Goal: Task Accomplishment & Management: Use online tool/utility

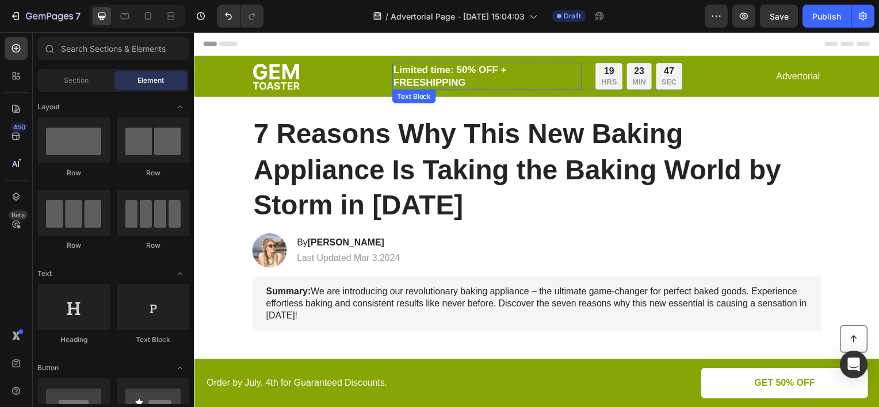
click at [461, 79] on p "Limited time: 50% OFF + FREESHIPPING" at bounding box center [489, 76] width 189 height 25
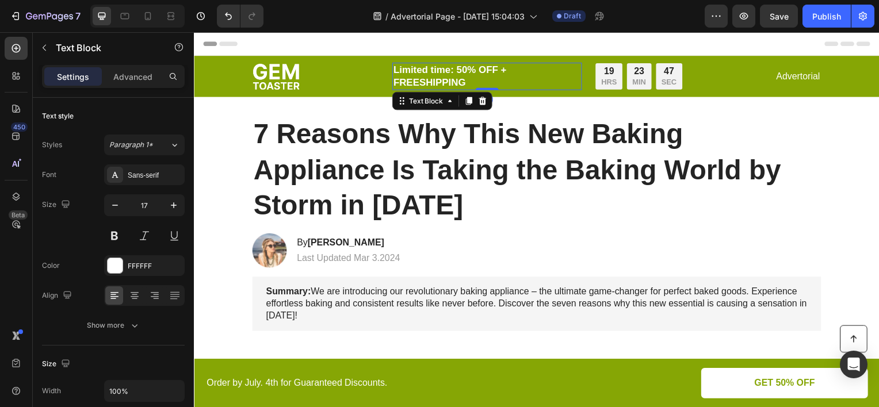
click at [464, 81] on p "Limited time: 50% OFF + FREESHIPPING" at bounding box center [489, 76] width 189 height 25
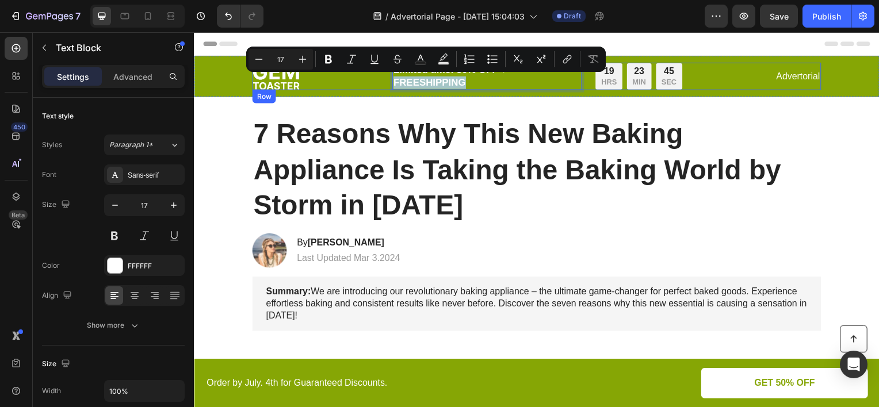
drag, startPoint x: 464, startPoint y: 81, endPoint x: 388, endPoint y: 83, distance: 76.0
click at [388, 83] on div "Image Limited time: 50% OFF + FREESHIPPING Text Block 0 19 HRS 23 MIN 45 SEC Co…" at bounding box center [539, 77] width 573 height 28
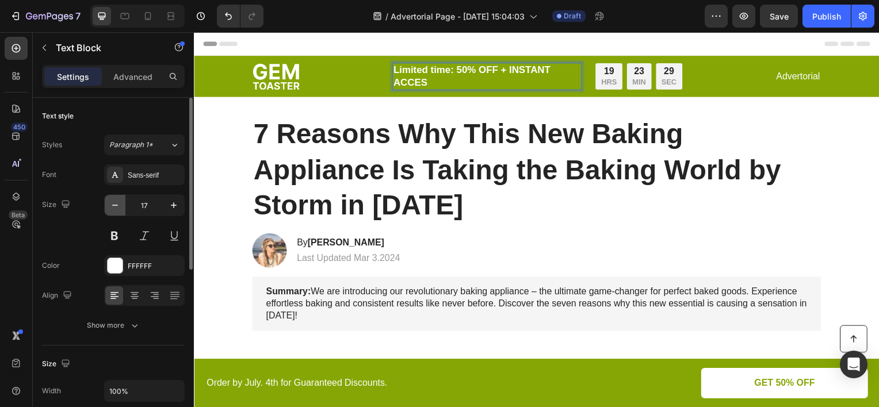
click at [113, 207] on icon "button" at bounding box center [115, 206] width 12 height 12
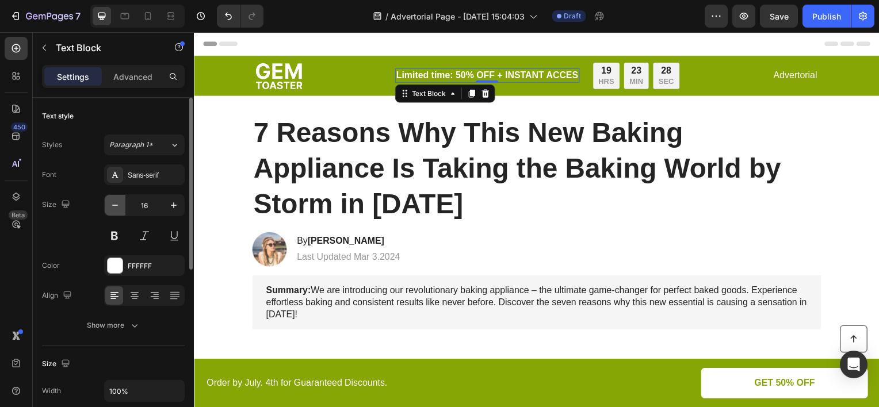
click at [113, 207] on icon "button" at bounding box center [115, 206] width 12 height 12
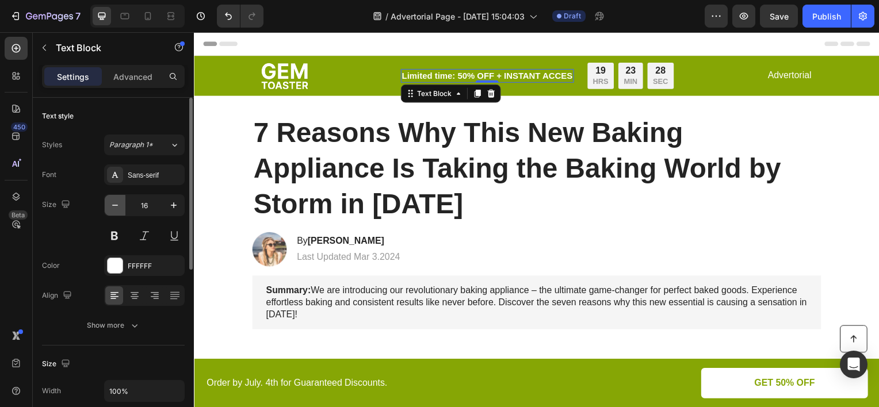
type input "15"
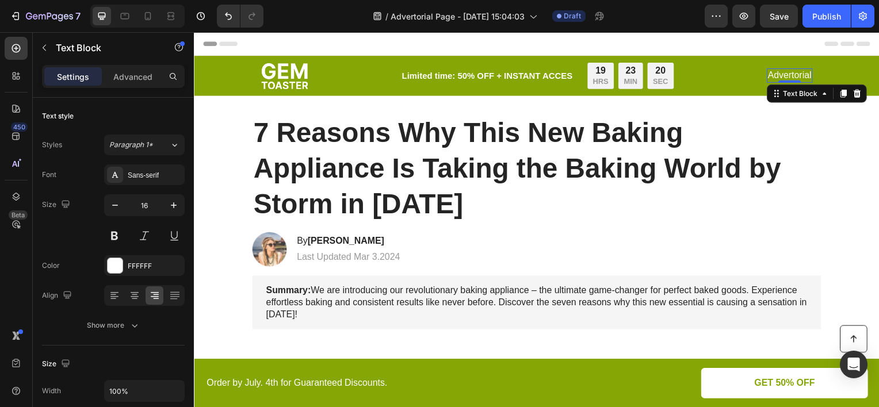
click at [786, 74] on p "Advertorial" at bounding box center [794, 76] width 44 height 12
click at [859, 93] on icon at bounding box center [861, 94] width 7 height 8
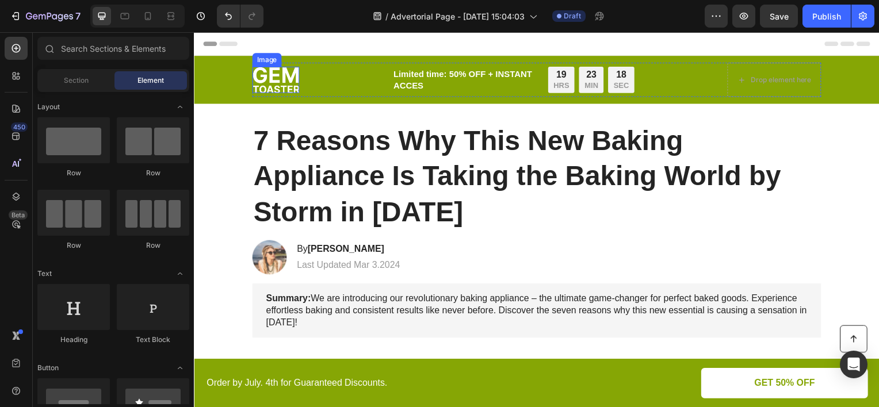
click at [278, 85] on img at bounding box center [276, 80] width 47 height 26
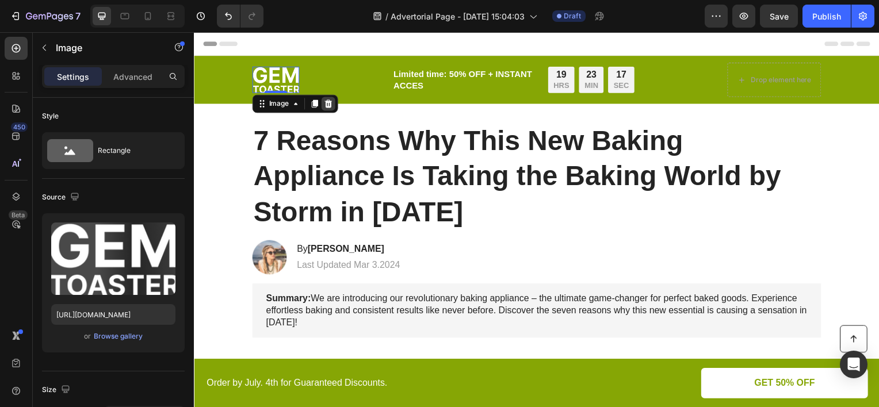
click at [328, 103] on icon at bounding box center [328, 104] width 9 height 9
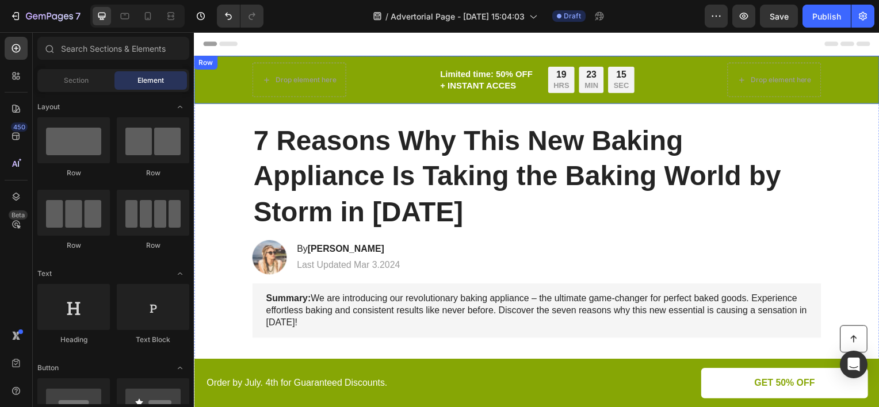
click at [231, 81] on div "Drop element here Limited time: 50% OFF + INSTANT ACCES Text Block 19 HRS 23 MI…" at bounding box center [538, 80] width 667 height 35
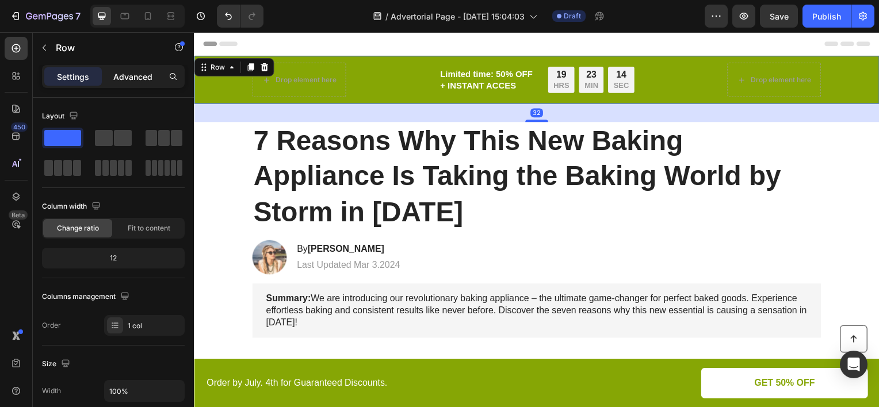
click at [141, 79] on p "Advanced" at bounding box center [132, 77] width 39 height 12
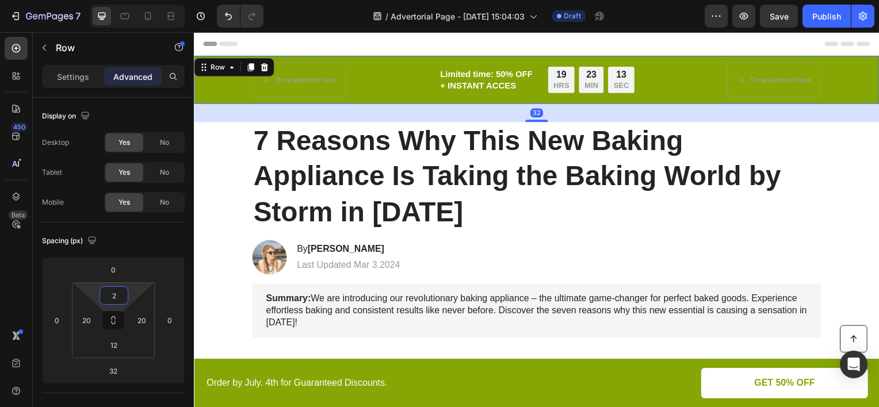
type input "0"
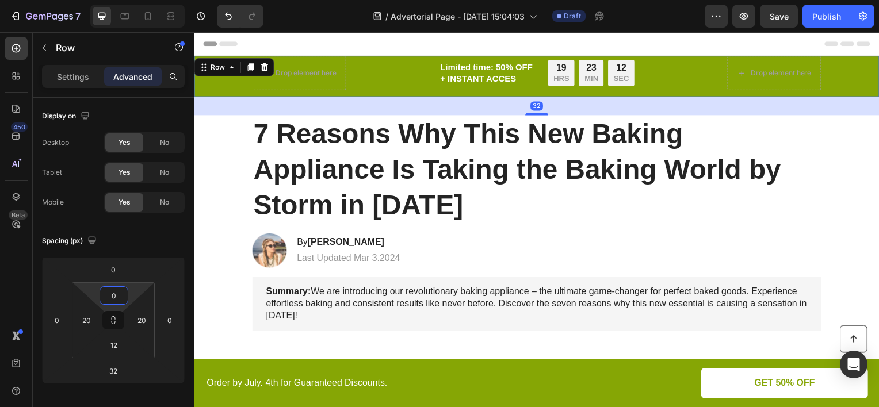
drag, startPoint x: 136, startPoint y: 295, endPoint x: 137, endPoint y: 301, distance: 6.4
click at [137, 0] on html "7 Version history / Advertorial Page - [DATE] 15:04:03 Draft Preview Save Publi…" at bounding box center [439, 0] width 879 height 0
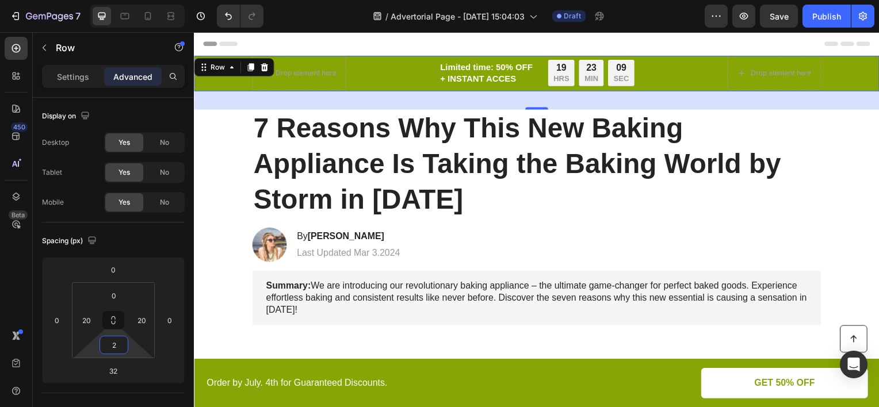
type input "0"
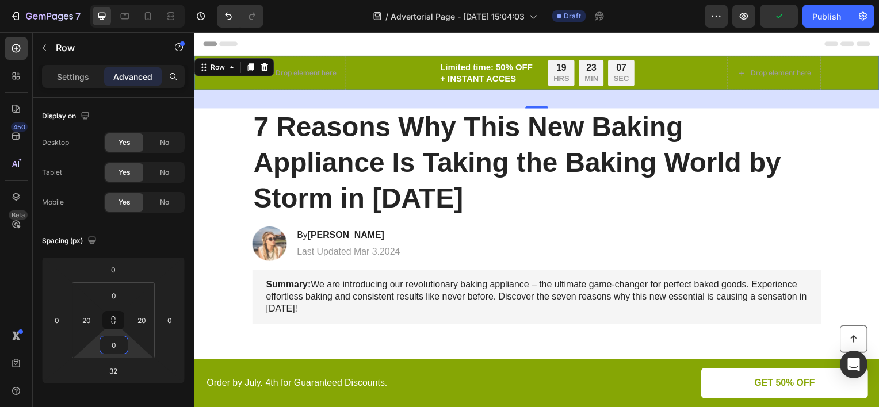
click at [133, 0] on html "7 Version history / Advertorial Page - [DATE] 15:04:03 Draft Preview Publish 45…" at bounding box center [439, 0] width 879 height 0
click at [473, 78] on p "Limited time: 50% OFF + INSTANT ACCES" at bounding box center [489, 73] width 94 height 22
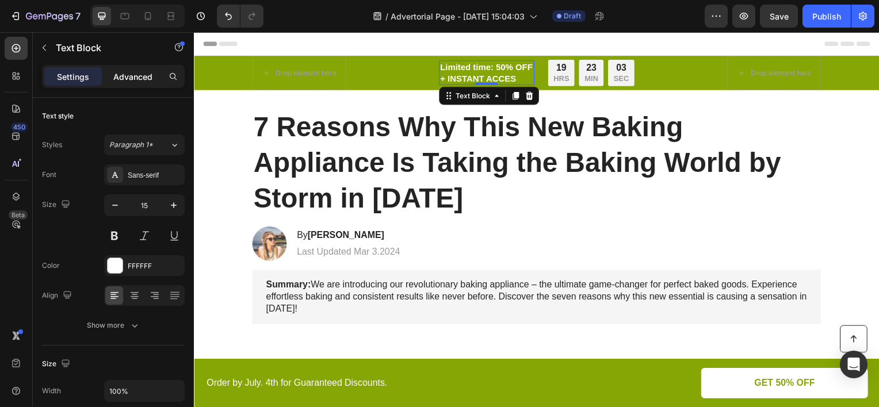
click at [153, 76] on div "Advanced" at bounding box center [133, 76] width 58 height 18
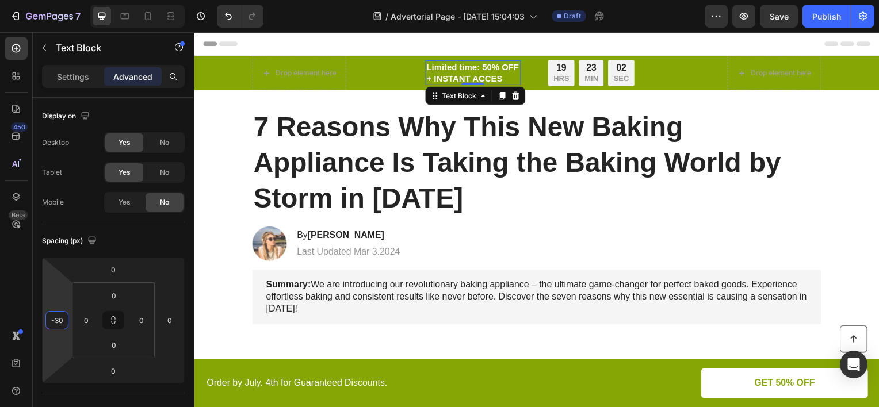
type input "-34"
click at [66, 0] on html "7 Version history / Advertorial Page - [DATE] 15:04:03 Draft Preview Save Publi…" at bounding box center [439, 0] width 879 height 0
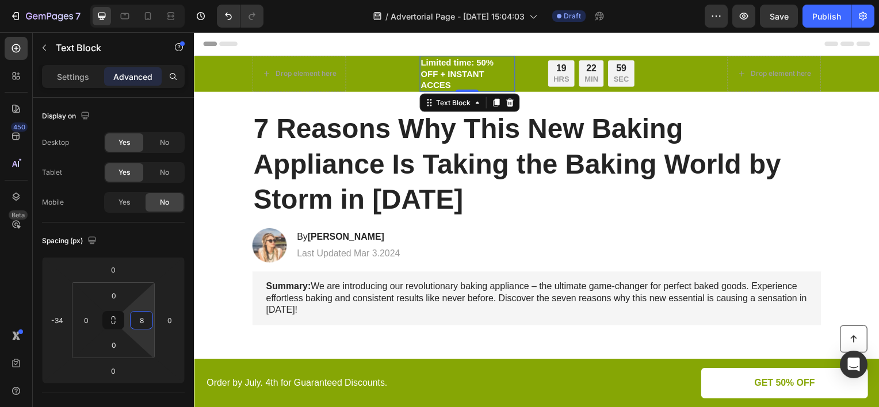
type input "0"
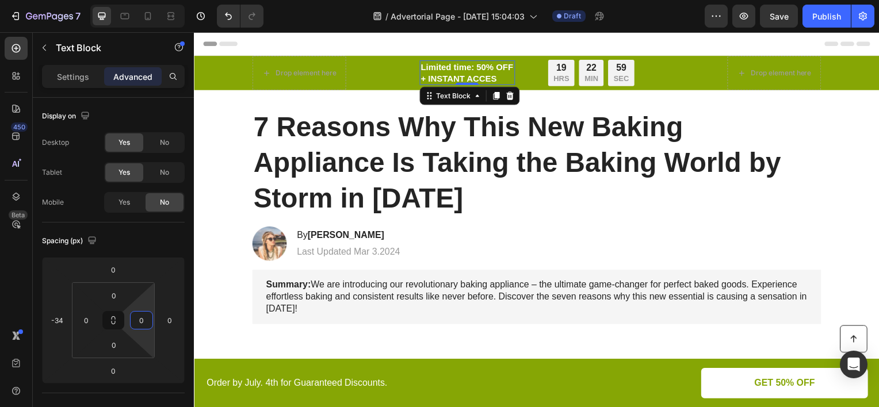
drag, startPoint x: 147, startPoint y: 303, endPoint x: 168, endPoint y: 303, distance: 20.7
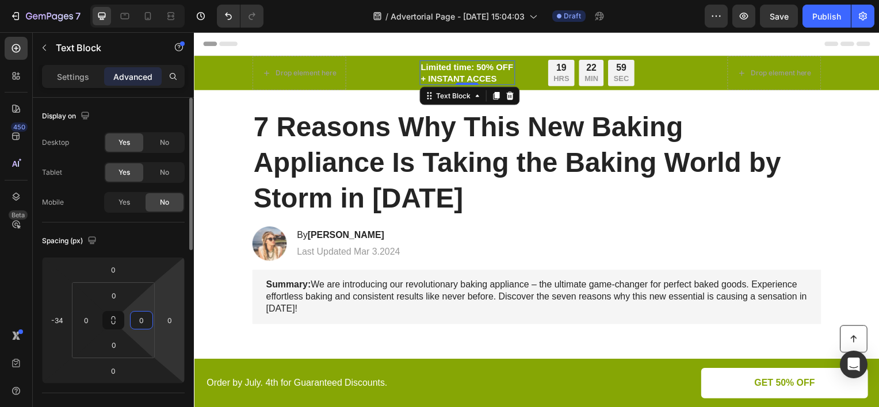
click at [149, 0] on html "7 Version history / Advertorial Page - [DATE] 15:04:03 Draft Preview Save Publi…" at bounding box center [439, 0] width 879 height 0
type input "-98"
drag, startPoint x: 175, startPoint y: 295, endPoint x: 90, endPoint y: 321, distance: 89.2
click at [173, 0] on html "7 Version history / Advertorial Page - [DATE] 15:04:03 Draft Preview Publish 45…" at bounding box center [439, 0] width 879 height 0
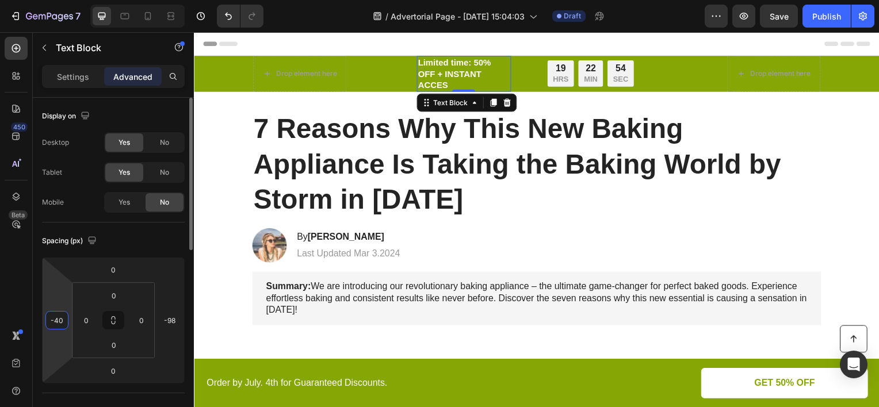
drag, startPoint x: 66, startPoint y: 277, endPoint x: 67, endPoint y: 294, distance: 17.3
click at [65, 0] on html "7 Version history / Advertorial Page - [DATE] 15:04:03 Draft Preview Save Publi…" at bounding box center [439, 0] width 879 height 0
type input "-38"
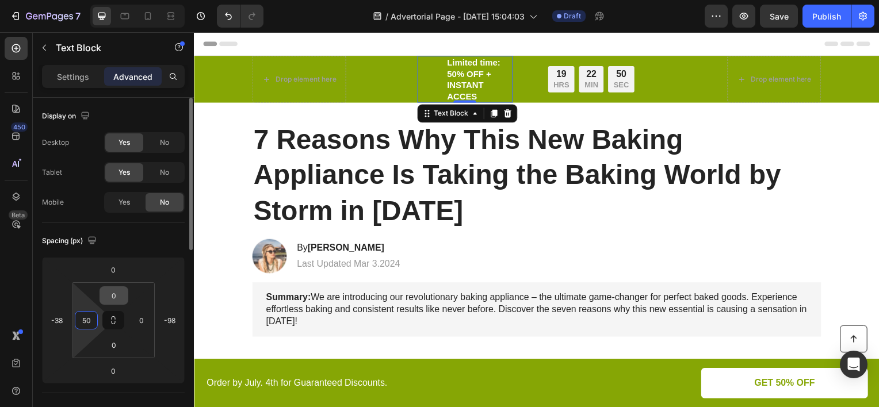
drag, startPoint x: 87, startPoint y: 304, endPoint x: 99, endPoint y: 292, distance: 16.7
click at [95, 0] on html "7 Version history / Advertorial Page - [DATE] 15:04:03 Draft Preview Save Publi…" at bounding box center [439, 0] width 879 height 0
drag, startPoint x: 147, startPoint y: 303, endPoint x: 117, endPoint y: 313, distance: 31.7
click at [147, 0] on html "7 Version history / Advertorial Page - [DATE] 15:04:03 Draft Preview Save Publi…" at bounding box center [439, 0] width 879 height 0
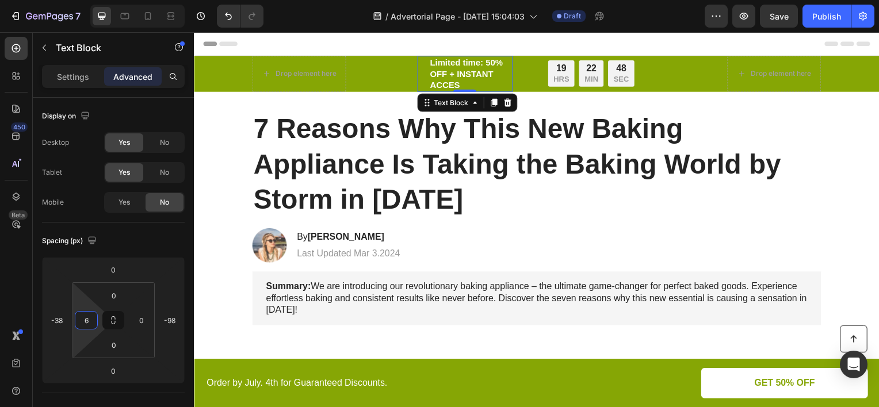
type input "0"
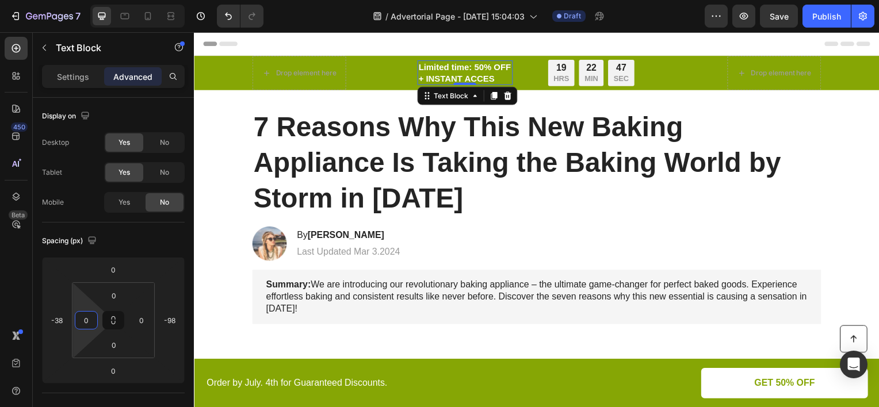
drag, startPoint x: 84, startPoint y: 298, endPoint x: 86, endPoint y: 331, distance: 33.4
click at [86, 0] on html "7 Version history / Advertorial Page - [DATE] 15:04:03 Draft Preview Save Publi…" at bounding box center [439, 0] width 879 height 0
click at [90, 71] on div "Settings" at bounding box center [73, 76] width 58 height 18
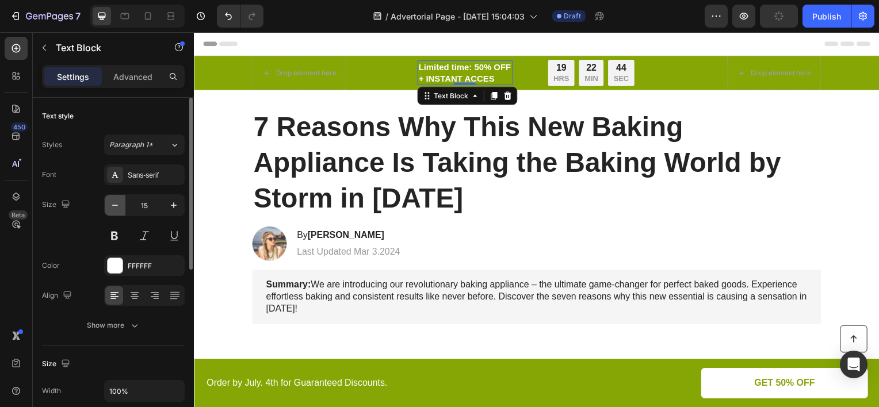
click at [120, 206] on icon "button" at bounding box center [115, 206] width 12 height 12
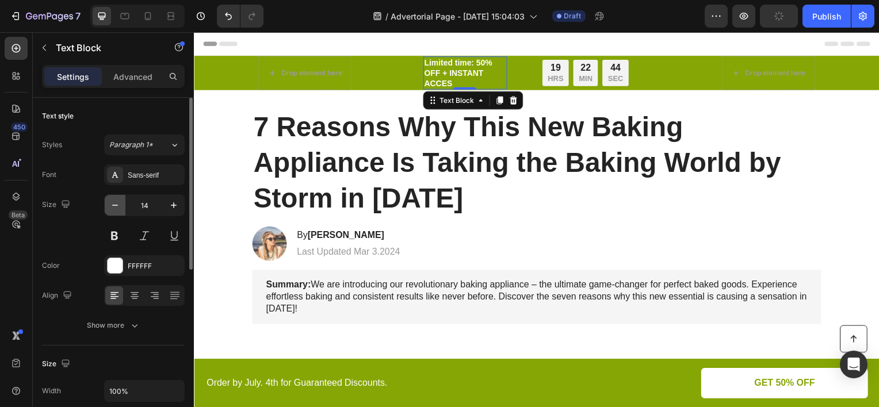
click at [120, 206] on icon "button" at bounding box center [115, 206] width 12 height 12
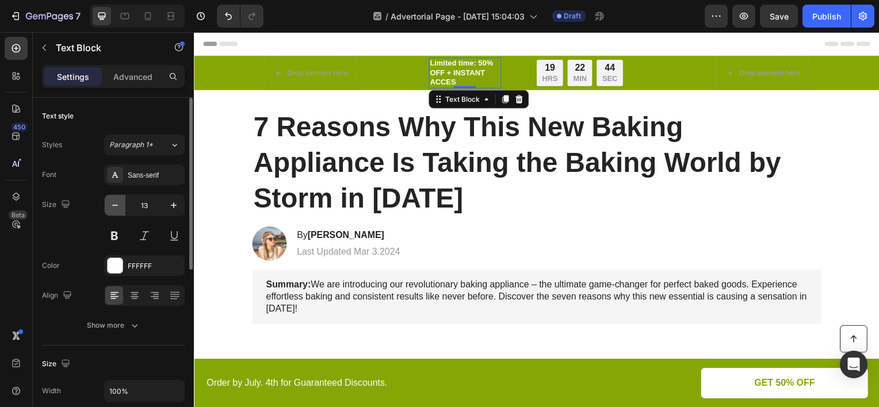
click at [120, 206] on icon "button" at bounding box center [115, 206] width 12 height 12
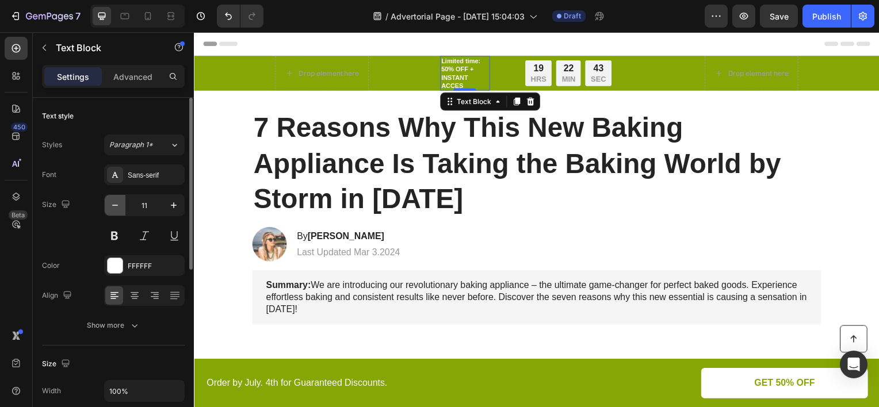
click at [120, 206] on icon "button" at bounding box center [115, 206] width 12 height 12
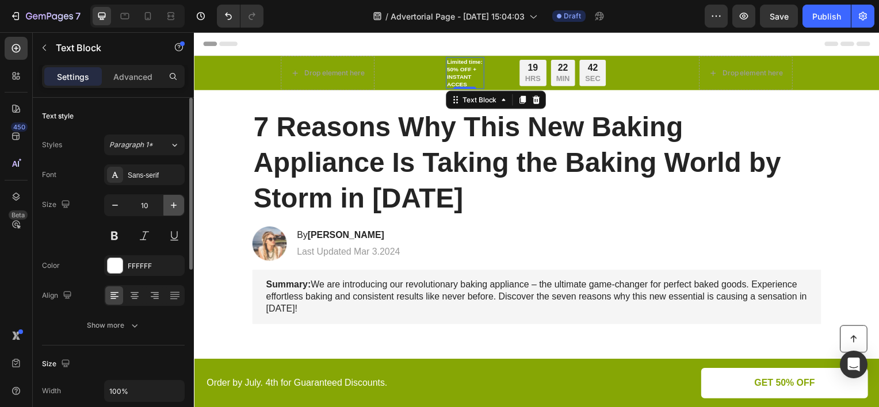
click at [171, 201] on icon "button" at bounding box center [174, 206] width 12 height 12
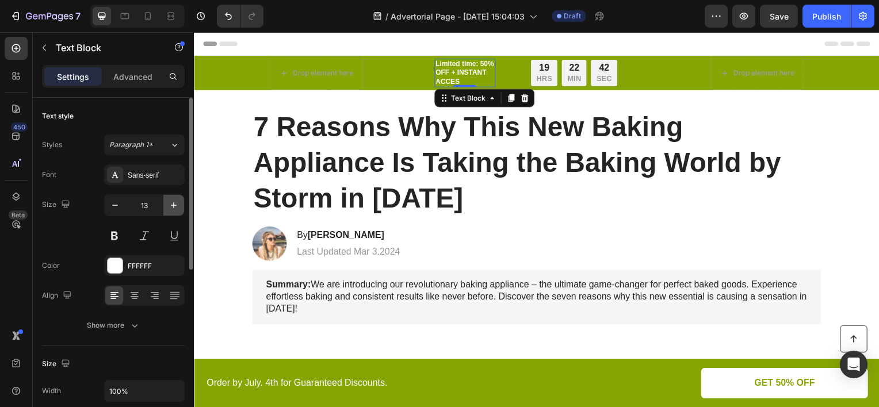
click at [171, 201] on icon "button" at bounding box center [174, 206] width 12 height 12
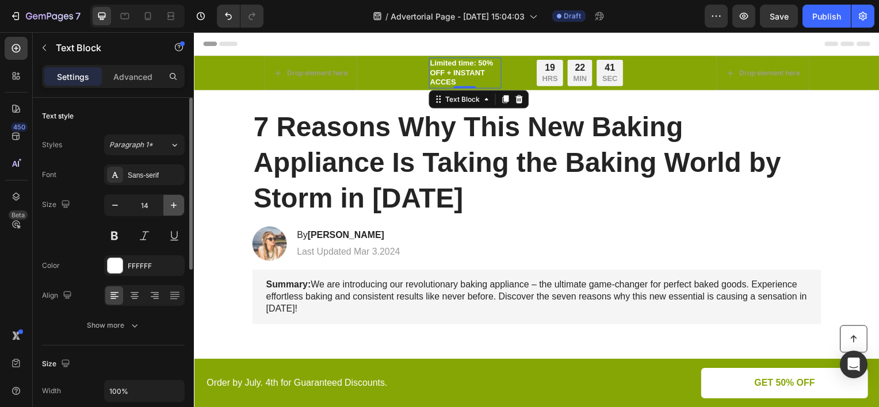
click at [171, 202] on icon "button" at bounding box center [174, 206] width 12 height 12
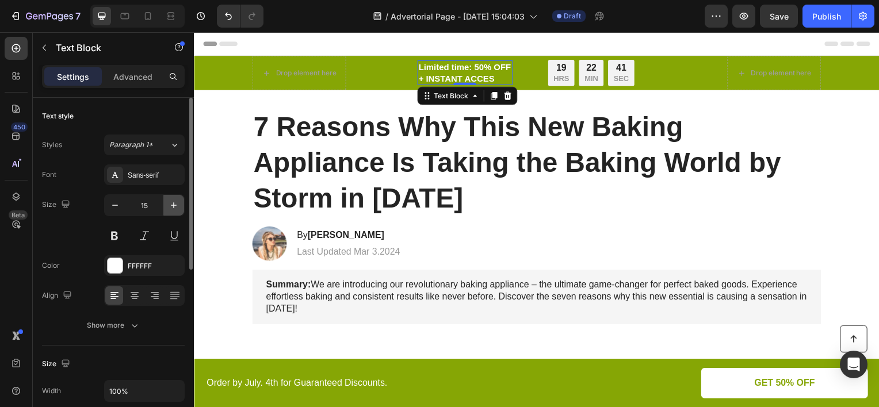
click at [171, 202] on icon "button" at bounding box center [174, 206] width 12 height 12
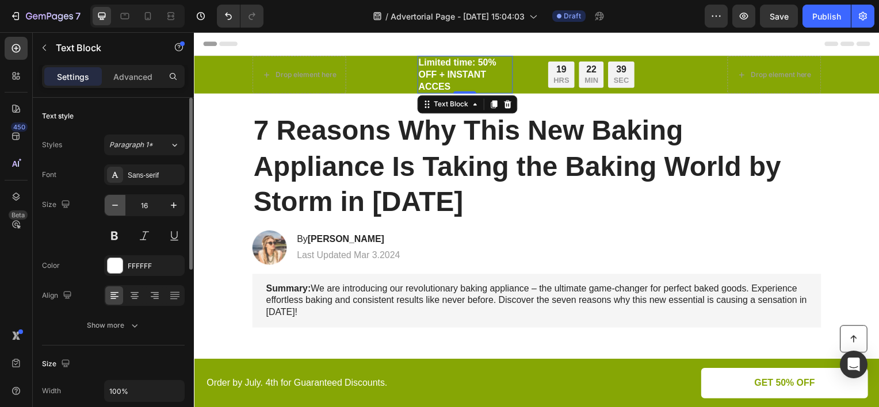
click at [117, 212] on button "button" at bounding box center [115, 205] width 21 height 21
type input "15"
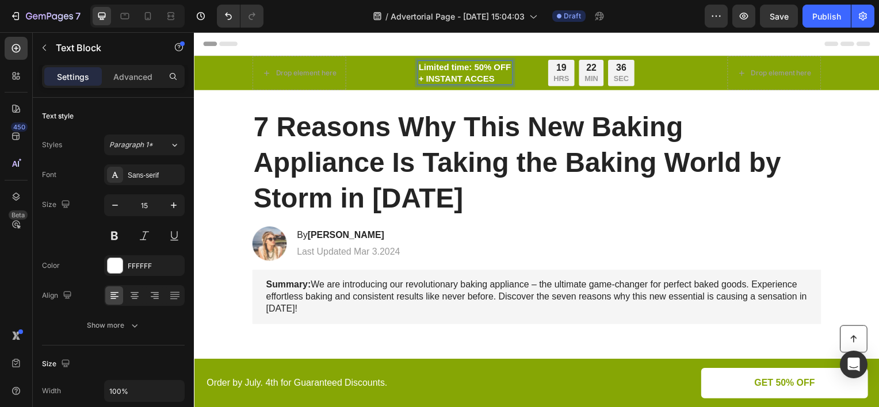
click at [458, 77] on p "Limited time: 50% OFF + INSTANT ACCES" at bounding box center [467, 73] width 94 height 22
click at [420, 78] on p "Limited time: 50% OFF + INSTANT ACCES" at bounding box center [467, 73] width 94 height 22
click at [504, 72] on p "Limited time: 50% OFF + INSTANT ACCES" at bounding box center [467, 73] width 94 height 22
click at [506, 72] on p "Limited time: 50% OFF + INSTANT ACCES" at bounding box center [467, 73] width 94 height 22
click at [136, 78] on p "Advanced" at bounding box center [132, 77] width 39 height 12
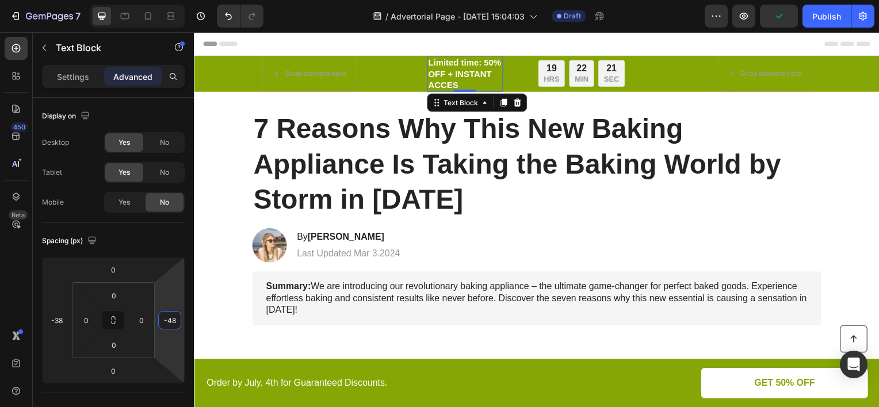
type input "-44"
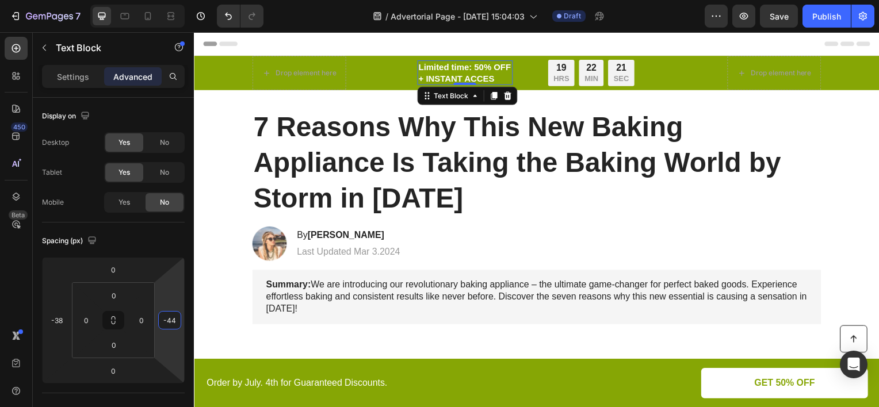
drag, startPoint x: 167, startPoint y: 285, endPoint x: 170, endPoint y: 269, distance: 15.9
click at [170, 0] on html "7 Version history / Advertorial Page - [DATE] 15:04:03 Draft Preview Save Publi…" at bounding box center [439, 0] width 879 height 0
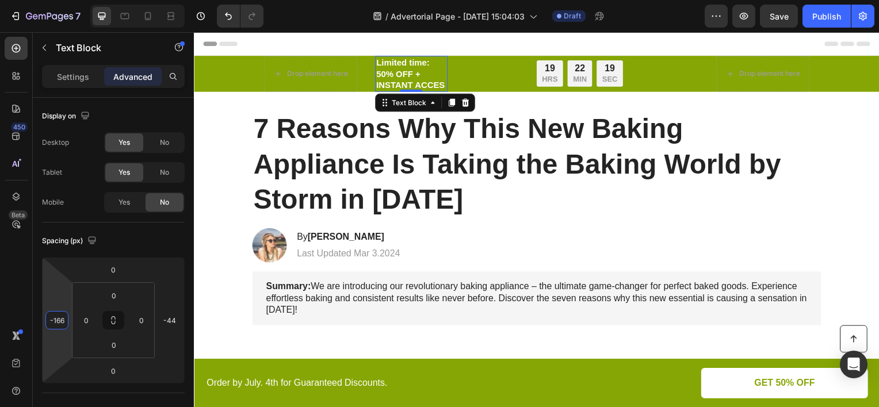
type input "-168"
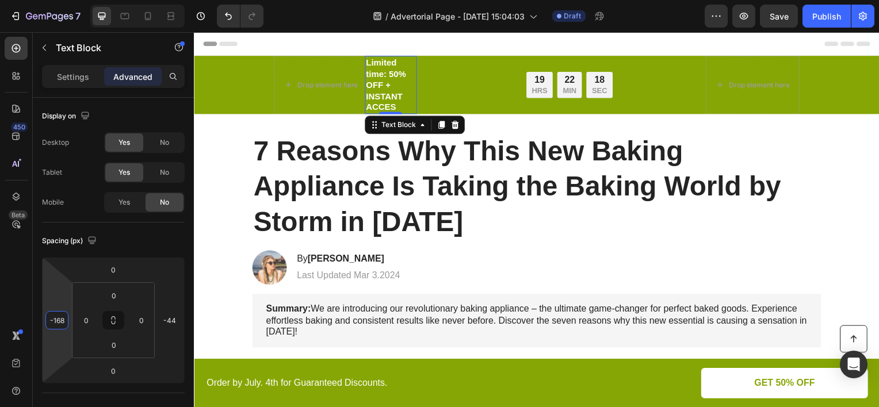
drag, startPoint x: 51, startPoint y: 293, endPoint x: 63, endPoint y: 330, distance: 39.3
click at [63, 0] on html "7 Version history / Advertorial Page - [DATE] 15:04:03 Draft Preview Save Publi…" at bounding box center [439, 0] width 879 height 0
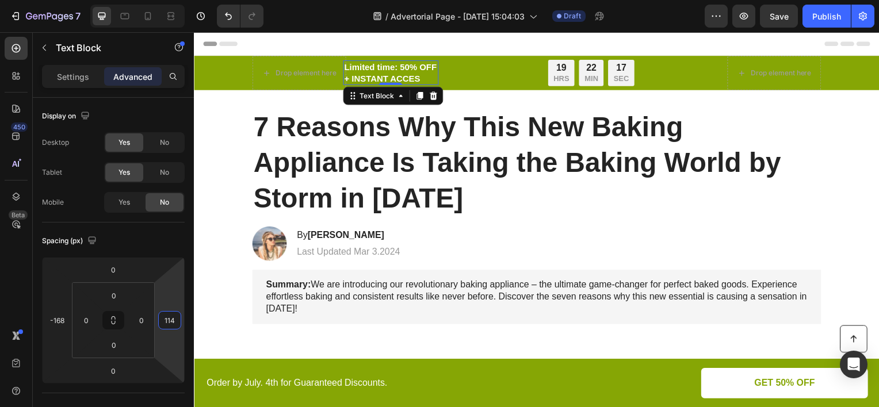
type input "118"
drag, startPoint x: 168, startPoint y: 297, endPoint x: 162, endPoint y: 244, distance: 53.2
click at [162, 0] on html "7 Version history / Advertorial Page - [DATE] 15:04:03 Draft Preview Save Publi…" at bounding box center [439, 0] width 879 height 0
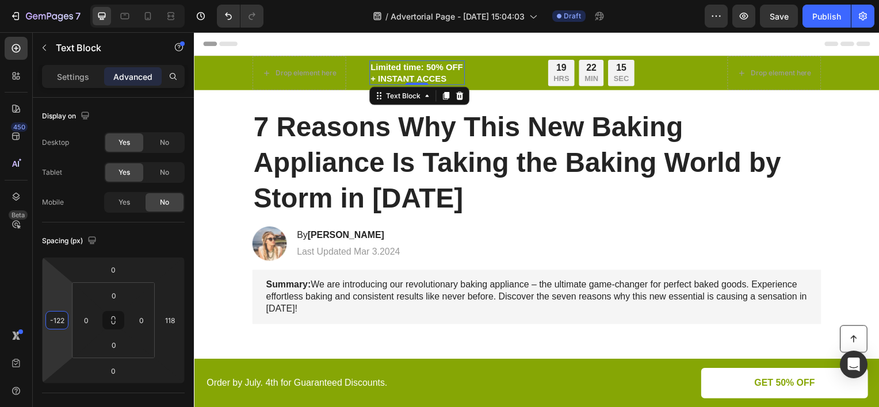
type input "-124"
drag, startPoint x: 58, startPoint y: 292, endPoint x: 48, endPoint y: 280, distance: 16.0
click at [48, 0] on html "7 Version history / Advertorial Page - [DATE] 15:04:03 Draft Preview Save Publi…" at bounding box center [439, 0] width 879 height 0
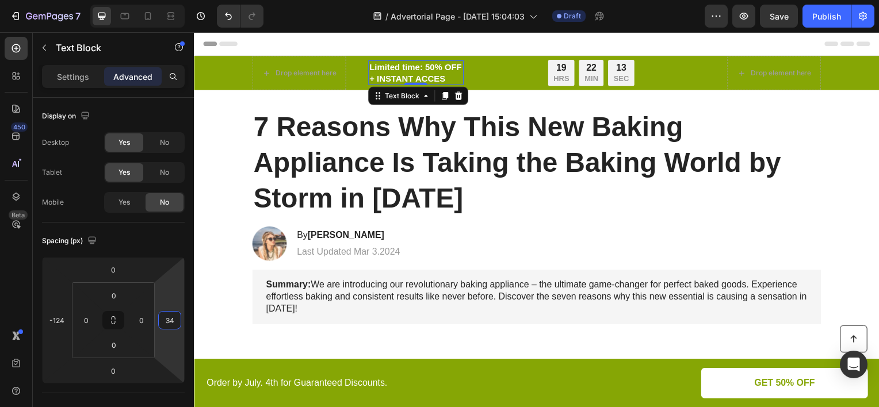
type input "32"
drag, startPoint x: 175, startPoint y: 297, endPoint x: 113, endPoint y: 300, distance: 61.7
click at [177, 0] on html "7 Version history / Advertorial Page - [DATE] 15:04:03 Draft Preview Save Publi…" at bounding box center [439, 0] width 879 height 0
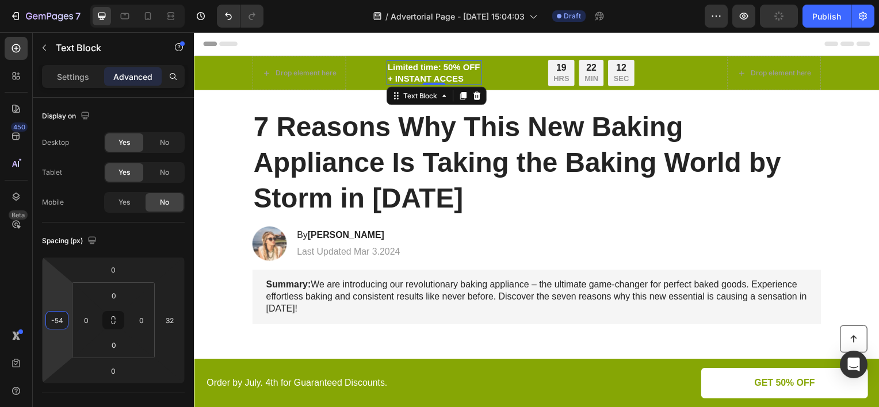
type input "-52"
drag, startPoint x: 58, startPoint y: 305, endPoint x: 55, endPoint y: 277, distance: 28.4
click at [55, 0] on html "7 Version history / Advertorial Page - [DATE] 15:04:03 Draft Preview Publish 45…" at bounding box center [439, 0] width 879 height 0
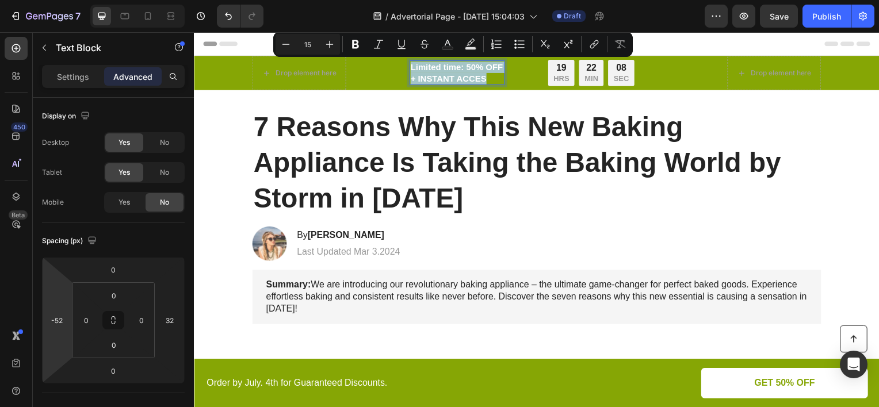
drag, startPoint x: 486, startPoint y: 78, endPoint x: 410, endPoint y: 66, distance: 76.8
click at [412, 66] on p "Limited time: 50% OFF + INSTANT ACCES" at bounding box center [459, 73] width 94 height 22
copy p "Limited time: 50% OFF + INSTANT ACCES"
click at [514, 70] on div "Limited time: 50% OFF + INSTANT ACCES Text Block 0" at bounding box center [489, 73] width 96 height 26
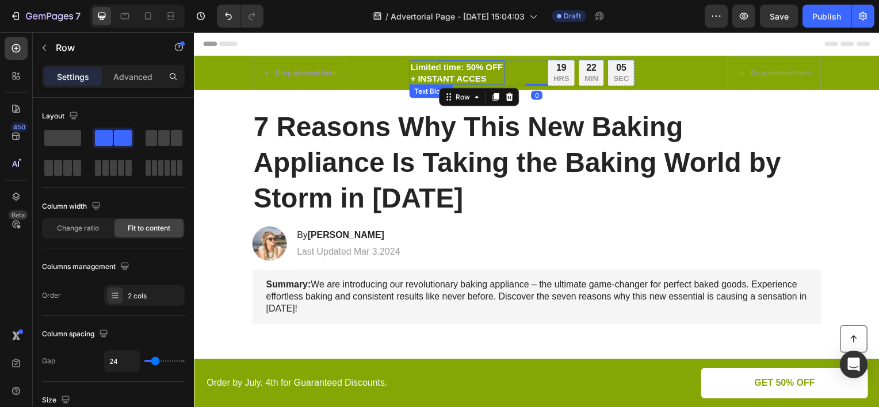
click at [493, 71] on p "Limited time: 50% OFF + INSTANT ACCES" at bounding box center [459, 73] width 94 height 22
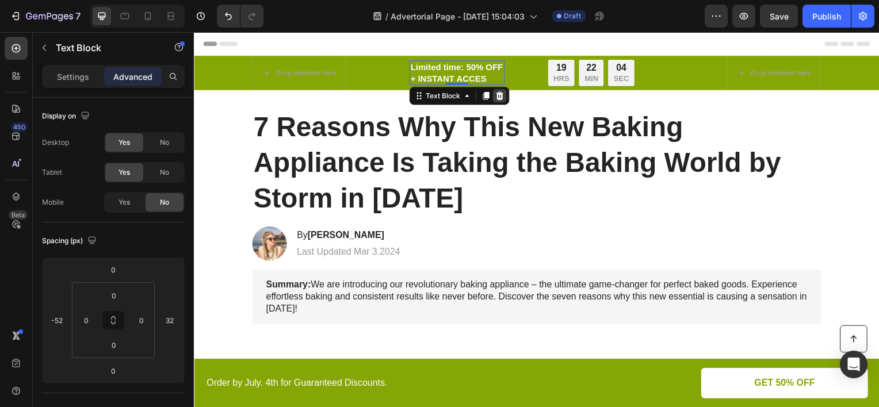
click at [499, 94] on icon at bounding box center [501, 96] width 7 height 8
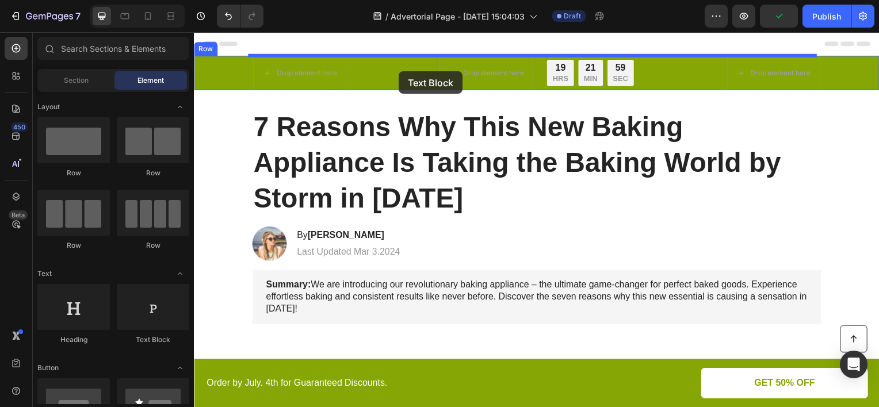
drag, startPoint x: 316, startPoint y: 342, endPoint x: 400, endPoint y: 72, distance: 282.8
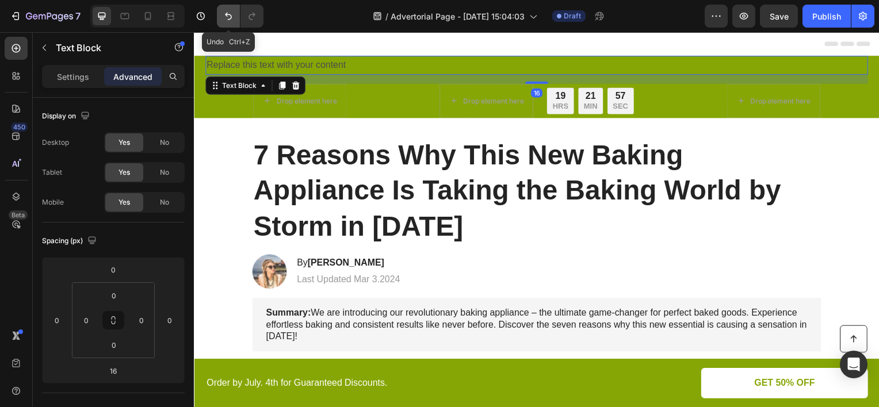
click at [223, 21] on icon "Undo/Redo" at bounding box center [229, 16] width 12 height 12
click at [224, 16] on icon "Undo/Redo" at bounding box center [229, 16] width 12 height 12
click at [366, 63] on div "Replace this text with your content" at bounding box center [538, 65] width 667 height 19
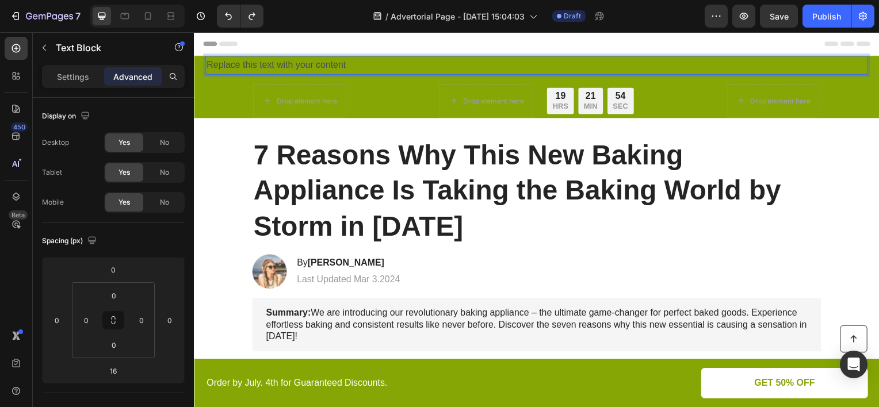
click at [803, 62] on p "Replace this text with your content" at bounding box center [539, 65] width 665 height 17
click at [365, 59] on p "Replace this text with your content" at bounding box center [539, 65] width 665 height 17
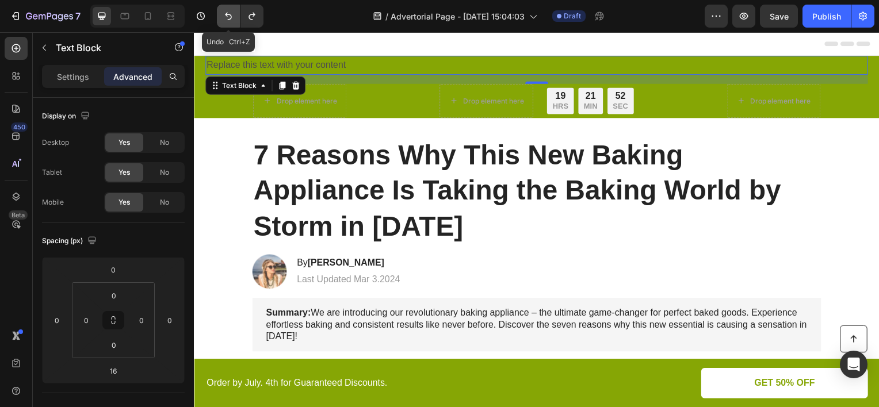
click at [230, 12] on icon "Undo/Redo" at bounding box center [229, 16] width 12 height 12
click at [299, 86] on icon at bounding box center [296, 85] width 9 height 9
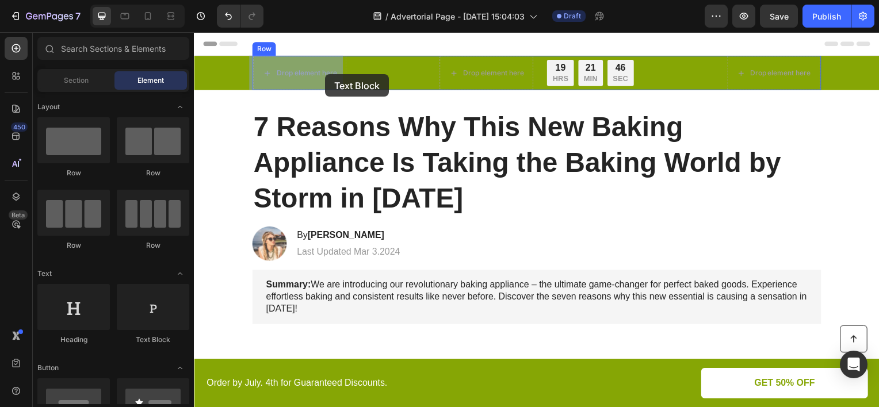
drag, startPoint x: 332, startPoint y: 343, endPoint x: 326, endPoint y: 75, distance: 268.1
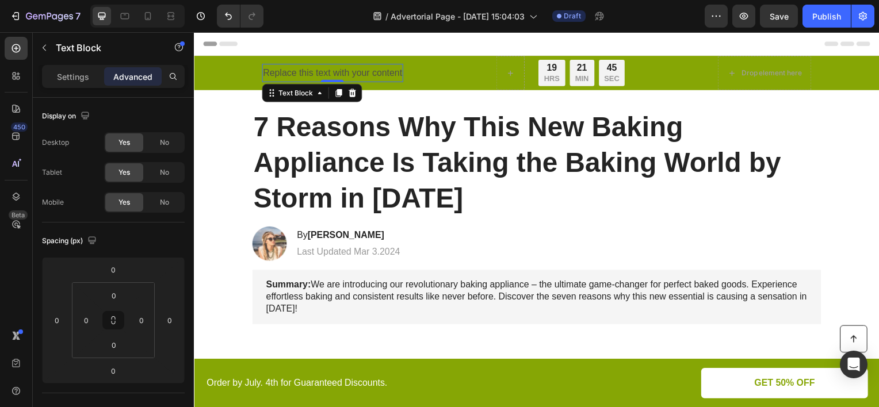
click at [360, 73] on div "Replace this text with your content" at bounding box center [333, 73] width 143 height 19
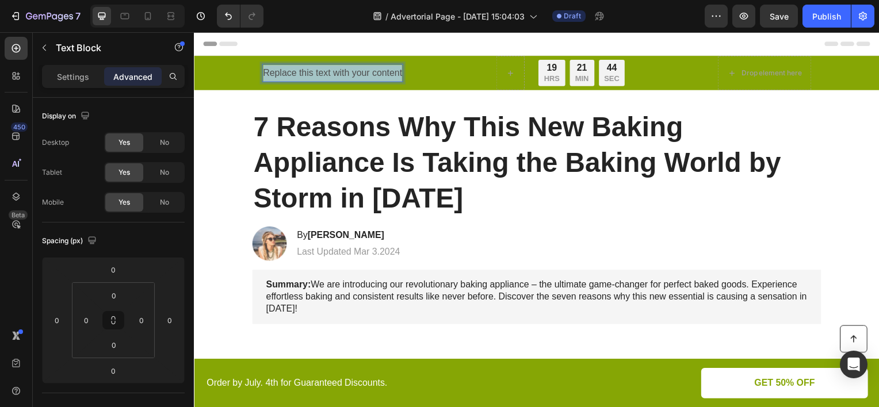
click at [360, 73] on p "Replace this text with your content" at bounding box center [333, 73] width 140 height 17
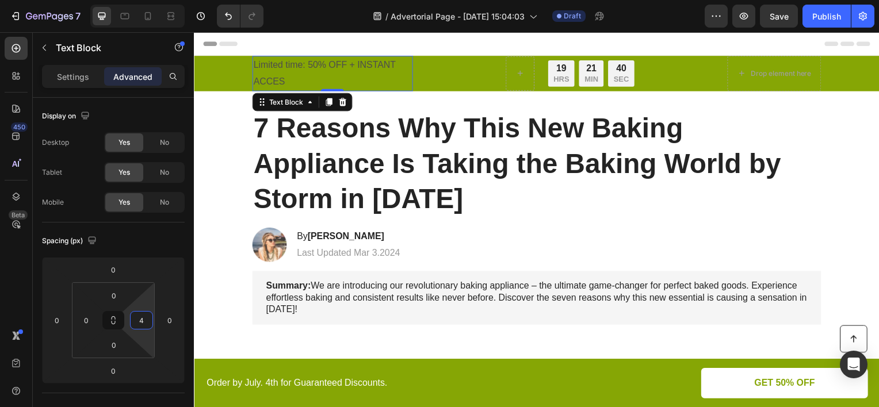
type input "0"
drag, startPoint x: 144, startPoint y: 301, endPoint x: 120, endPoint y: 310, distance: 25.1
click at [147, 0] on html "7 Version history / Advertorial Page - [DATE] 15:04:03 Draft Preview Save Publi…" at bounding box center [439, 0] width 879 height 0
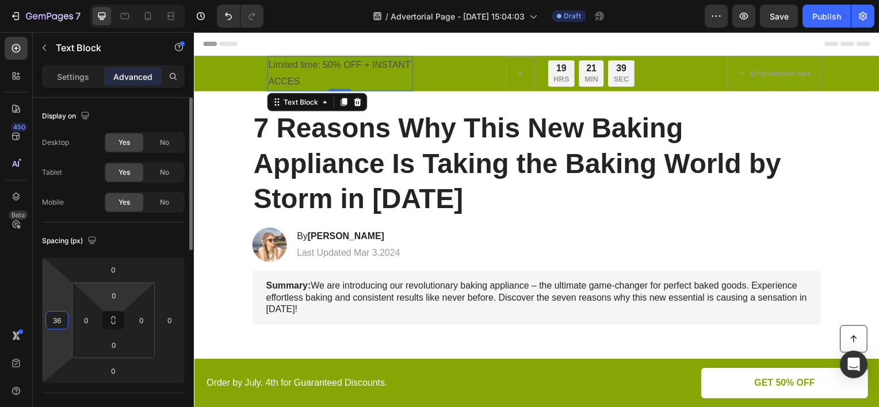
drag, startPoint x: 66, startPoint y: 299, endPoint x: 104, endPoint y: 285, distance: 40.2
click at [78, 0] on html "7 Version history / Advertorial Page - [DATE] 15:04:03 Draft Preview Save Publi…" at bounding box center [439, 0] width 879 height 0
type input "40"
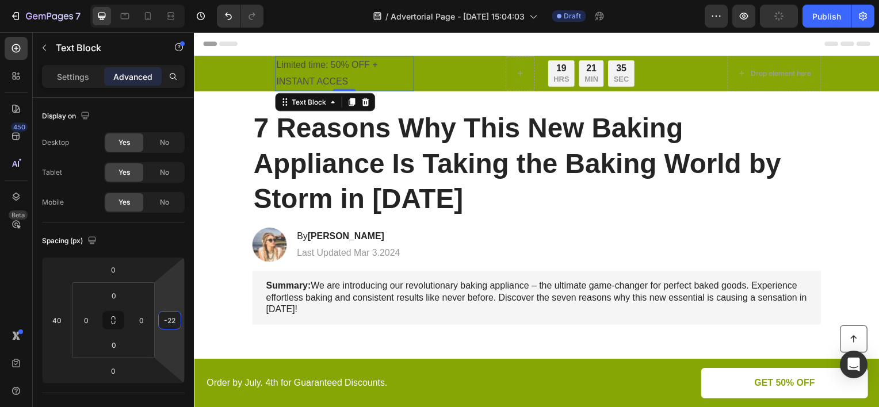
type input "-24"
drag, startPoint x: 179, startPoint y: 296, endPoint x: 191, endPoint y: 294, distance: 12.2
click at [191, 0] on html "7 Version history / Advertorial Page - [DATE] 15:04:03 Draft Preview Publish 45…" at bounding box center [439, 0] width 879 height 0
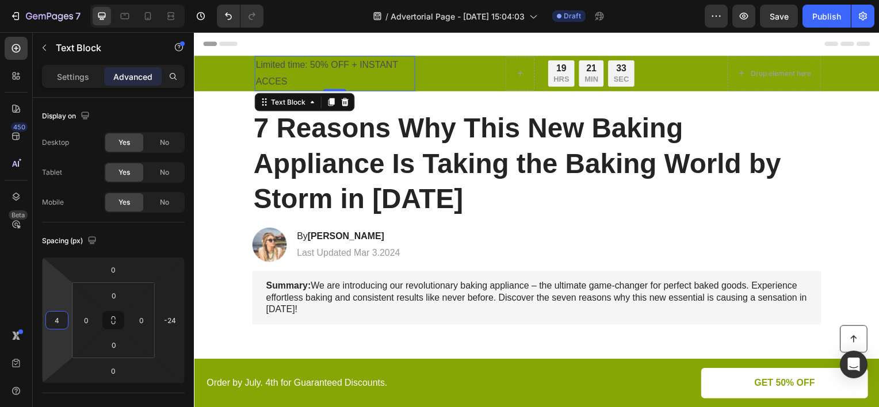
type input "8"
drag, startPoint x: 62, startPoint y: 292, endPoint x: 69, endPoint y: 301, distance: 11.5
click at [69, 0] on html "7 Version history / Advertorial Page - [DATE] 15:04:03 Draft Preview Save Publi…" at bounding box center [439, 0] width 879 height 0
drag, startPoint x: 145, startPoint y: 305, endPoint x: 150, endPoint y: 292, distance: 13.5
click at [150, 0] on html "7 Version history / Advertorial Page - [DATE] 15:04:03 Draft Preview Save Publi…" at bounding box center [439, 0] width 879 height 0
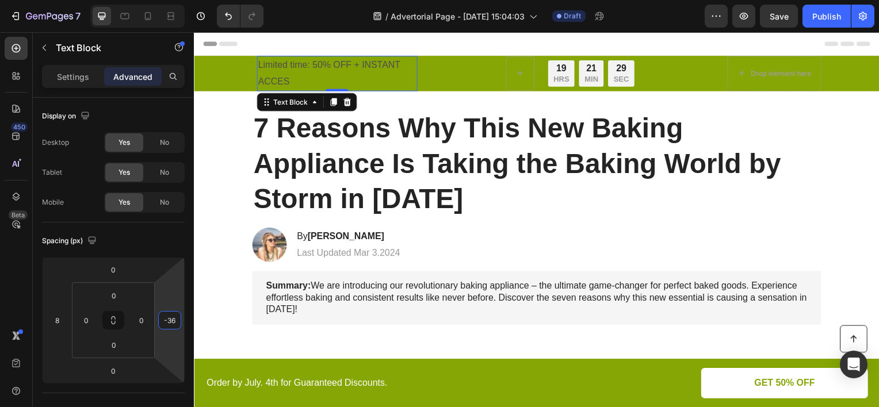
type input "-38"
drag, startPoint x: 173, startPoint y: 309, endPoint x: 181, endPoint y: 300, distance: 12.2
click at [181, 0] on html "7 Version history / Advertorial Page - [DATE] 15:04:03 Draft Preview Save Publi…" at bounding box center [439, 0] width 879 height 0
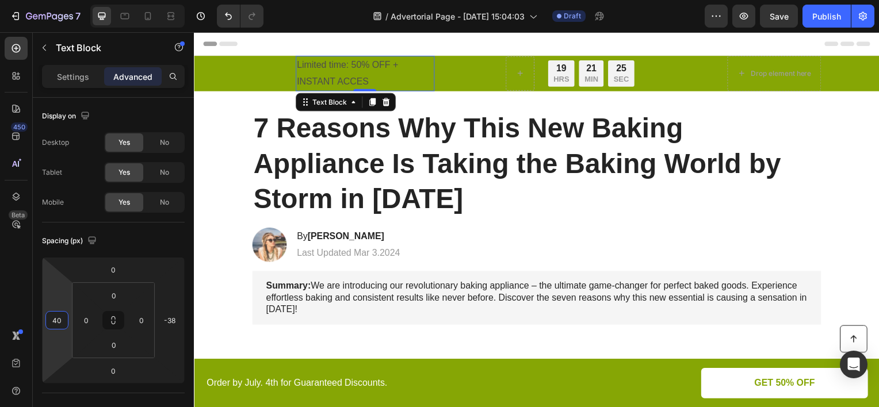
type input "36"
drag, startPoint x: 59, startPoint y: 297, endPoint x: 83, endPoint y: 289, distance: 25.5
click at [83, 0] on html "7 Version history / Advertorial Page - [DATE] 15:04:03 Draft Preview Save Publi…" at bounding box center [439, 0] width 879 height 0
click at [329, 64] on p "Limited time: 50% OFF + INSTANT ACCES" at bounding box center [353, 73] width 159 height 33
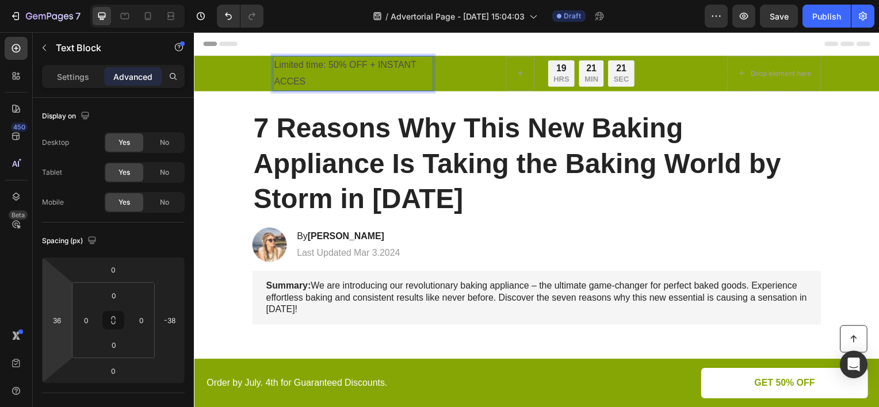
click at [318, 81] on p "Limited time: 50% OFF + INSTANT ACCES" at bounding box center [353, 73] width 159 height 33
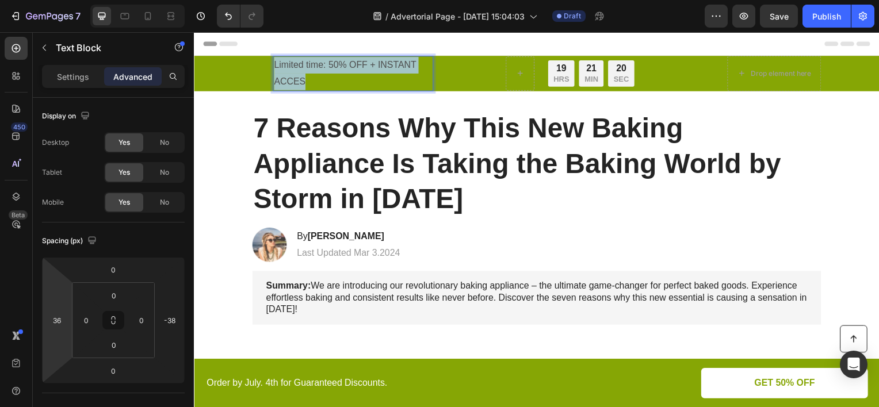
drag, startPoint x: 316, startPoint y: 82, endPoint x: 272, endPoint y: 62, distance: 48.4
click at [274, 62] on p "Limited time: 50% OFF + INSTANT ACCES" at bounding box center [353, 73] width 159 height 33
click at [90, 79] on div "Settings" at bounding box center [73, 76] width 58 height 18
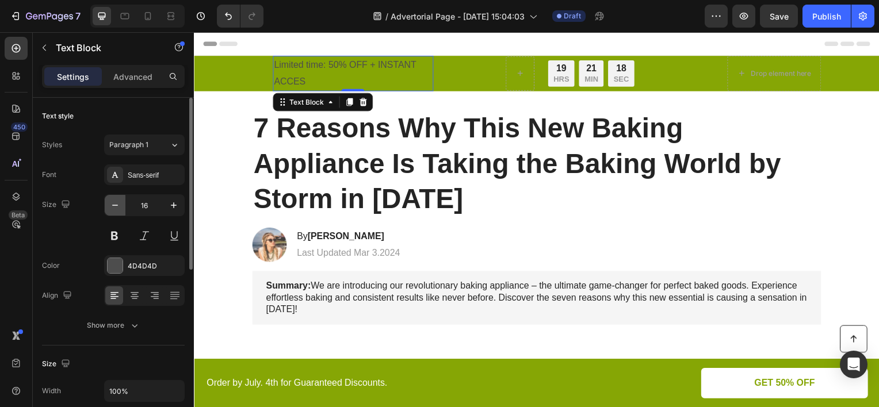
click at [109, 209] on icon "button" at bounding box center [115, 206] width 12 height 12
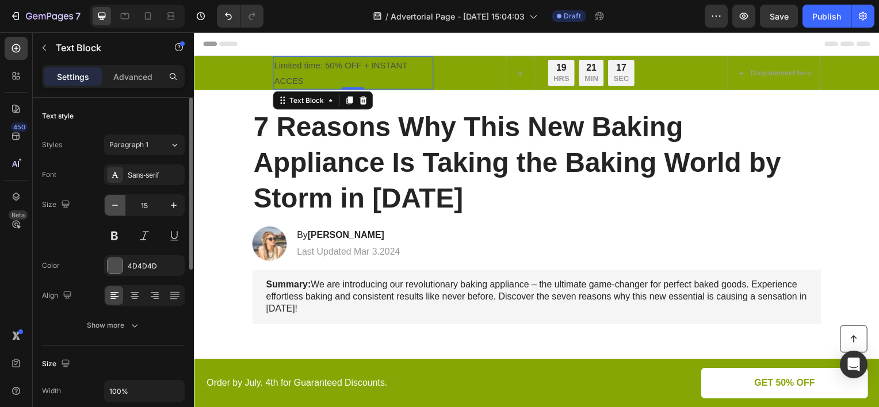
click at [109, 209] on icon "button" at bounding box center [115, 206] width 12 height 12
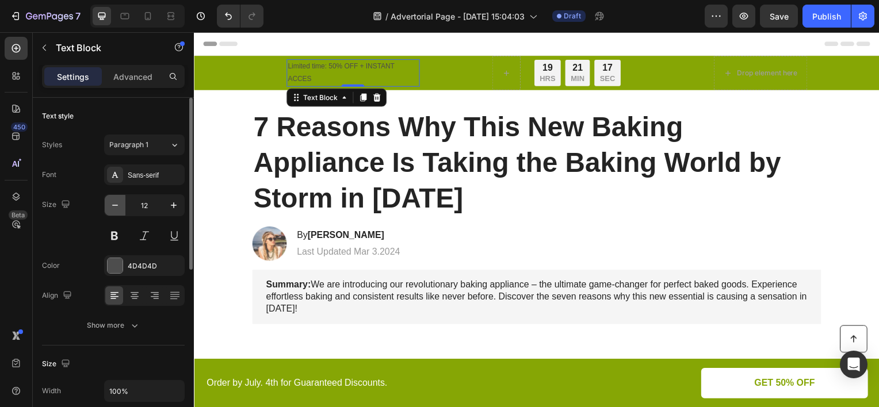
click at [109, 209] on icon "button" at bounding box center [115, 206] width 12 height 12
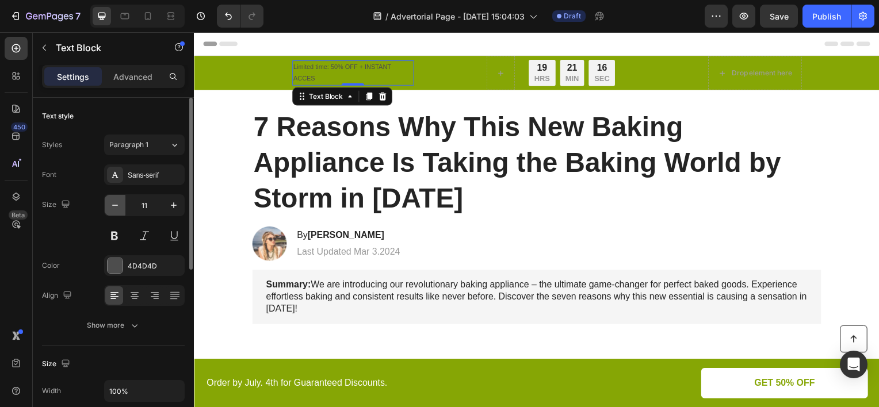
click at [109, 209] on icon "button" at bounding box center [115, 206] width 12 height 12
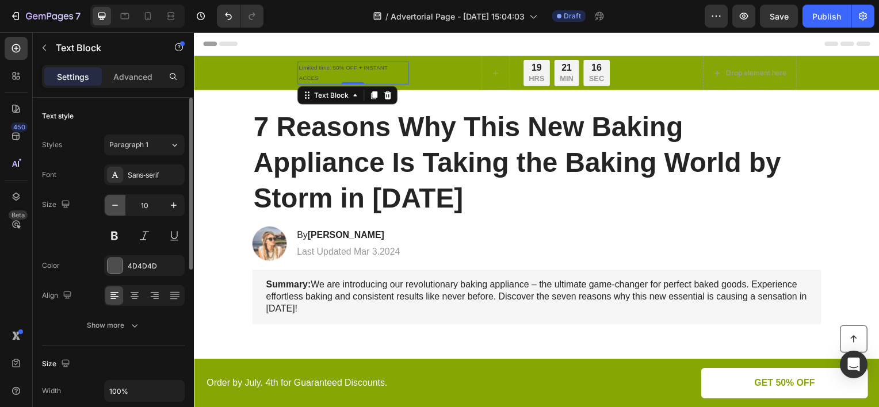
click at [109, 209] on icon "button" at bounding box center [115, 206] width 12 height 12
type input "9"
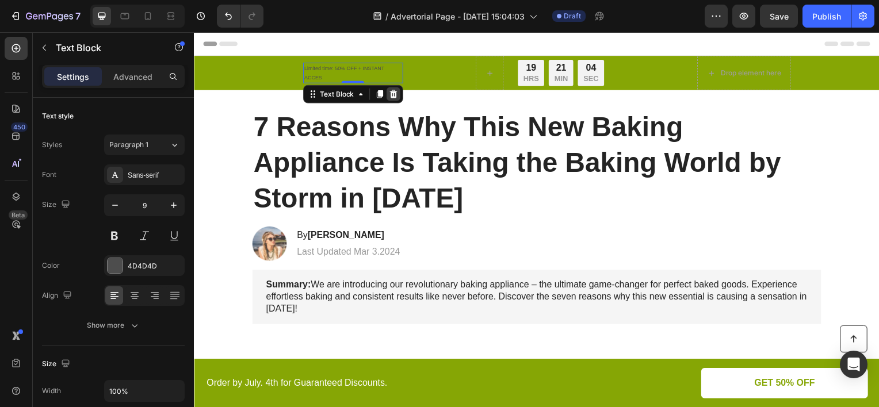
click at [393, 94] on icon at bounding box center [394, 94] width 7 height 8
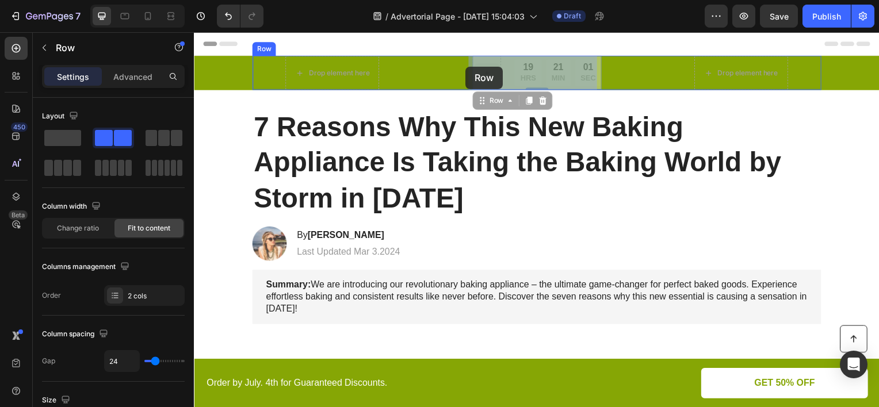
drag, startPoint x: 491, startPoint y: 55, endPoint x: 468, endPoint y: 67, distance: 25.7
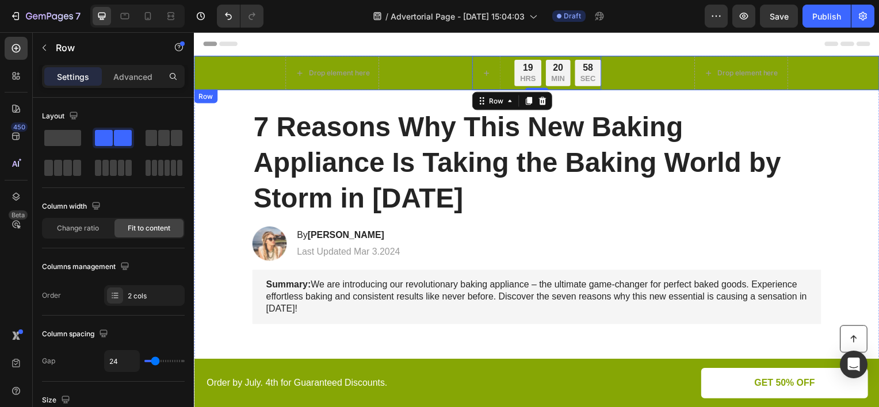
click at [212, 66] on div "Drop element here 19 HRS 20 MIN 58 SEC Countdown Timer Row 0 Drop element here …" at bounding box center [538, 73] width 667 height 35
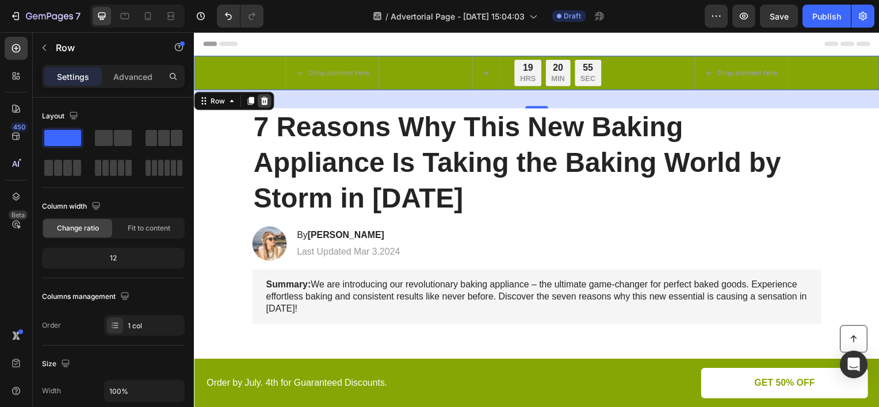
click at [266, 103] on icon at bounding box center [264, 101] width 7 height 8
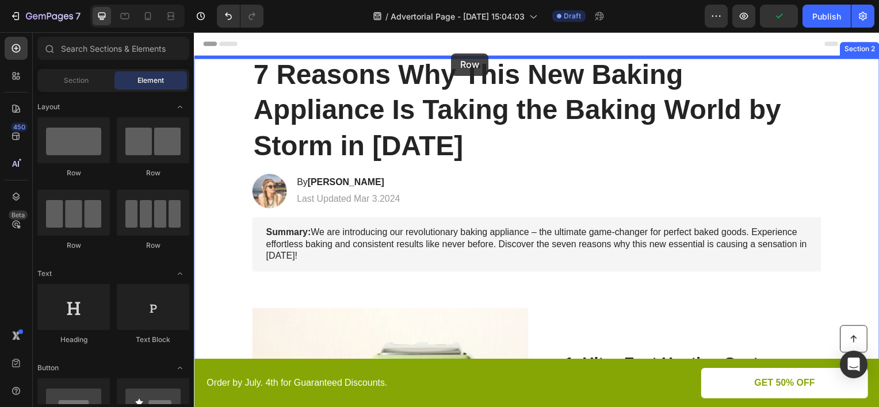
drag, startPoint x: 279, startPoint y: 185, endPoint x: 453, endPoint y: 54, distance: 217.7
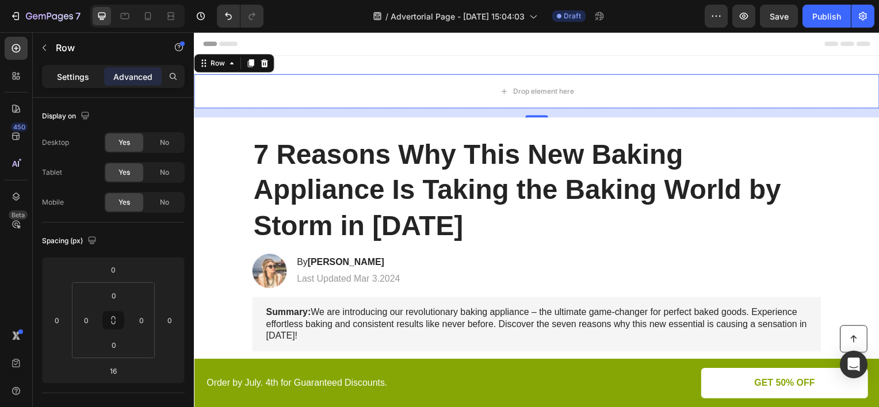
click at [81, 71] on p "Settings" at bounding box center [73, 77] width 32 height 12
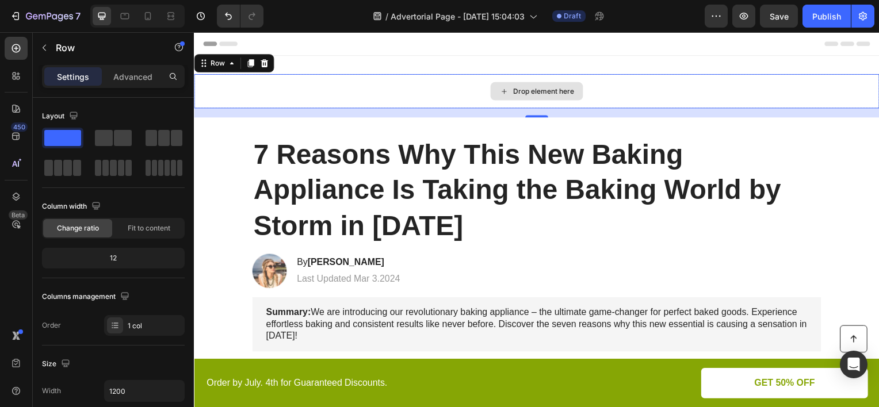
drag, startPoint x: 314, startPoint y: 166, endPoint x: 455, endPoint y: 91, distance: 159.8
click at [117, 137] on span at bounding box center [123, 138] width 18 height 16
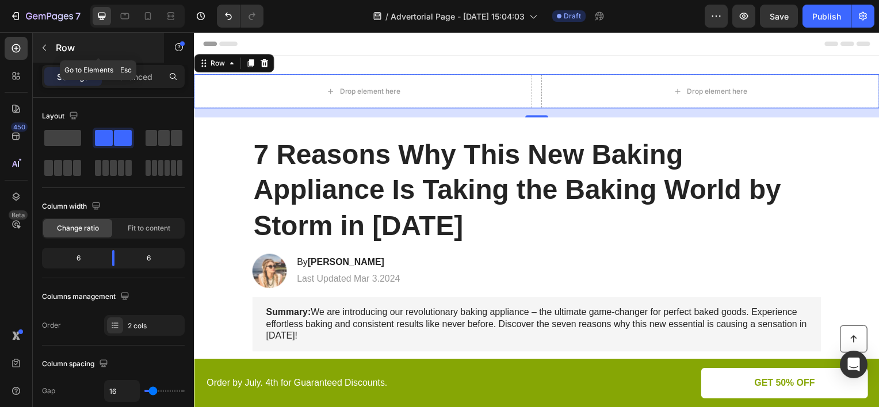
click at [79, 49] on p "Row" at bounding box center [105, 48] width 98 height 14
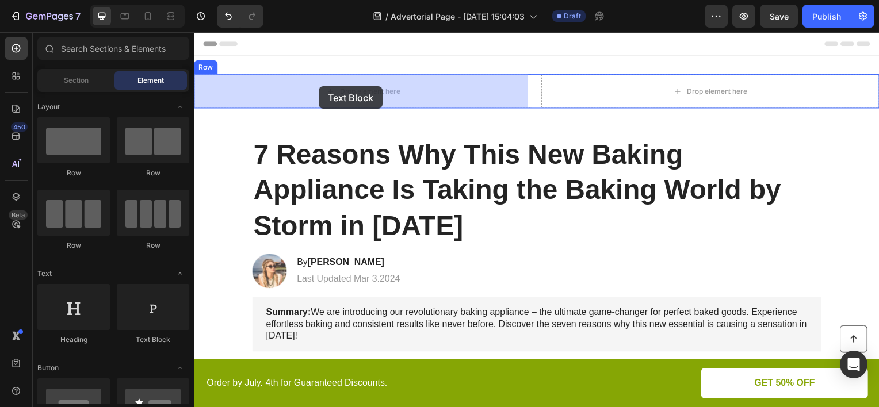
drag, startPoint x: 376, startPoint y: 322, endPoint x: 320, endPoint y: 87, distance: 242.0
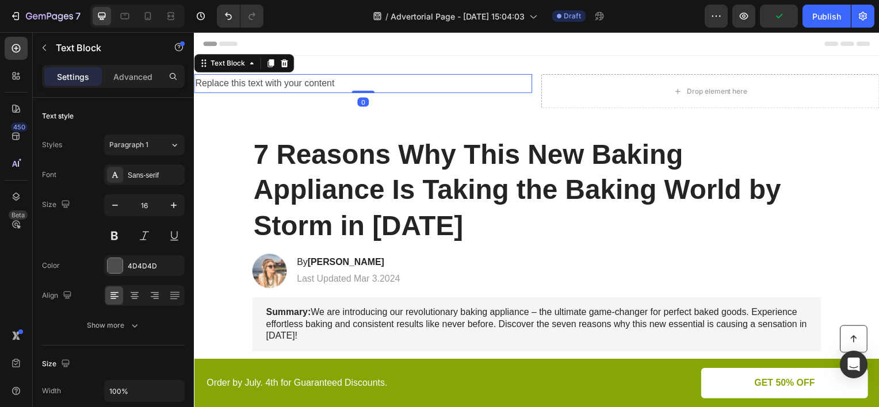
click at [339, 77] on div "Replace this text with your content" at bounding box center [364, 83] width 341 height 19
click at [339, 77] on p "Replace this text with your content" at bounding box center [364, 83] width 338 height 17
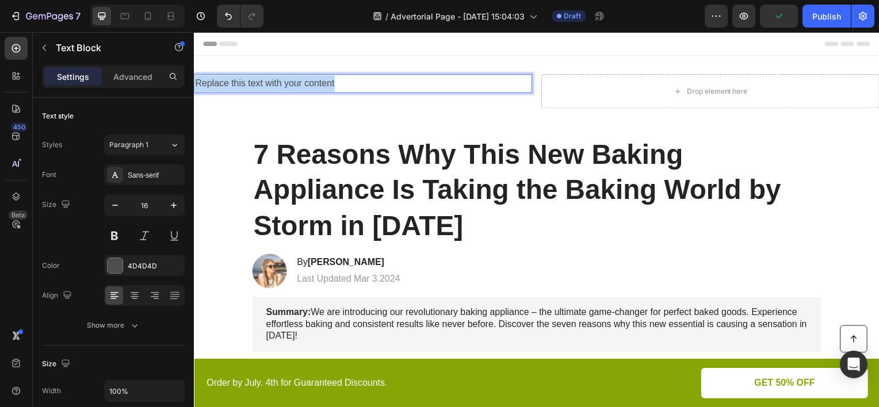
click at [339, 77] on p "Replace this text with your content" at bounding box center [364, 83] width 338 height 17
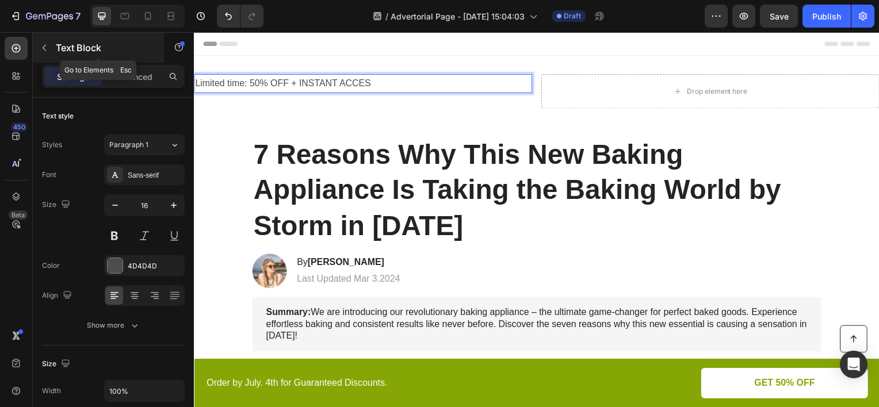
click at [91, 56] on div "Text Block" at bounding box center [98, 48] width 131 height 30
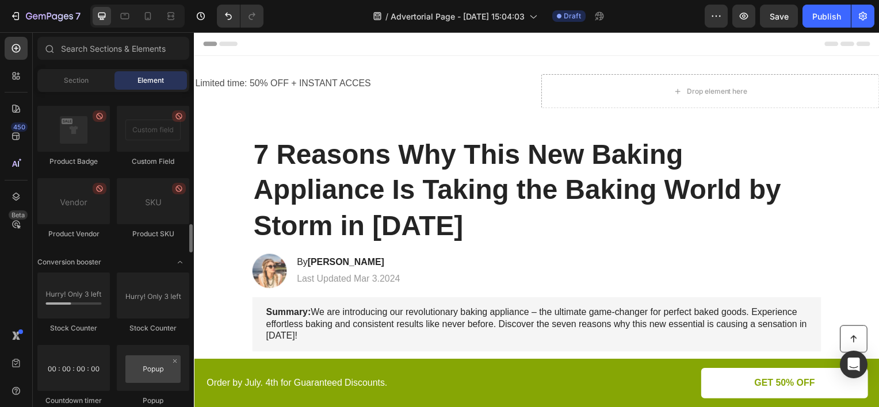
scroll to position [2186, 0]
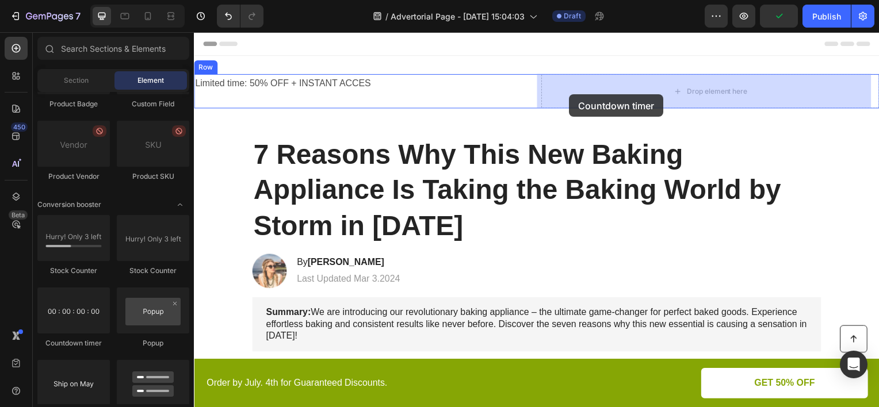
drag, startPoint x: 277, startPoint y: 351, endPoint x: 572, endPoint y: 95, distance: 390.7
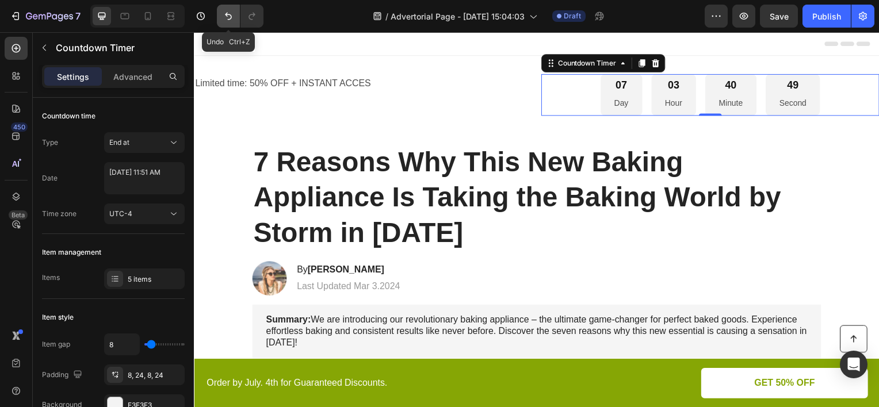
click at [231, 18] on icon "Undo/Redo" at bounding box center [228, 16] width 7 height 7
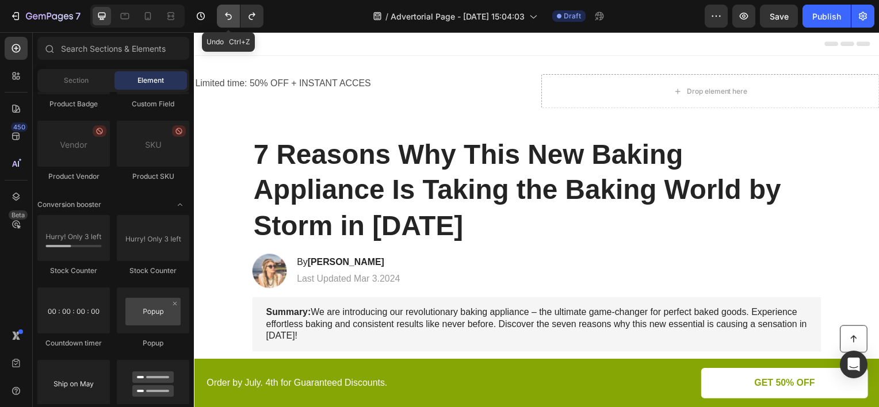
click at [231, 18] on icon "Undo/Redo" at bounding box center [228, 16] width 7 height 7
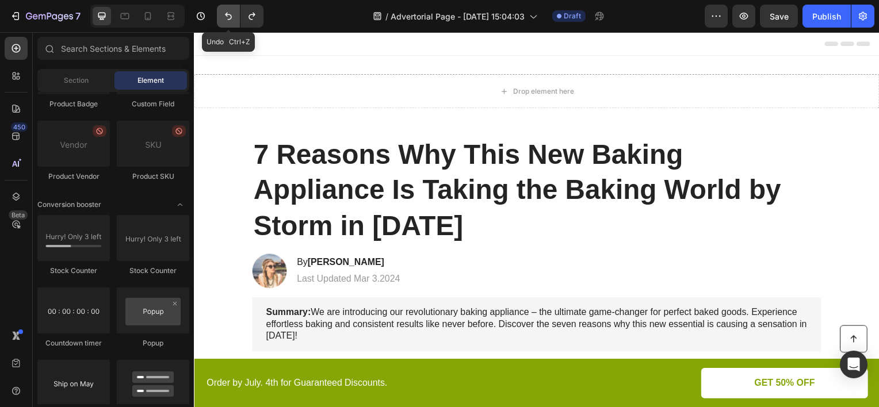
click at [231, 18] on icon "Undo/Redo" at bounding box center [228, 16] width 7 height 7
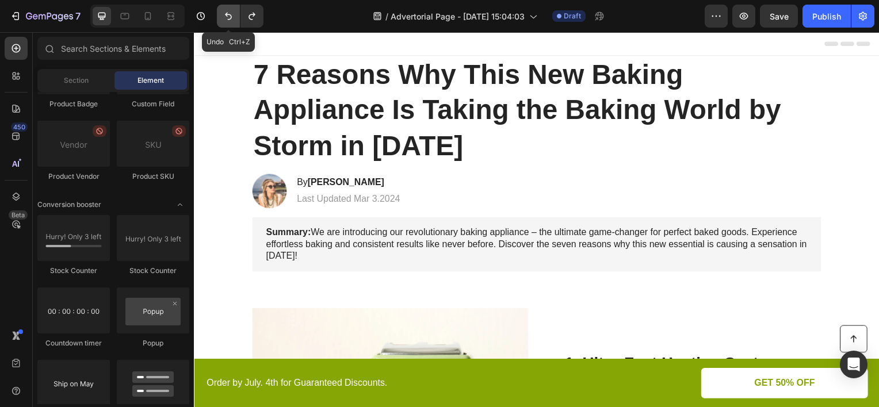
click at [236, 20] on button "Undo/Redo" at bounding box center [228, 16] width 23 height 23
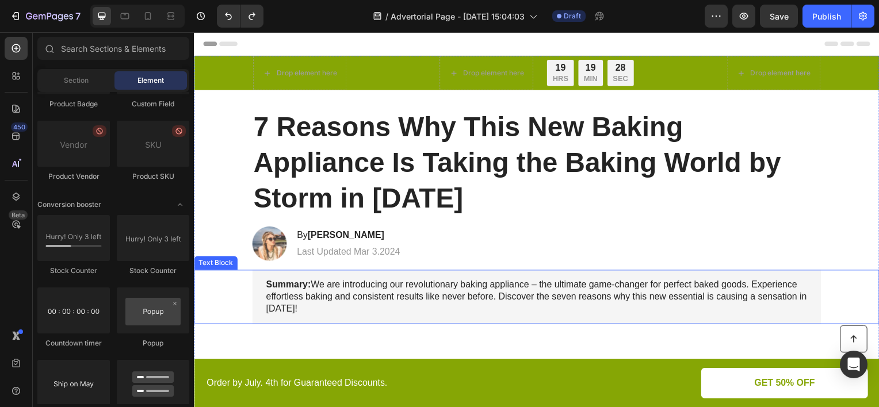
scroll to position [58, 0]
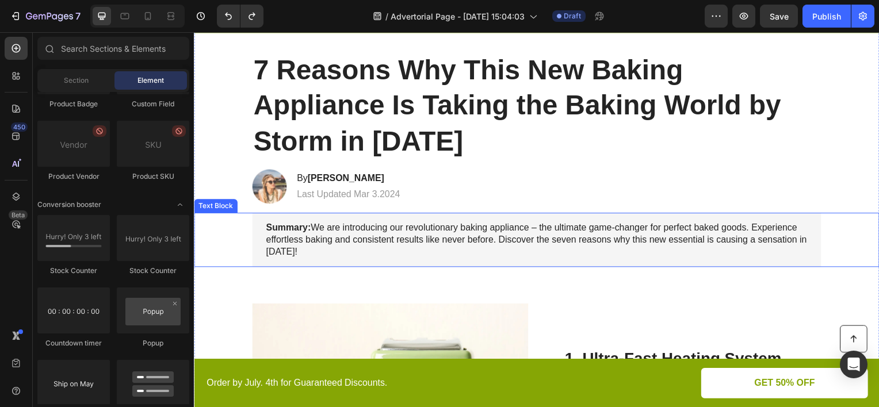
click at [476, 244] on p "Summary: We are introducing our revolutionary baking appliance – the ultimate g…" at bounding box center [538, 241] width 545 height 36
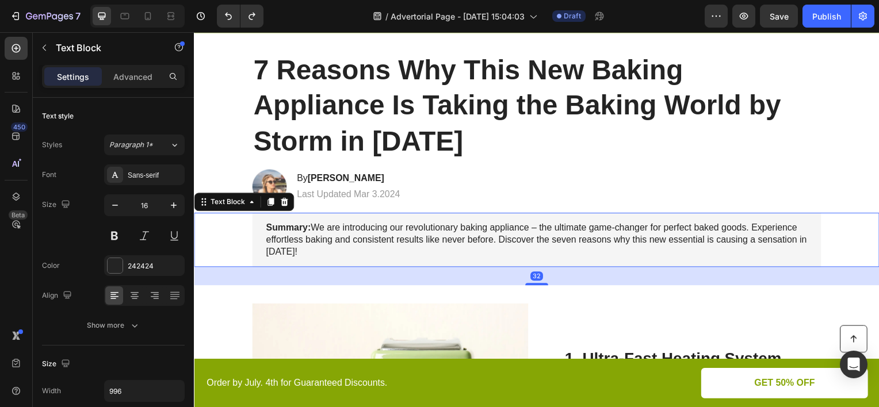
click at [476, 244] on p "Summary: We are introducing our revolutionary baking appliance – the ultimate g…" at bounding box center [538, 241] width 545 height 36
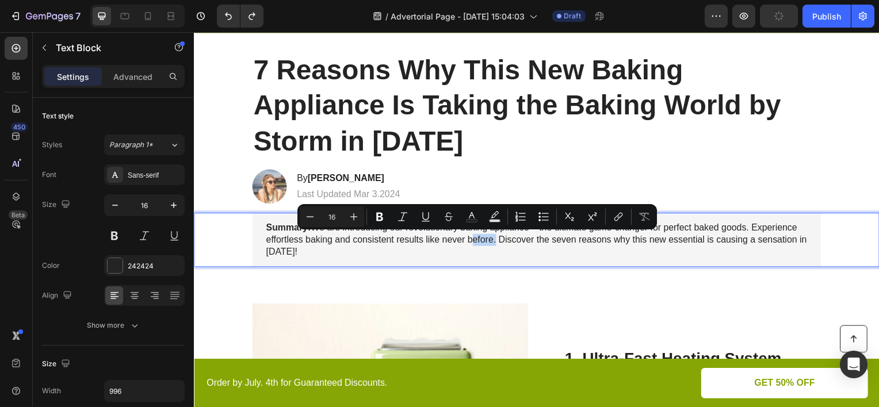
click at [476, 244] on p "Summary: We are introducing our revolutionary baking appliance – the ultimate g…" at bounding box center [538, 241] width 545 height 36
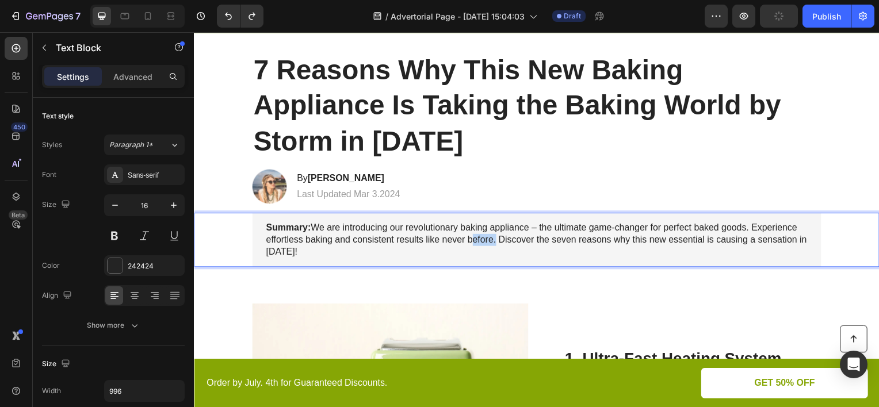
click at [476, 244] on p "Summary: We are introducing our revolutionary baking appliance – the ultimate g…" at bounding box center [538, 241] width 545 height 36
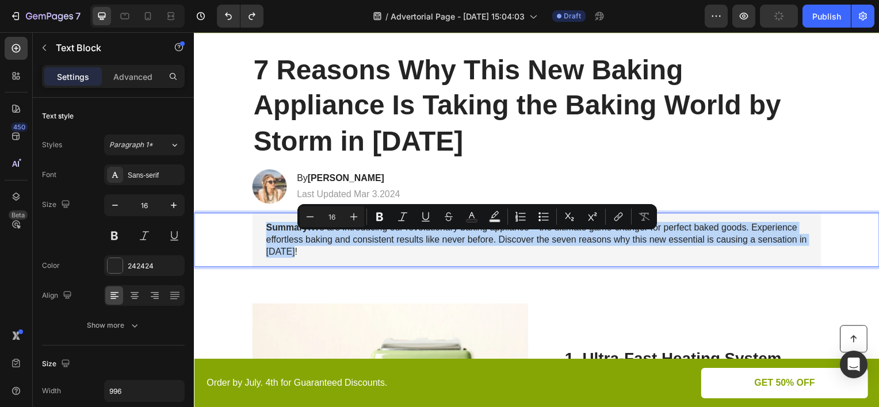
click at [476, 244] on p "Summary: We are introducing our revolutionary baking appliance – the ultimate g…" at bounding box center [538, 241] width 545 height 36
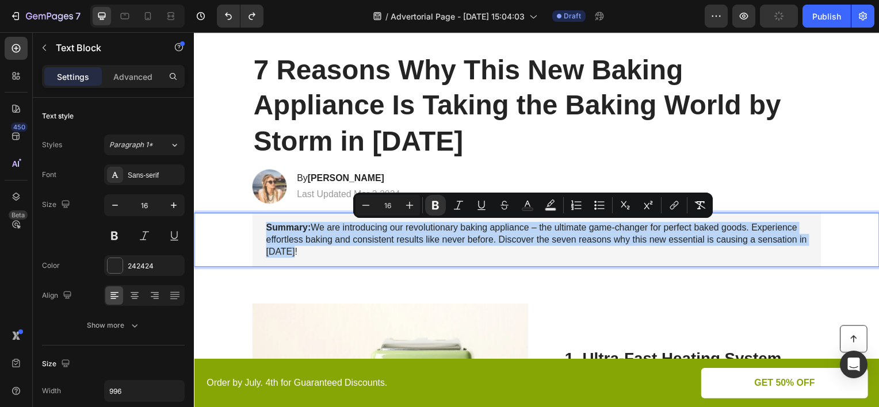
click at [476, 244] on p "Summary: We are introducing our revolutionary baking appliance – the ultimate g…" at bounding box center [538, 241] width 545 height 36
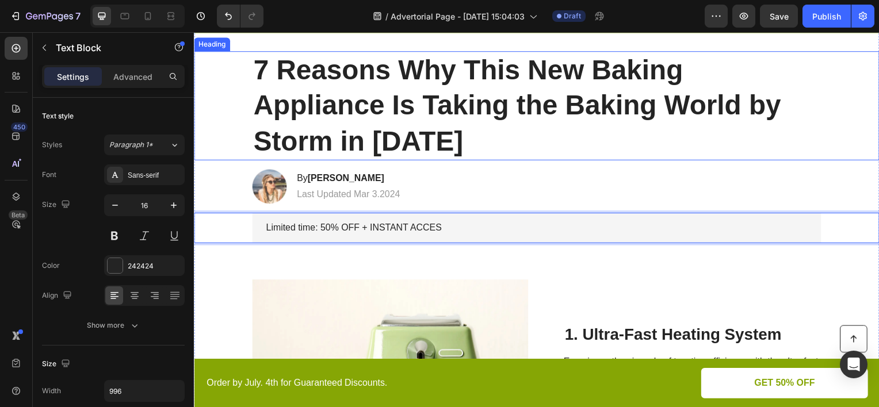
scroll to position [0, 0]
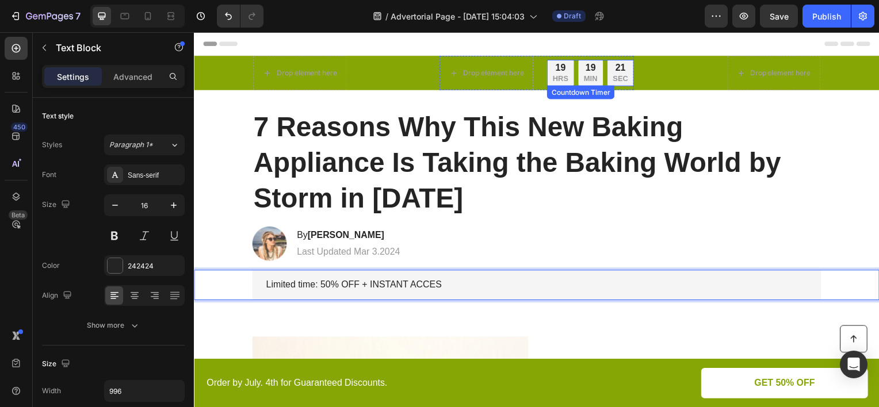
click at [625, 84] on div "21 SEC" at bounding box center [623, 73] width 26 height 26
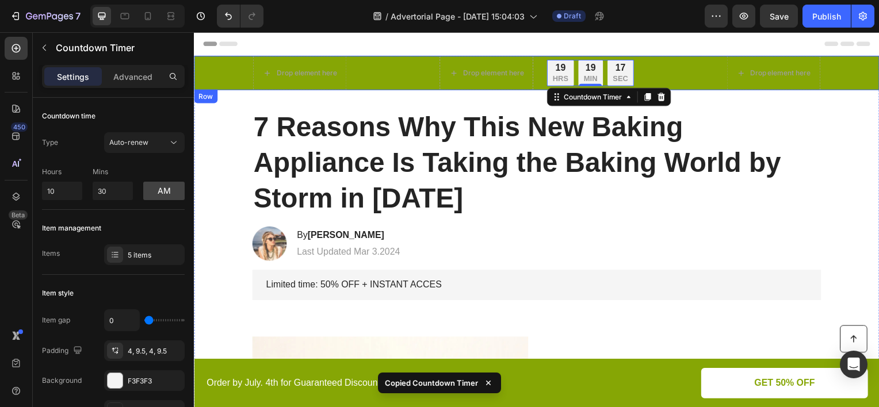
click at [221, 69] on div "Drop element here Drop element here 19 HRS 19 MIN 17 SEC Countdown Timer 0 Row …" at bounding box center [538, 73] width 667 height 35
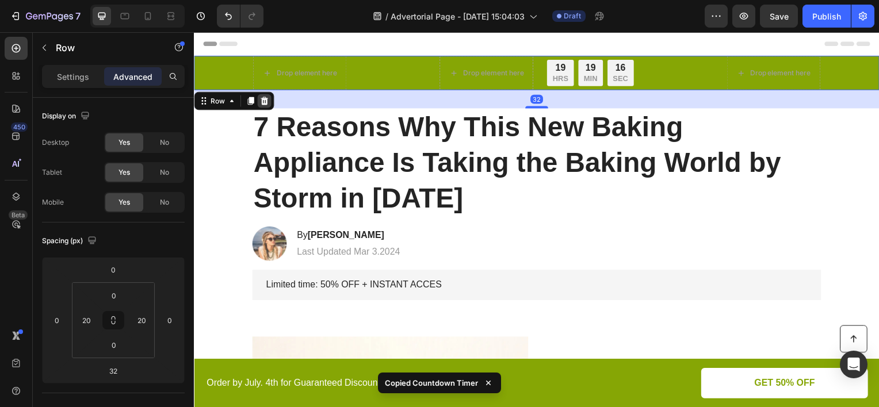
click at [263, 103] on icon at bounding box center [264, 101] width 9 height 9
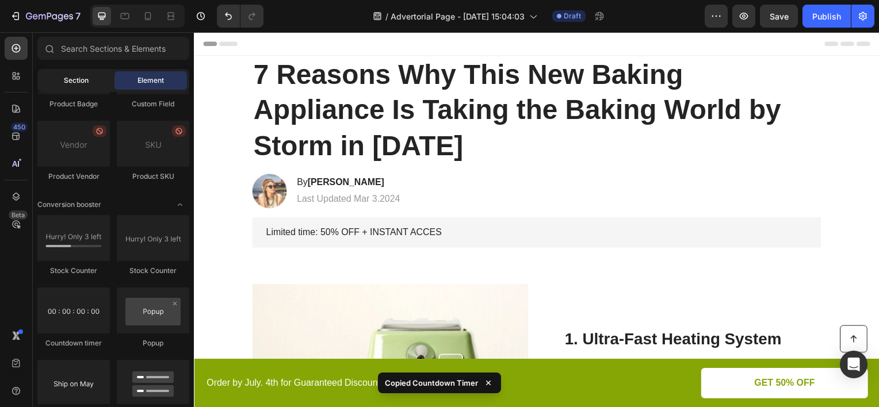
click at [85, 83] on span "Section" at bounding box center [76, 80] width 25 height 10
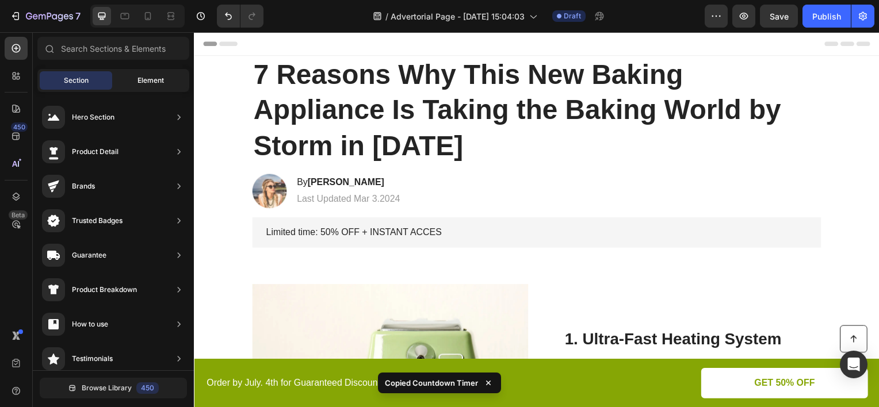
click at [128, 81] on div "Element" at bounding box center [150, 80] width 72 height 18
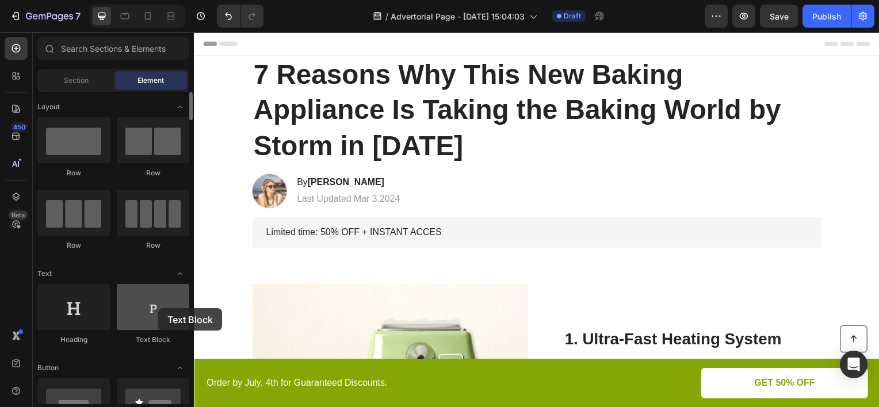
drag, startPoint x: 153, startPoint y: 330, endPoint x: 153, endPoint y: 310, distance: 19.6
click at [155, 310] on div at bounding box center [153, 307] width 72 height 46
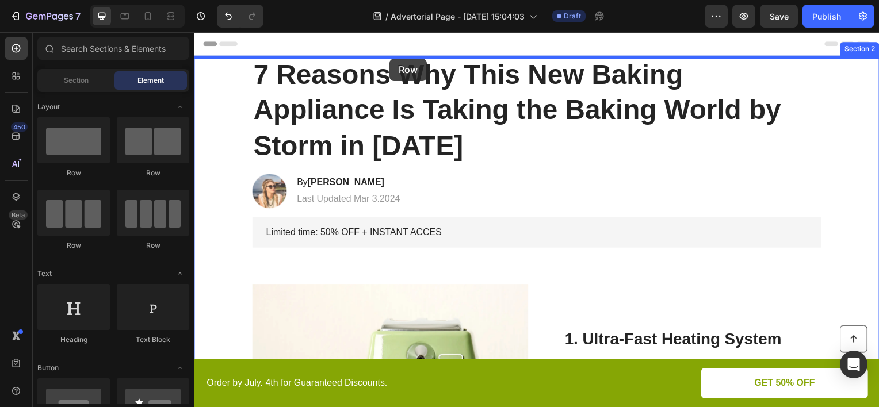
drag, startPoint x: 343, startPoint y: 181, endPoint x: 393, endPoint y: 58, distance: 132.7
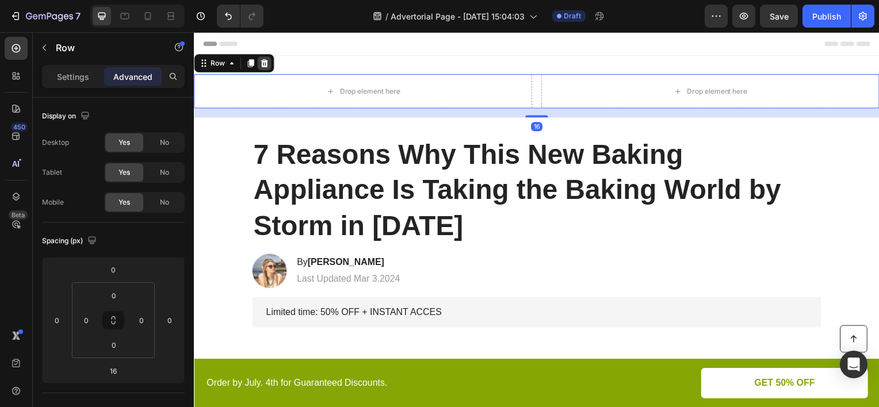
click at [267, 62] on icon at bounding box center [264, 63] width 9 height 9
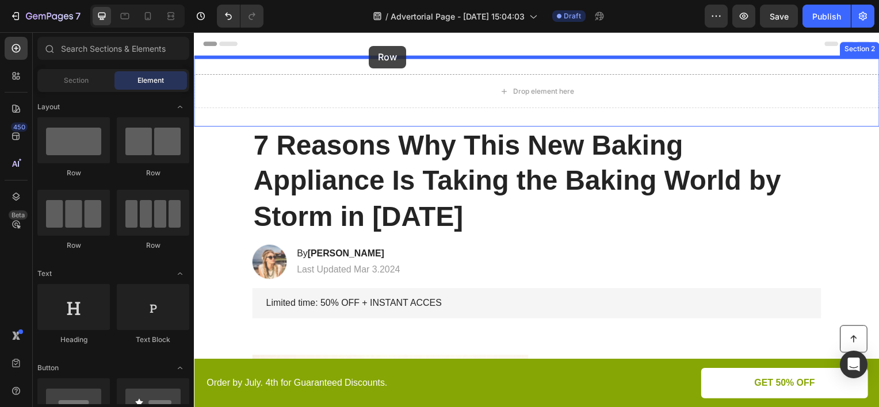
drag, startPoint x: 356, startPoint y: 166, endPoint x: 370, endPoint y: 46, distance: 121.0
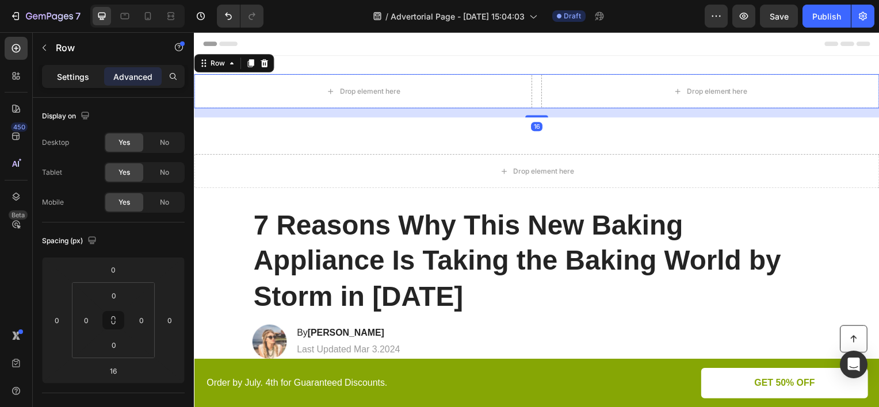
click at [97, 78] on div "Settings" at bounding box center [73, 76] width 58 height 18
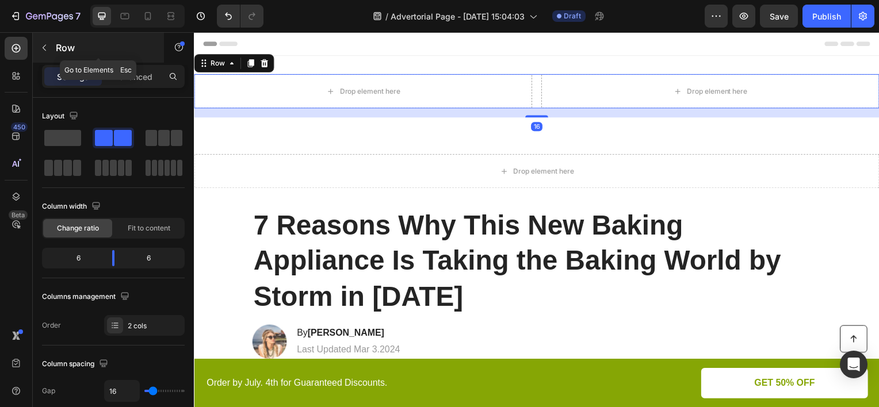
click at [76, 55] on div "Row" at bounding box center [98, 48] width 131 height 30
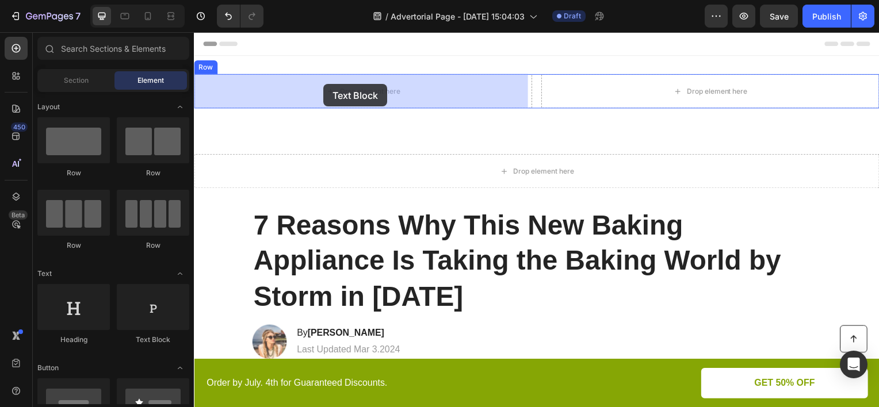
drag, startPoint x: 341, startPoint y: 343, endPoint x: 224, endPoint y: 220, distance: 170.1
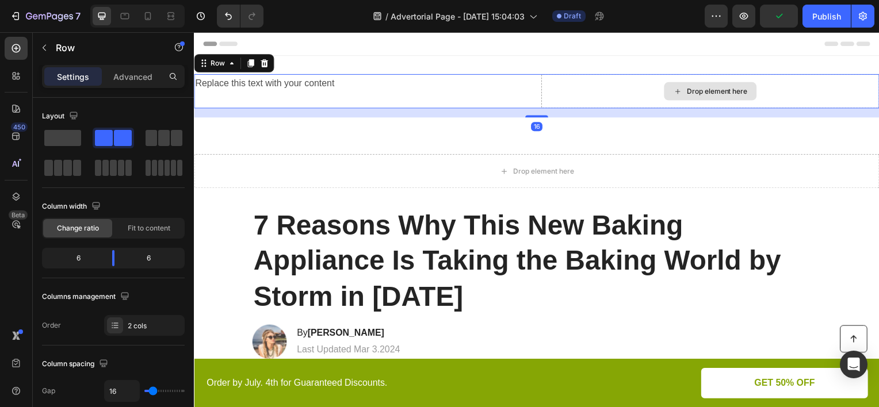
click at [643, 91] on div "Drop element here" at bounding box center [714, 91] width 341 height 35
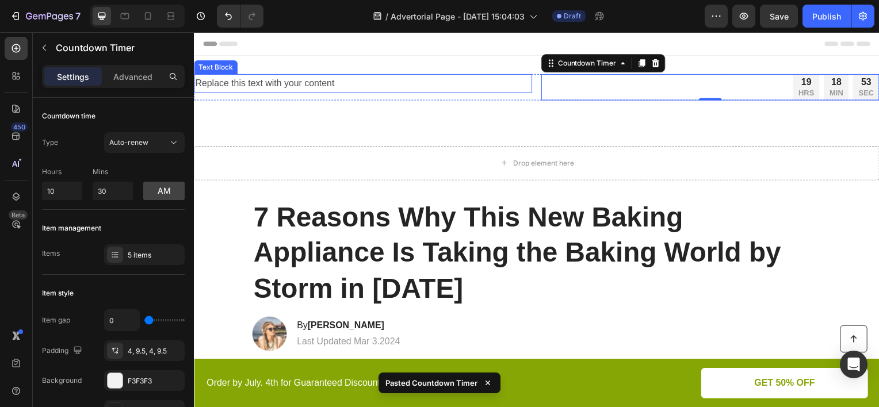
click at [334, 86] on div "Replace this text with your content" at bounding box center [364, 83] width 341 height 19
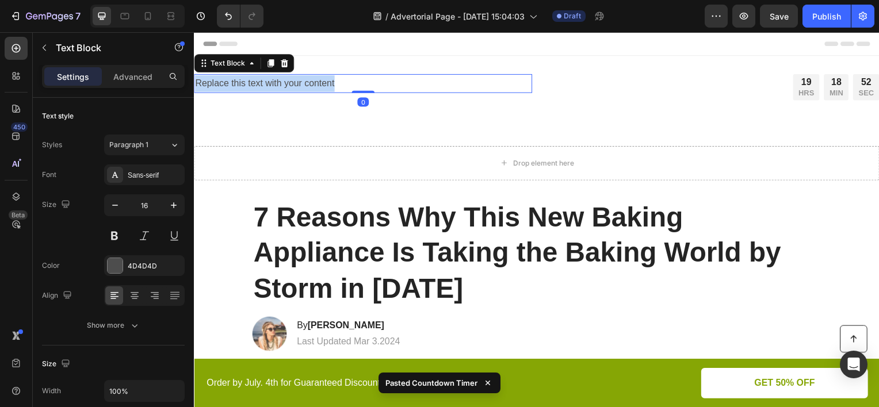
click at [334, 86] on p "Replace this text with your content" at bounding box center [364, 83] width 338 height 17
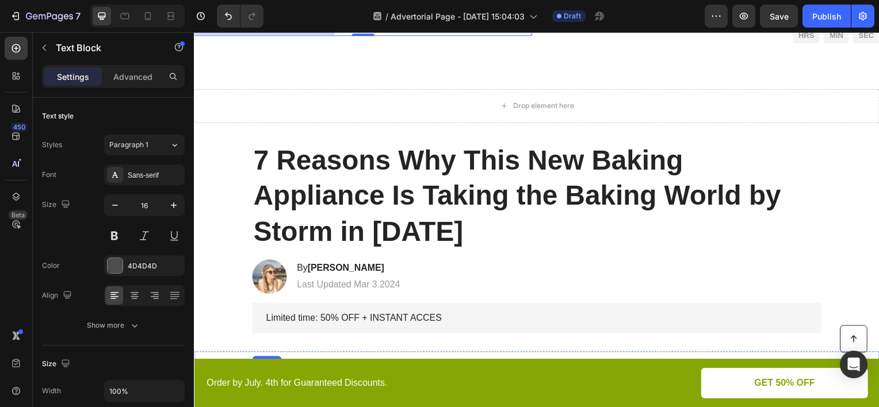
scroll to position [115, 0]
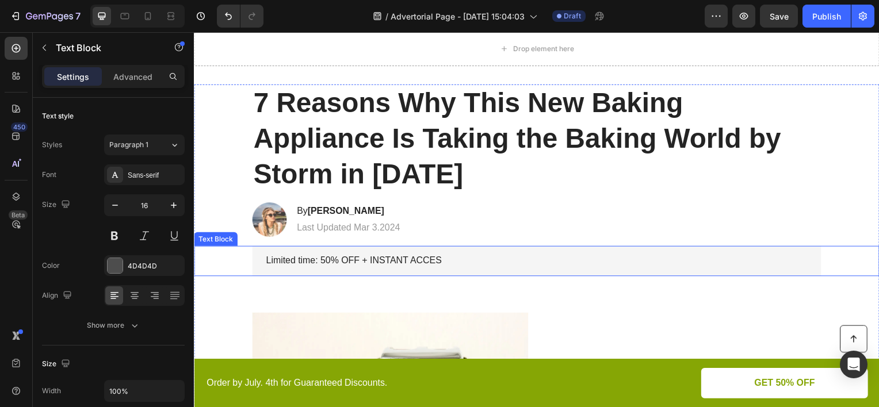
click at [409, 260] on p "Limited time: 50% OFF + INSTANT ACCES" at bounding box center [538, 263] width 545 height 12
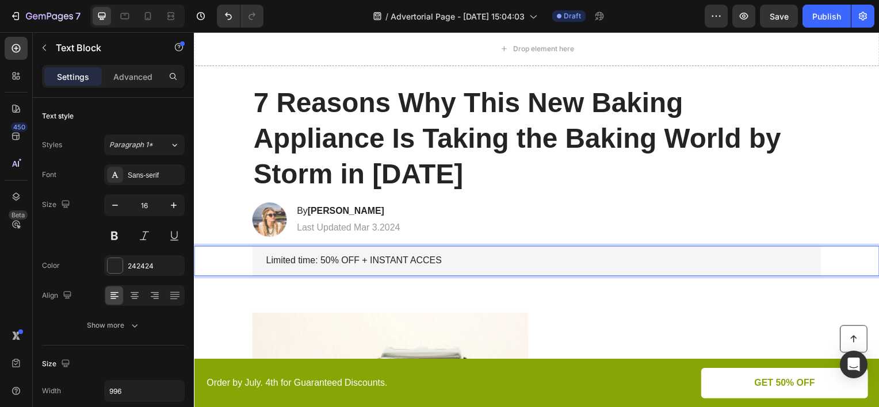
click at [409, 260] on p "Limited time: 50% OFF + INSTANT ACCES" at bounding box center [538, 263] width 545 height 12
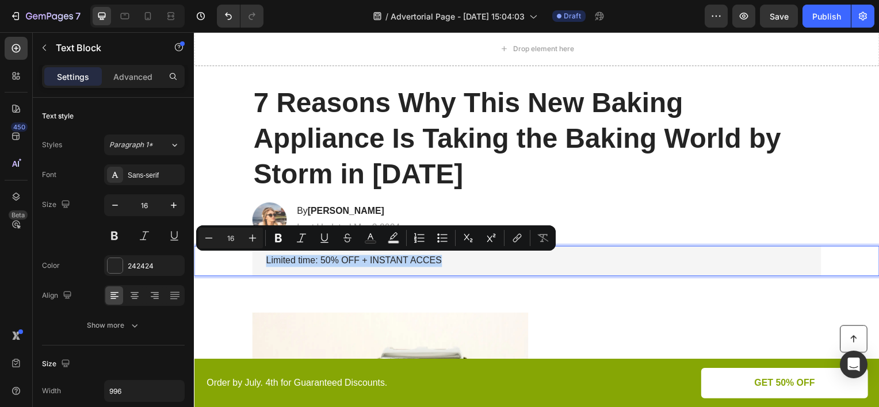
copy p "Limited time: 50% OFF + INSTANT ACCES"
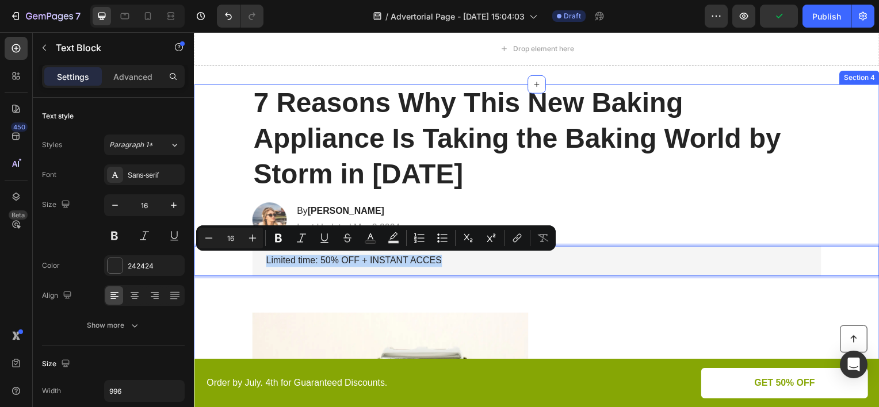
scroll to position [0, 0]
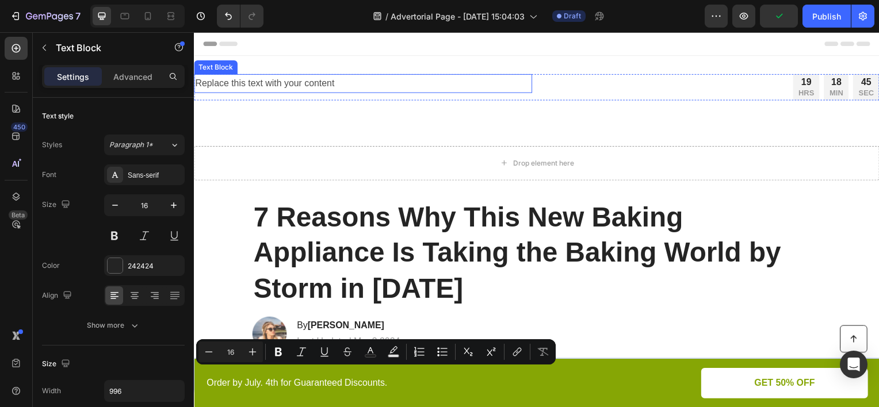
click at [320, 85] on div "Replace this text with your content" at bounding box center [364, 83] width 341 height 19
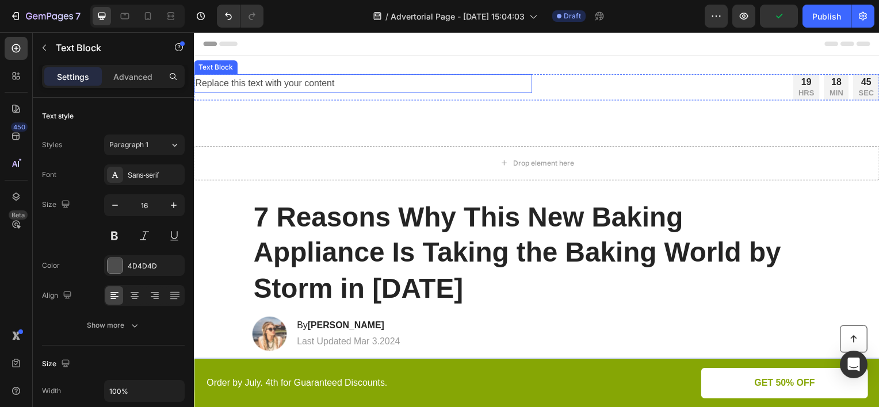
click at [320, 85] on div "Replace this text with your content" at bounding box center [364, 83] width 341 height 19
click at [320, 85] on p "Replace this text with your content" at bounding box center [364, 83] width 338 height 17
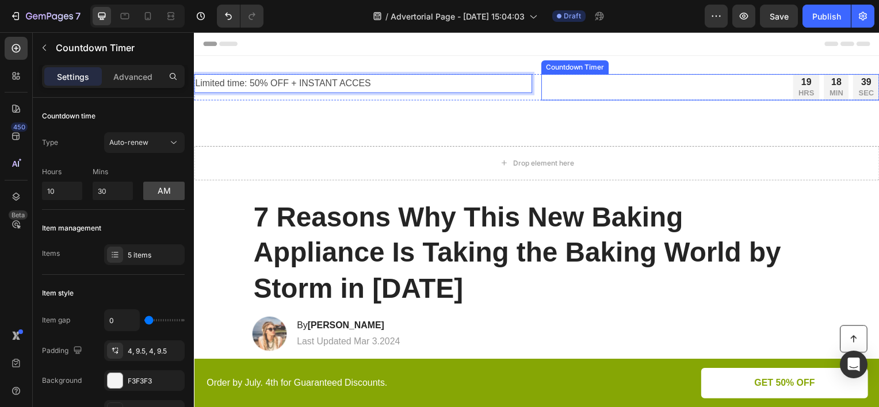
click at [816, 86] on div "19 HRS 18 MIN 39 SEC" at bounding box center [840, 87] width 87 height 26
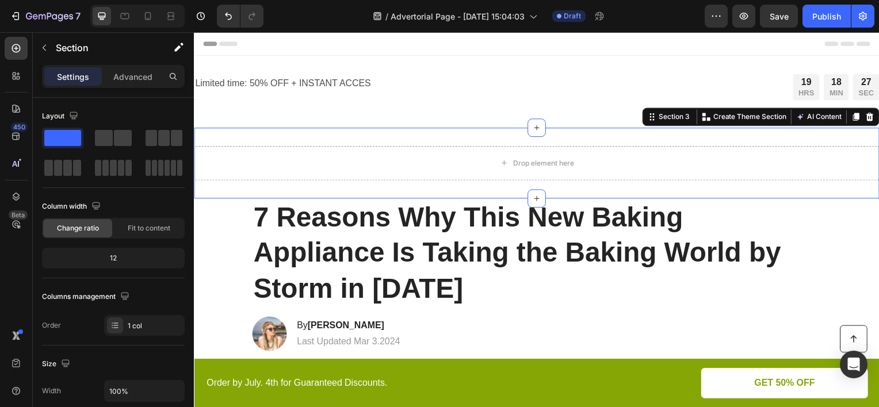
click at [286, 131] on div "Drop element here Section 3 You can create reusable sections Create Theme Secti…" at bounding box center [539, 163] width 690 height 71
click at [871, 116] on icon at bounding box center [874, 117] width 7 height 8
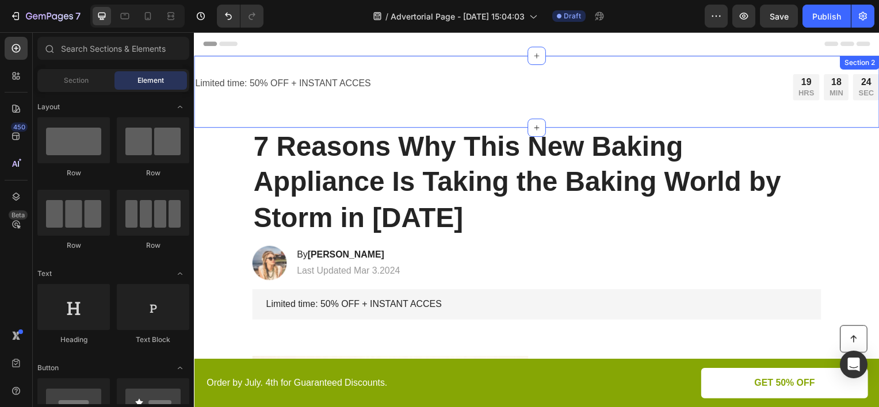
click at [471, 59] on div "Limited time: 50% OFF + INSTANT ACCES Text Block 19 HRS 18 MIN 24 SEC Countdown…" at bounding box center [539, 92] width 690 height 72
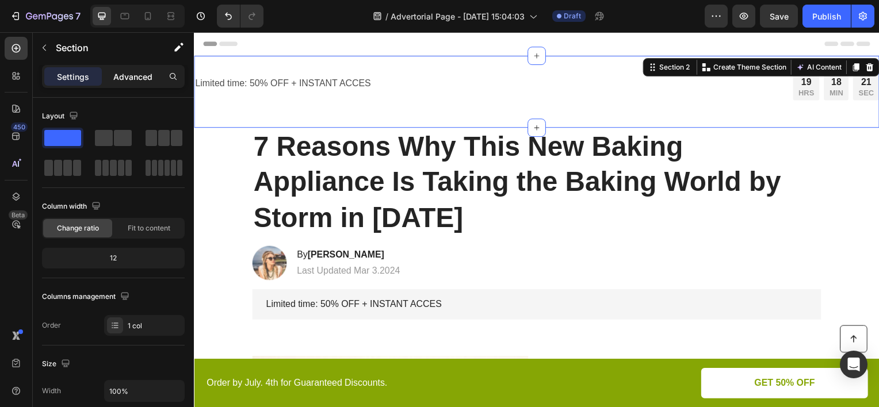
click at [126, 69] on div "Advanced" at bounding box center [133, 76] width 58 height 18
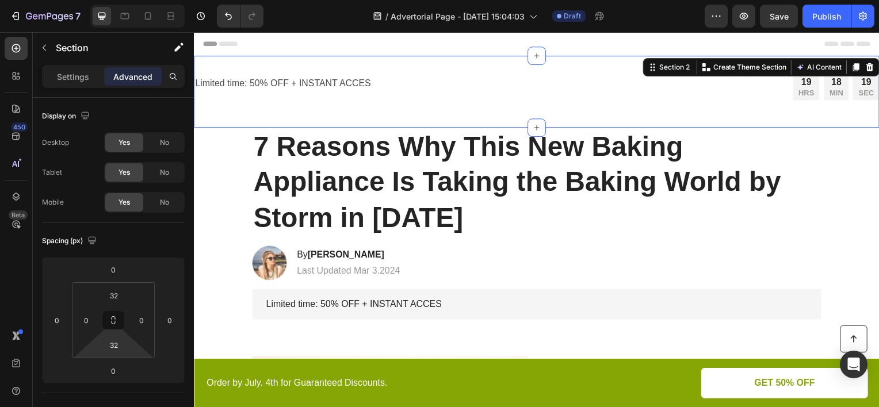
type input "0"
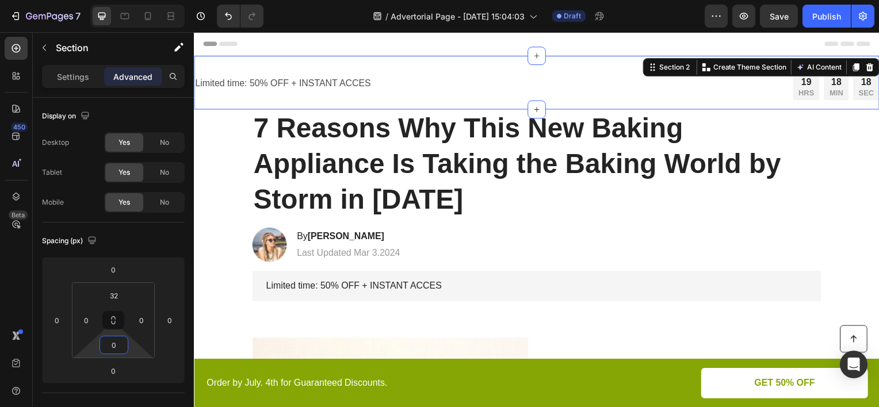
drag, startPoint x: 135, startPoint y: 347, endPoint x: 137, endPoint y: 357, distance: 9.5
click at [137, 0] on html "7 Version history / Advertorial Page - [DATE] 15:04:03 Draft Preview Save Publi…" at bounding box center [439, 0] width 879 height 0
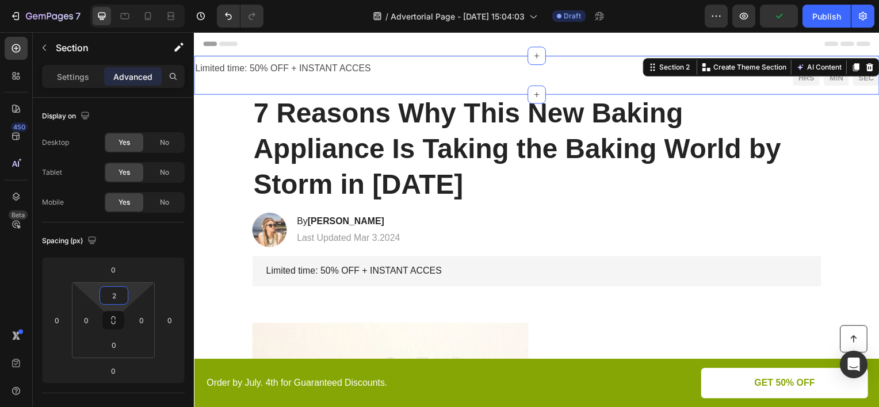
type input "0"
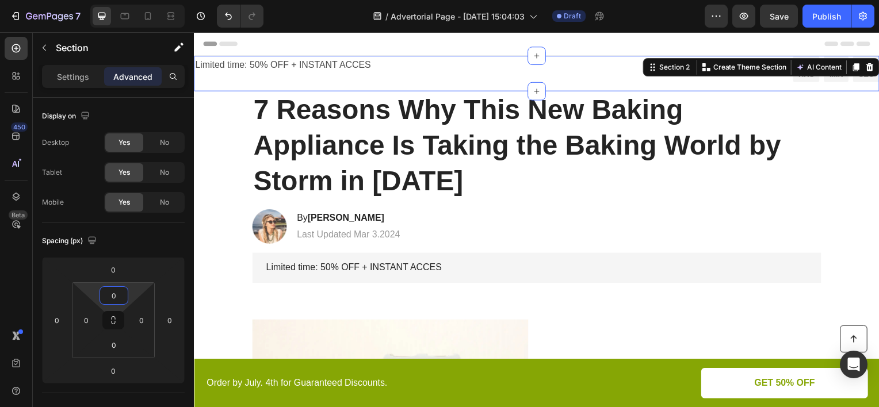
drag, startPoint x: 139, startPoint y: 295, endPoint x: 148, endPoint y: 311, distance: 18.8
click at [148, 0] on html "7 Version history / Advertorial Page - [DATE] 15:04:03 Draft Preview Save Publi…" at bounding box center [439, 0] width 879 height 0
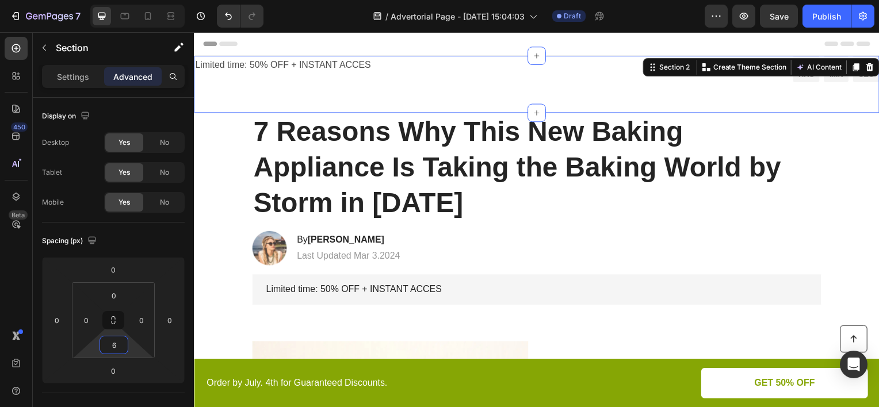
type input "0"
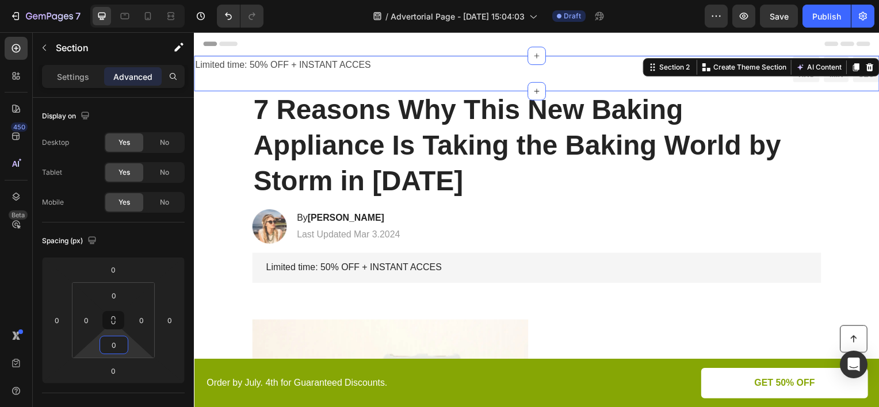
drag, startPoint x: 133, startPoint y: 349, endPoint x: 137, endPoint y: 358, distance: 9.5
click at [137, 0] on html "7 Version history / Advertorial Page - [DATE] 15:04:03 Draft Preview Save Publi…" at bounding box center [439, 0] width 879 height 0
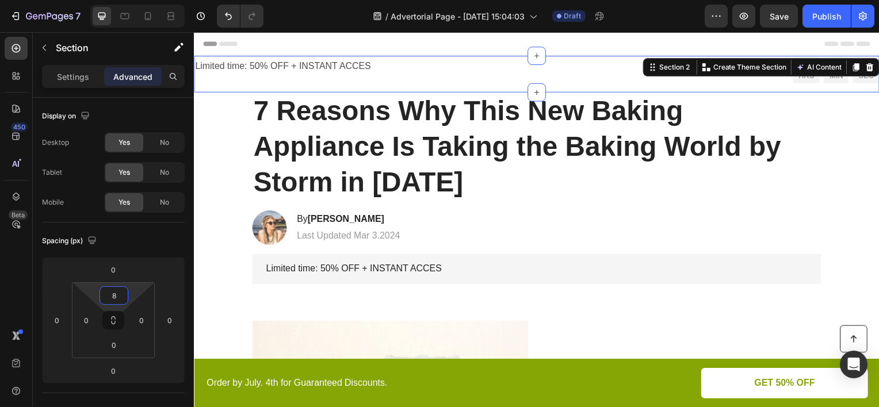
type input "10"
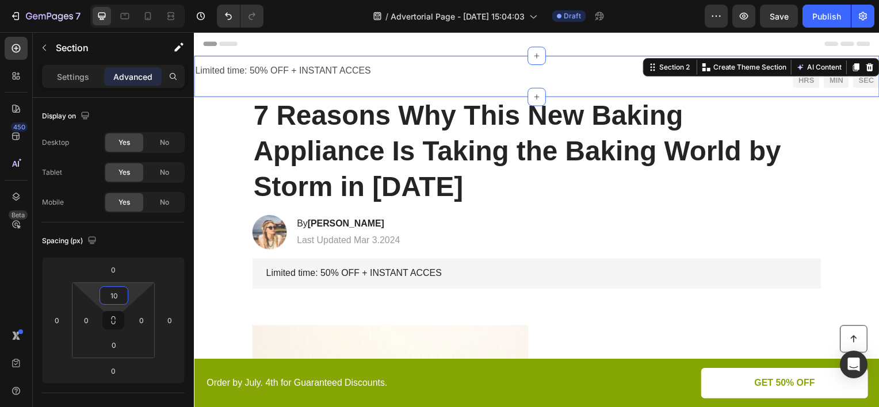
click at [132, 0] on html "7 Version history / Advertorial Page - [DATE] 15:04:03 Draft Preview Save Publi…" at bounding box center [439, 0] width 879 height 0
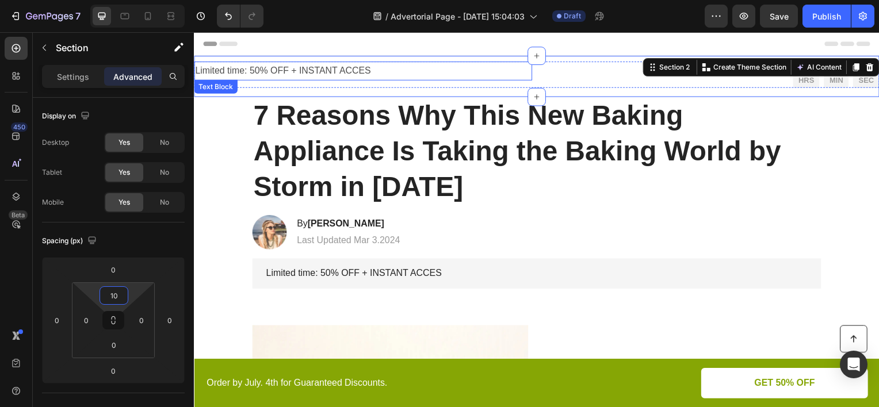
click at [378, 71] on p "Limited time: 50% OFF + INSTANT ACCES" at bounding box center [364, 71] width 338 height 17
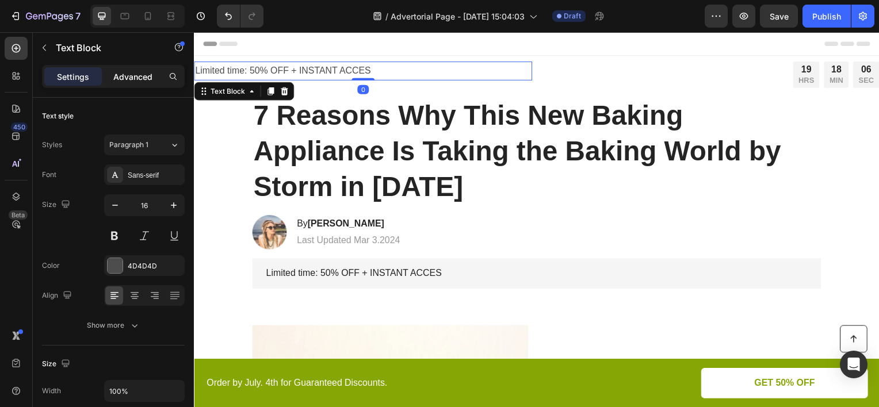
click at [153, 79] on div "Advanced" at bounding box center [133, 76] width 58 height 18
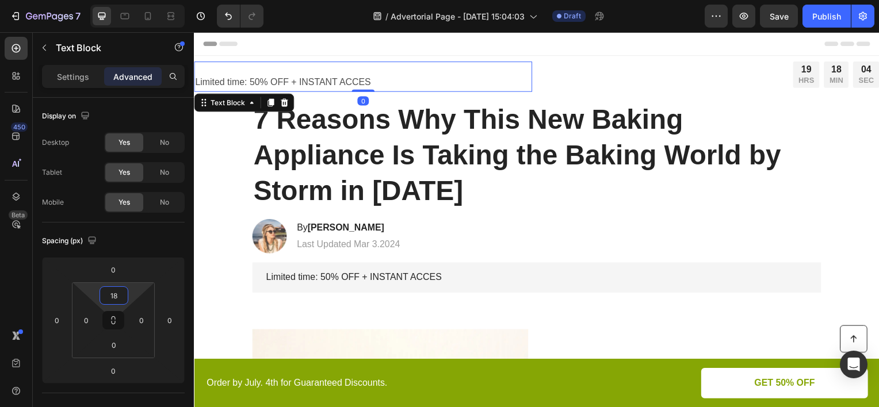
type input "16"
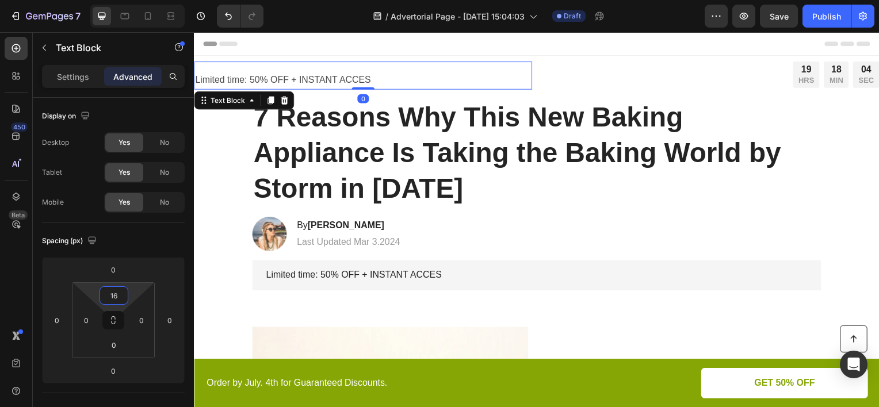
click at [137, 0] on html "7 Version history / Advertorial Page - [DATE] 15:04:03 Draft Preview Save Publi…" at bounding box center [439, 0] width 879 height 0
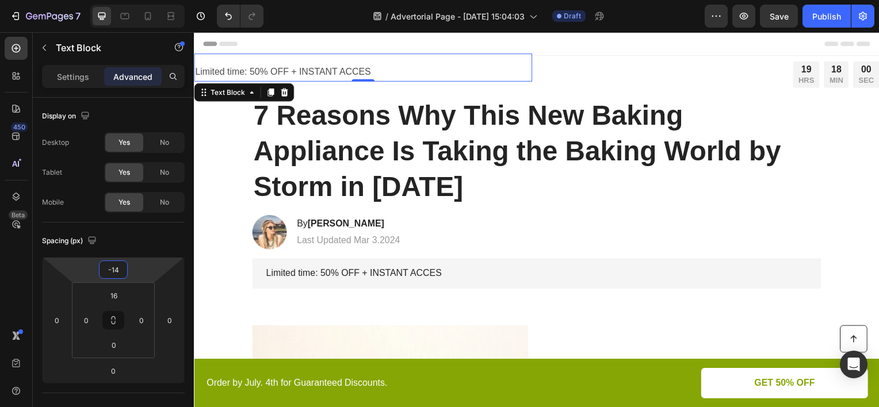
type input "-16"
drag, startPoint x: 131, startPoint y: 270, endPoint x: 140, endPoint y: 275, distance: 10.3
click at [140, 0] on html "7 Version history / Advertorial Page - [DATE] 15:04:03 Draft Preview Save Publi…" at bounding box center [439, 0] width 879 height 0
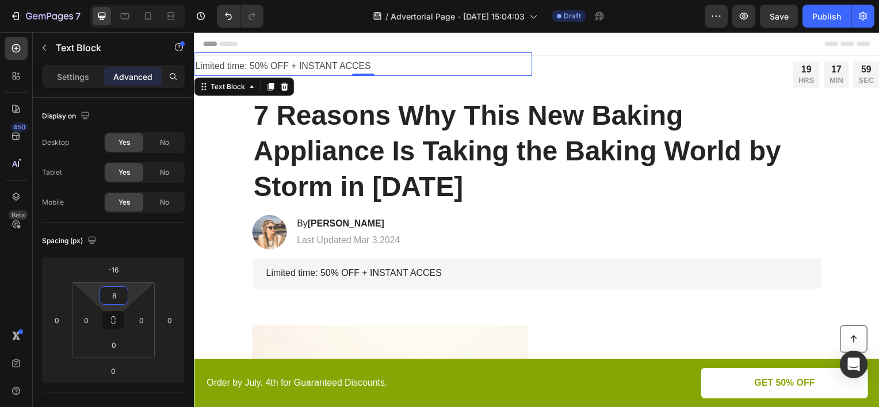
type input "6"
click at [132, 0] on html "7 Version history / Advertorial Page - [DATE] 15:04:03 Draft Preview Save Publi…" at bounding box center [439, 0] width 879 height 0
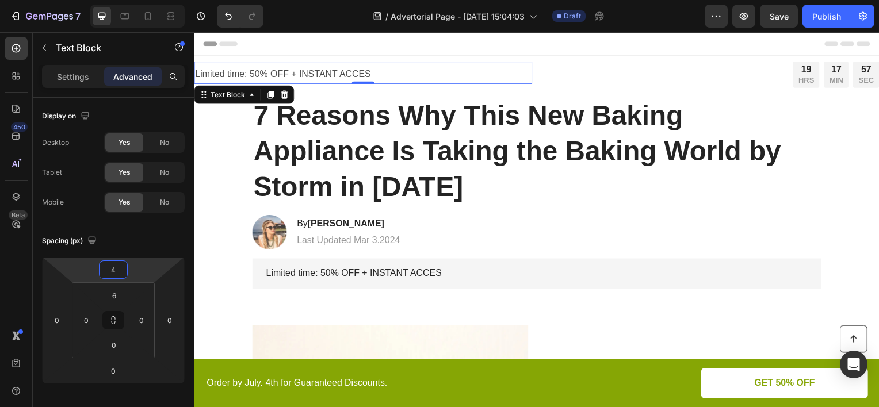
type input "6"
drag, startPoint x: 142, startPoint y: 270, endPoint x: 143, endPoint y: 264, distance: 6.4
click at [143, 0] on html "7 Version history / Advertorial Page - [DATE] 15:04:03 Draft Preview Save Publi…" at bounding box center [439, 0] width 879 height 0
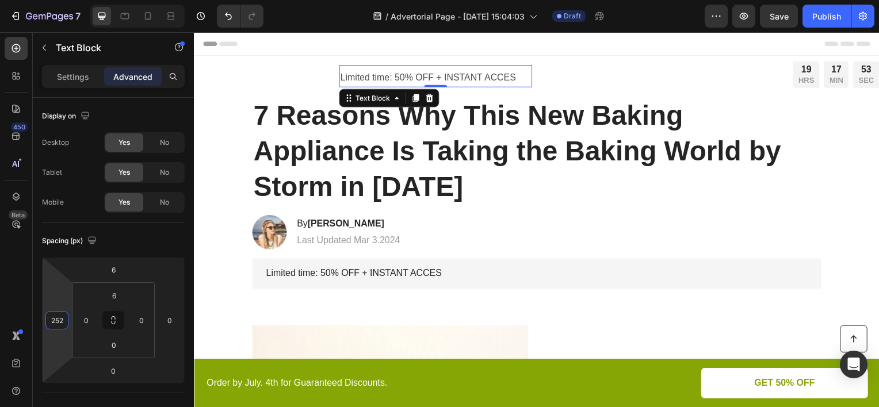
type input "250"
drag, startPoint x: 58, startPoint y: 296, endPoint x: 83, endPoint y: 224, distance: 76.0
click at [83, 0] on html "7 Version history / Advertorial Page - [DATE] 15:04:03 Draft Preview Save Publi…" at bounding box center [439, 0] width 879 height 0
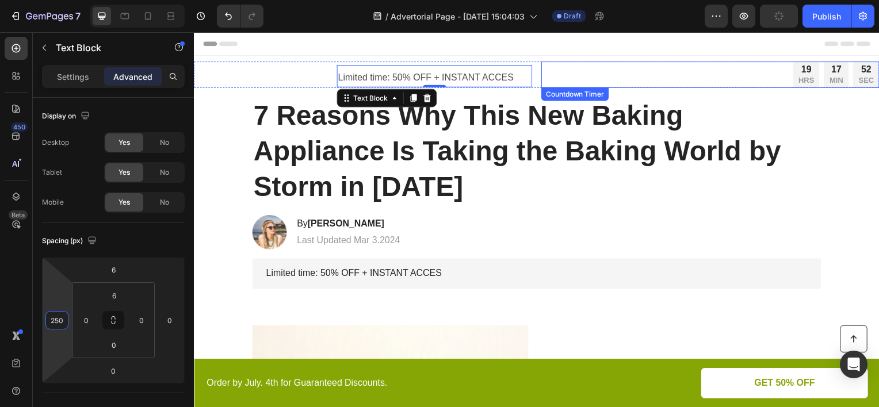
click at [828, 68] on div "17 MIN" at bounding box center [840, 75] width 25 height 26
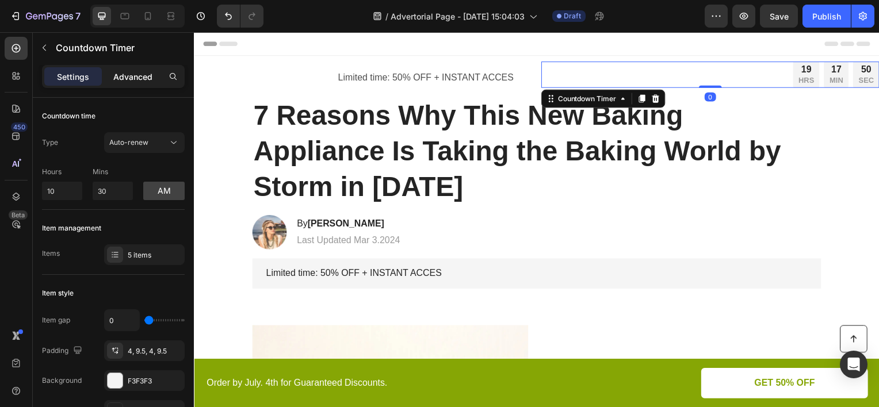
click at [142, 74] on p "Advanced" at bounding box center [132, 77] width 39 height 12
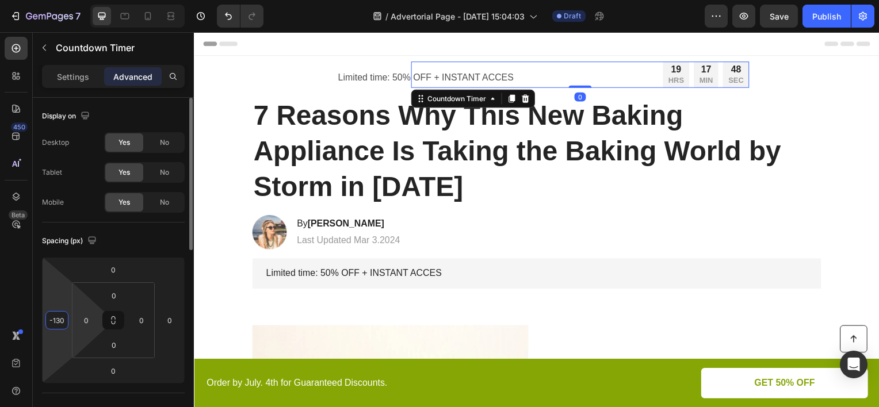
drag, startPoint x: 67, startPoint y: 308, endPoint x: 96, endPoint y: 330, distance: 36.2
click at [78, 0] on html "7 Version history / Advertorial Page - [DATE] 15:04:03 Draft Preview Save Publi…" at bounding box center [439, 0] width 879 height 0
type input "-128"
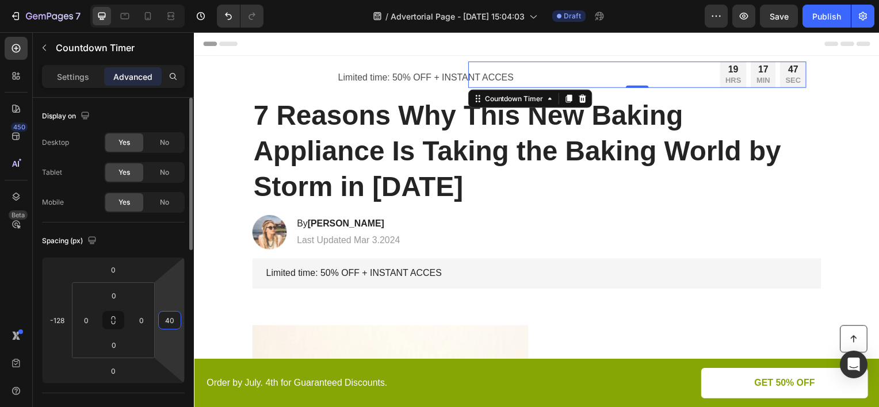
drag, startPoint x: 181, startPoint y: 295, endPoint x: 163, endPoint y: 288, distance: 19.3
click at [177, 0] on html "7 Version history / Advertorial Page - [DATE] 15:04:03 Draft Preview Save Publi…" at bounding box center [439, 0] width 879 height 0
type input "36"
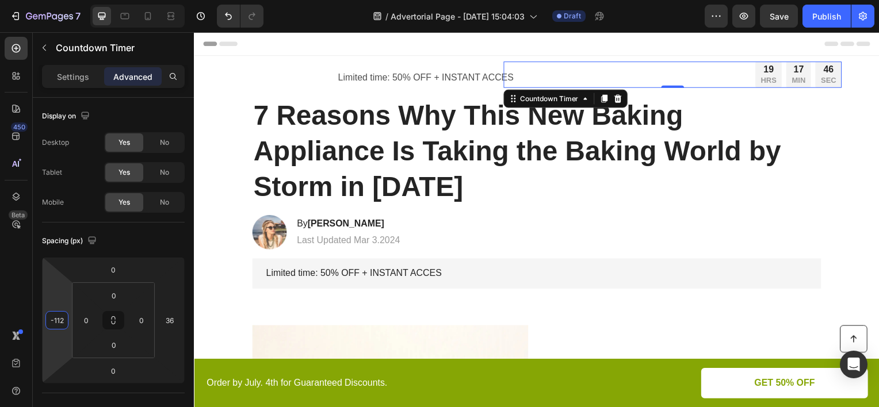
type input "-114"
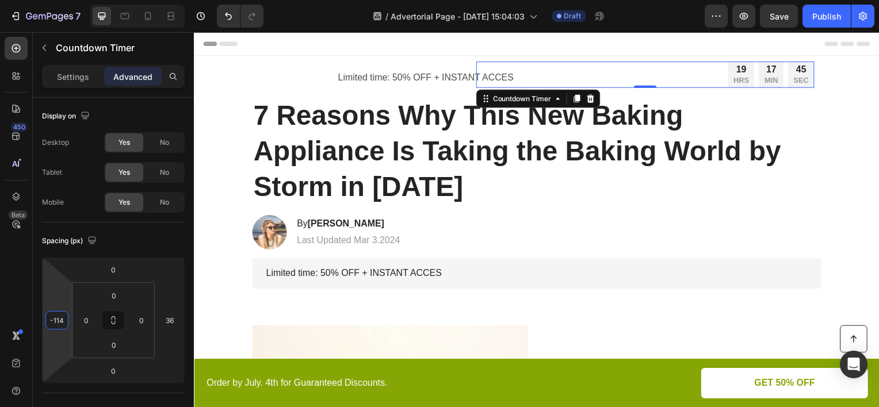
click at [58, 0] on html "7 Version history / Advertorial Page - [DATE] 15:04:03 Draft Preview Save Publi…" at bounding box center [439, 0] width 879 height 0
type input "0"
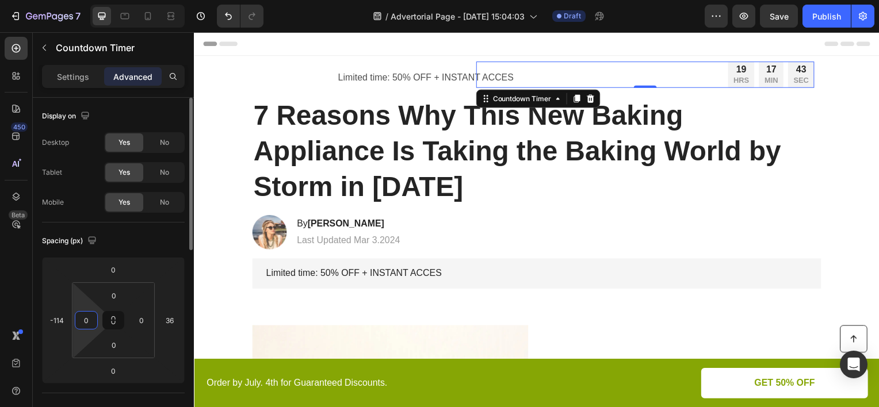
drag, startPoint x: 87, startPoint y: 303, endPoint x: 101, endPoint y: 312, distance: 16.3
click at [86, 0] on html "7 Version history / Advertorial Page - [DATE] 15:04:03 Draft Preview Save Publi…" at bounding box center [439, 0] width 879 height 0
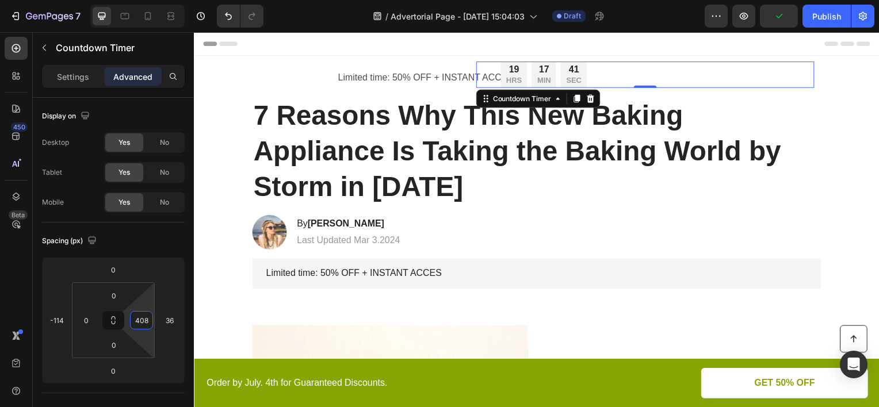
type input "412"
drag, startPoint x: 145, startPoint y: 300, endPoint x: 126, endPoint y: 182, distance: 120.0
click at [126, 0] on html "7 Version history / Advertorial Page - [DATE] 15:04:03 Draft Preview Publish 45…" at bounding box center [439, 0] width 879 height 0
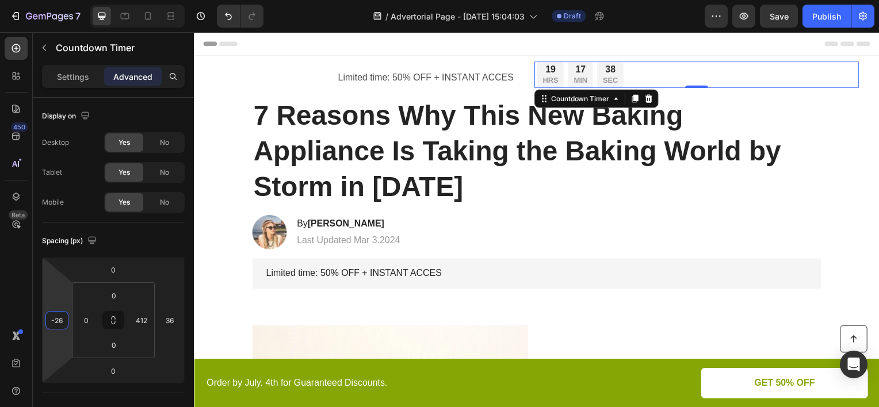
type input "-28"
drag, startPoint x: 67, startPoint y: 294, endPoint x: 75, endPoint y: 269, distance: 26.0
click at [75, 0] on html "7 Version history / Advertorial Page - [DATE] 15:04:03 Draft Preview Save Publi…" at bounding box center [439, 0] width 879 height 0
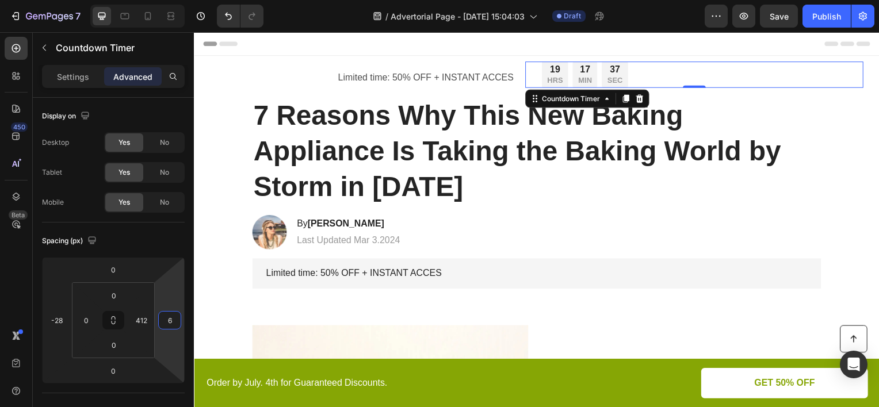
type input "4"
drag, startPoint x: 171, startPoint y: 292, endPoint x: 173, endPoint y: 301, distance: 9.4
click at [173, 0] on html "7 Version history / Advertorial Page - [DATE] 15:04:03 Draft Preview Save Publi…" at bounding box center [439, 0] width 879 height 0
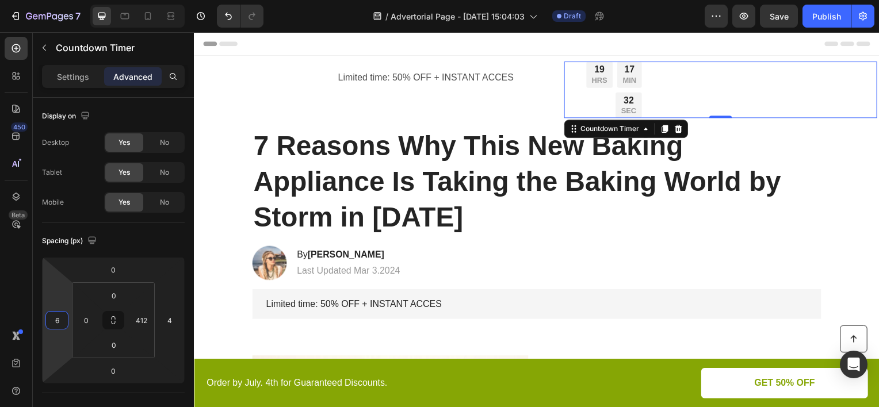
type input "4"
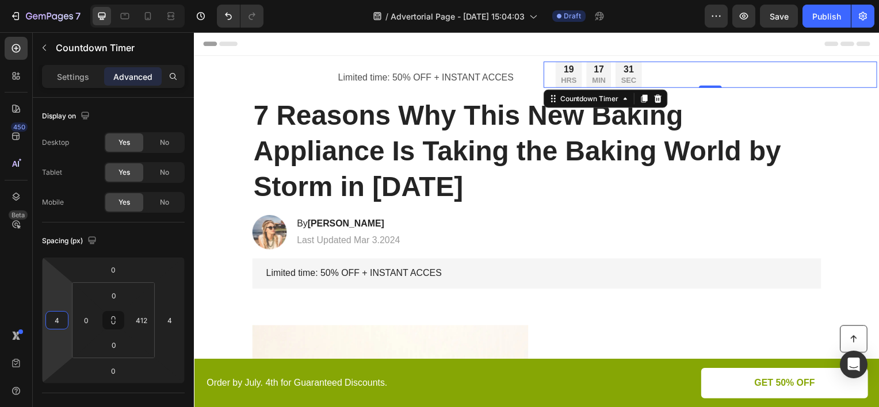
drag, startPoint x: 50, startPoint y: 276, endPoint x: 60, endPoint y: 266, distance: 13.9
click at [60, 0] on html "7 Version history / Advertorial Page - [DATE] 15:04:03 Draft Preview Save Publi…" at bounding box center [439, 0] width 879 height 0
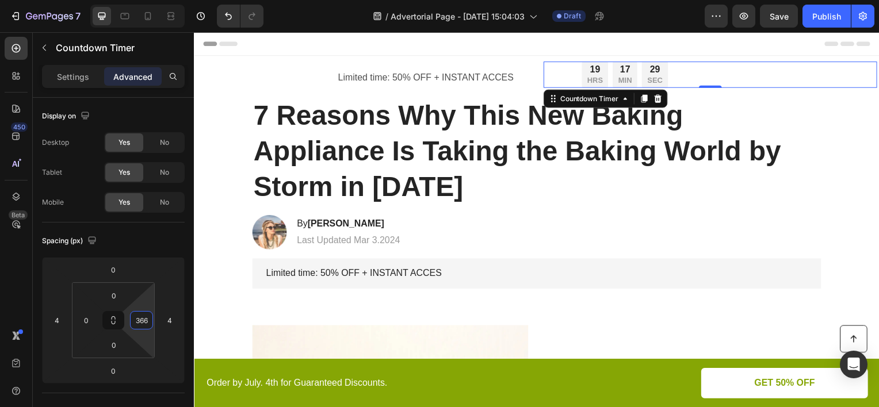
type input "364"
drag, startPoint x: 140, startPoint y: 304, endPoint x: 145, endPoint y: 318, distance: 14.6
click at [145, 0] on html "7 Version history / Advertorial Page - [DATE] 15:04:03 Draft Preview Save Publi…" at bounding box center [439, 0] width 879 height 0
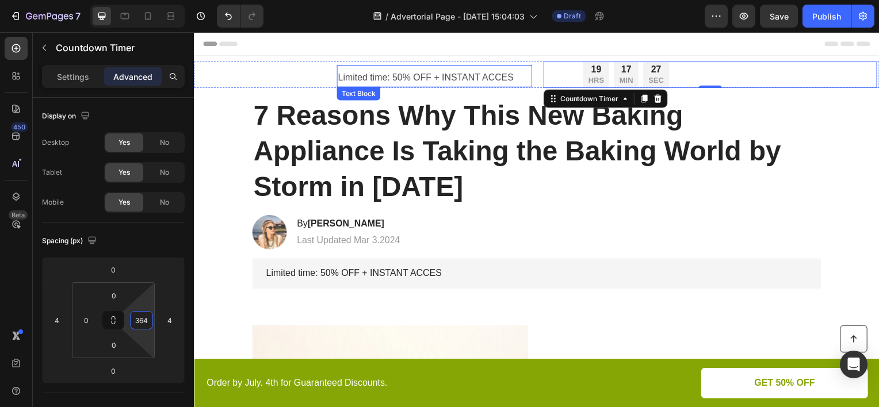
click at [422, 81] on p "Limited time: 50% OFF + INSTANT ACCES" at bounding box center [436, 78] width 194 height 17
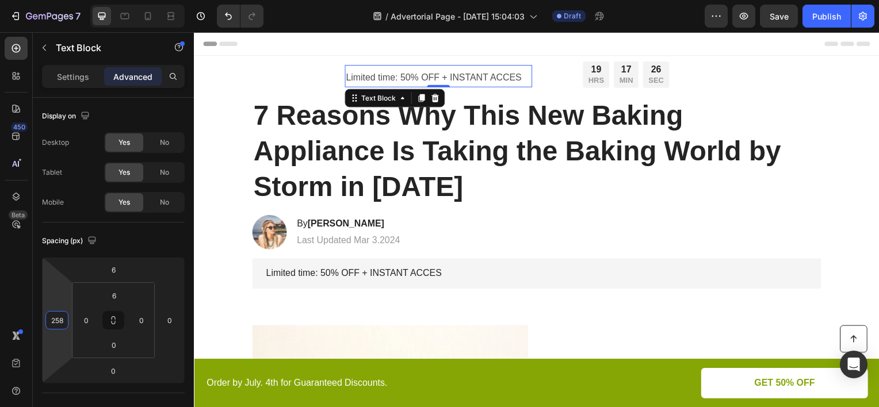
type input "254"
click at [67, 0] on html "7 Version history / Advertorial Page - [DATE] 15:04:03 Draft Preview Save Publi…" at bounding box center [439, 0] width 879 height 0
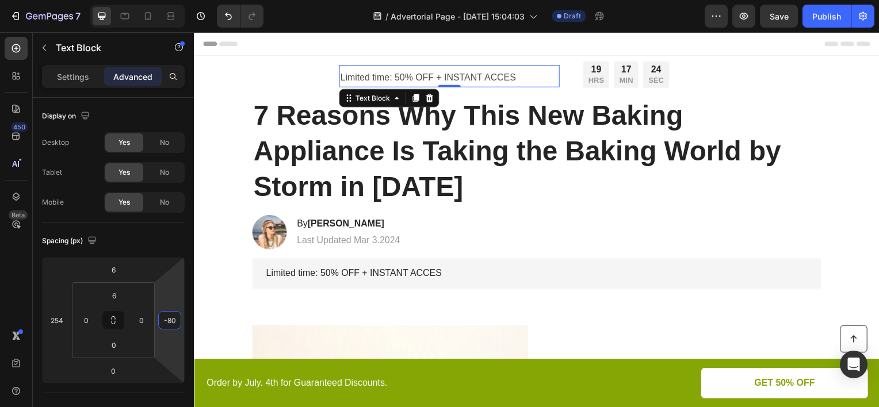
type input "-82"
drag, startPoint x: 172, startPoint y: 292, endPoint x: 177, endPoint y: 316, distance: 24.0
click at [177, 0] on html "7 Version history / Advertorial Page - [DATE] 15:04:03 Draft Preview Save Publi…" at bounding box center [439, 0] width 879 height 0
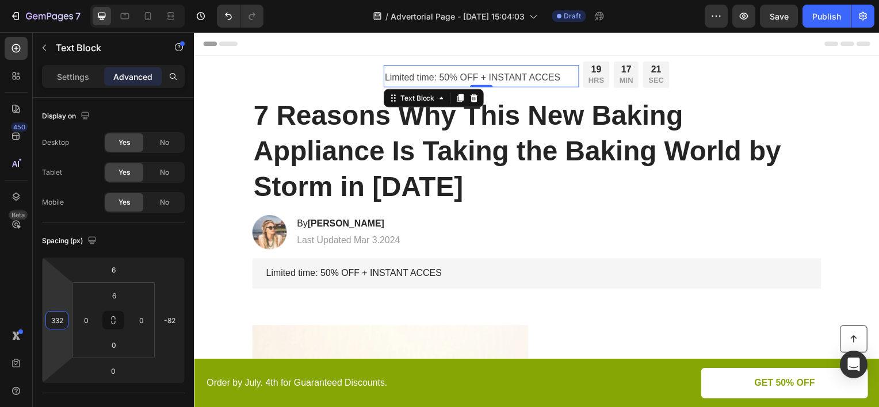
drag, startPoint x: 55, startPoint y: 296, endPoint x: 63, endPoint y: 274, distance: 23.6
click at [63, 0] on html "7 Version history / Advertorial Page - [DATE] 15:04:03 Draft Preview Save Publi…" at bounding box center [439, 0] width 879 height 0
type input "318"
click at [57, 0] on html "7 Version history / Advertorial Page - [DATE] 15:04:03 Draft Preview Save Publi…" at bounding box center [439, 0] width 879 height 0
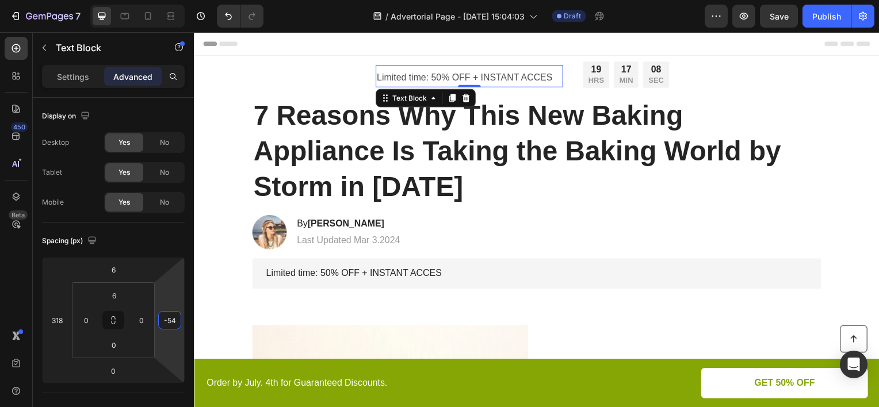
type input "-52"
drag, startPoint x: 173, startPoint y: 282, endPoint x: 175, endPoint y: 274, distance: 8.8
click at [175, 0] on html "7 Version history / Advertorial Page - [DATE] 15:04:03 Draft Preview Save Publi…" at bounding box center [439, 0] width 879 height 0
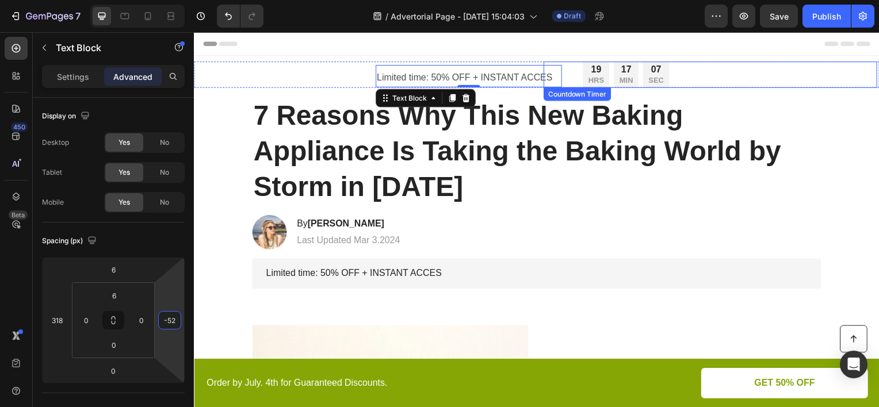
click at [667, 72] on div "19 HRS 17 MIN 07 SEC Countdown Timer" at bounding box center [714, 75] width 336 height 26
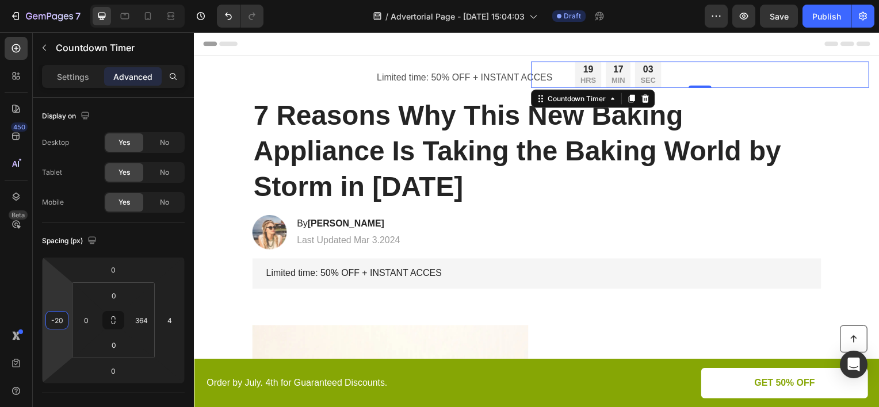
type input "-22"
drag, startPoint x: 60, startPoint y: 282, endPoint x: 64, endPoint y: 289, distance: 8.2
click at [64, 0] on html "7 Version history / Advertorial Page - [DATE] 15:04:03 Draft Preview Save Publi…" at bounding box center [439, 0] width 879 height 0
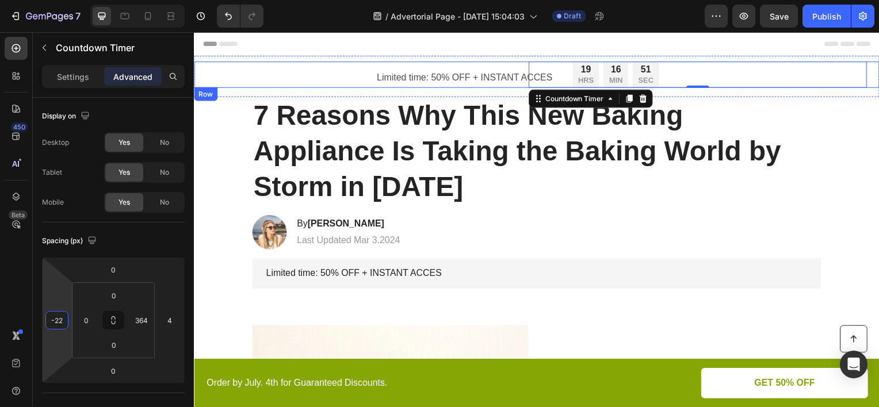
click at [228, 74] on div "Limited time: 50% OFF + INSTANT ACCES Text Block" at bounding box center [364, 75] width 341 height 26
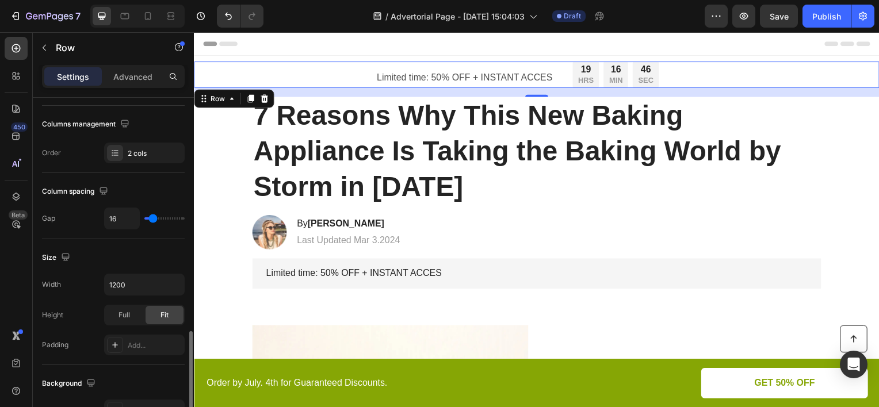
scroll to position [288, 0]
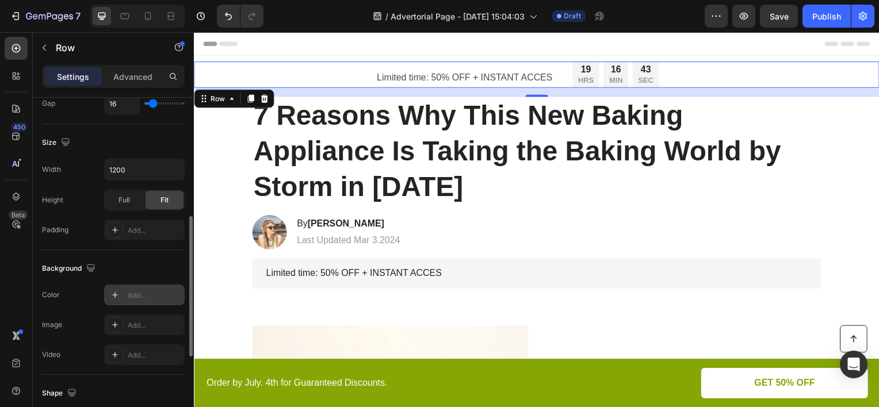
click at [137, 301] on div "Add..." at bounding box center [144, 295] width 81 height 21
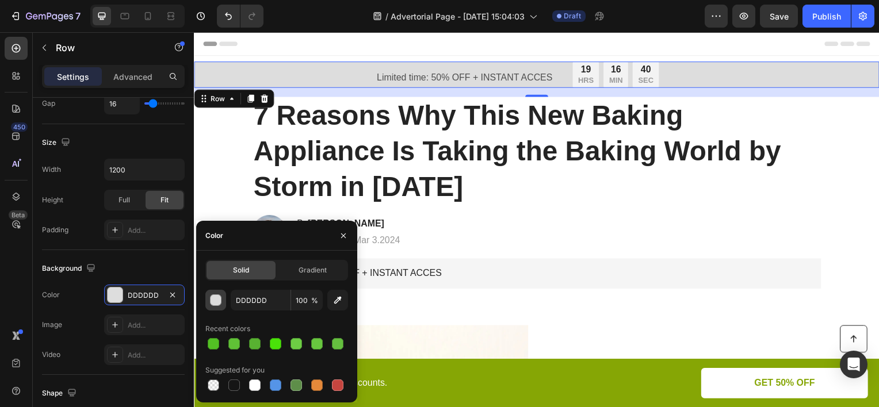
click at [216, 306] on button "button" at bounding box center [215, 300] width 21 height 21
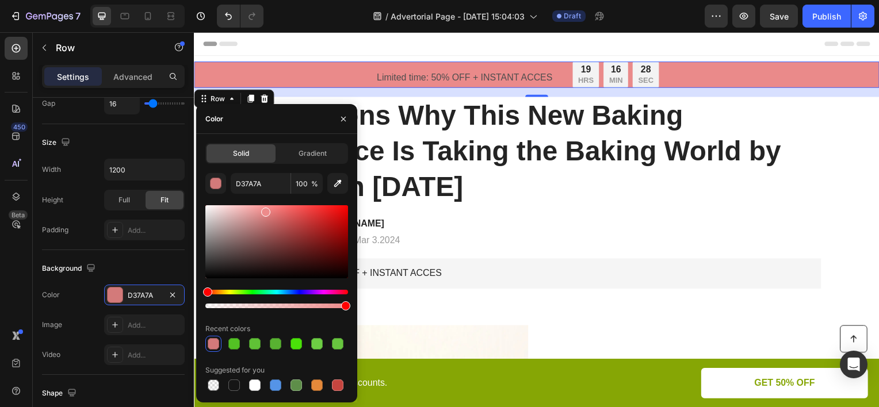
drag, startPoint x: 206, startPoint y: 216, endPoint x: 260, endPoint y: 223, distance: 54.5
click at [262, 213] on div at bounding box center [265, 212] width 9 height 9
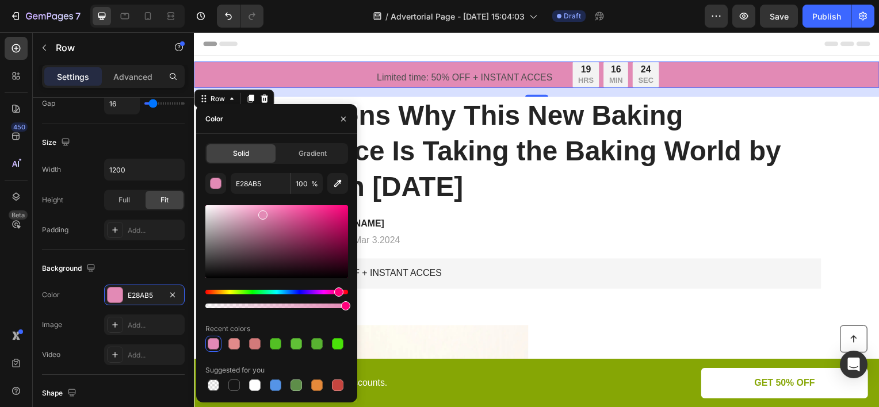
drag, startPoint x: 207, startPoint y: 293, endPoint x: 337, endPoint y: 291, distance: 130.6
click at [337, 291] on div "Hue" at bounding box center [338, 292] width 9 height 9
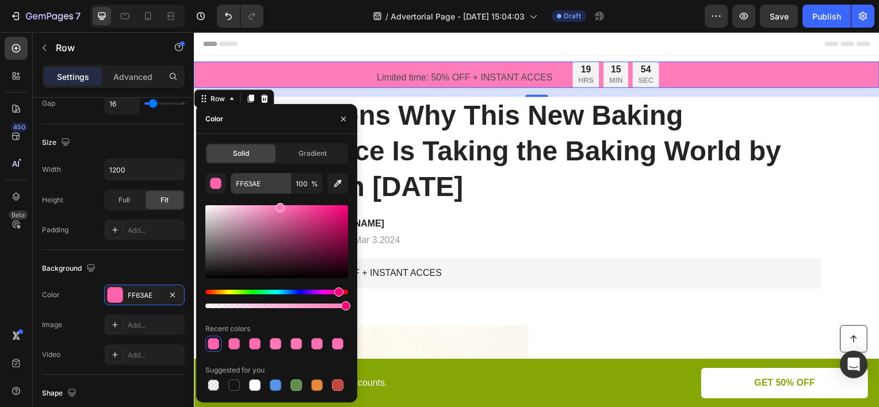
type input "FF7CBB"
drag, startPoint x: 265, startPoint y: 216, endPoint x: 278, endPoint y: 192, distance: 28.3
click at [278, 192] on div "FF7CBB 100 % Recent colors Suggested for you" at bounding box center [276, 283] width 143 height 220
click at [139, 79] on p "Advanced" at bounding box center [132, 77] width 39 height 12
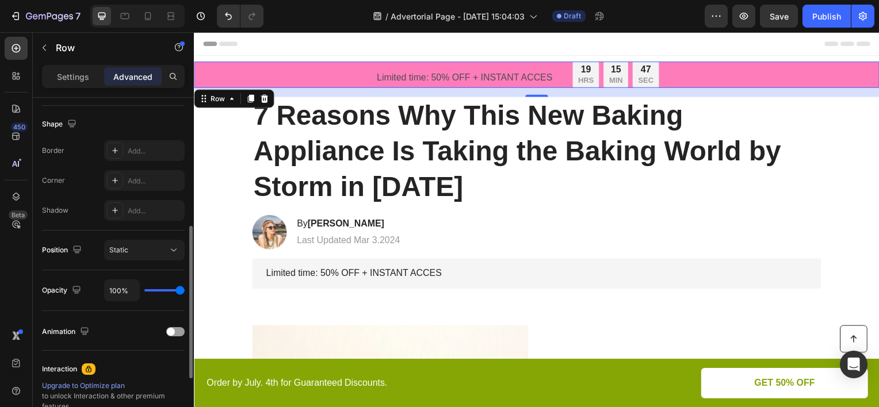
scroll to position [0, 0]
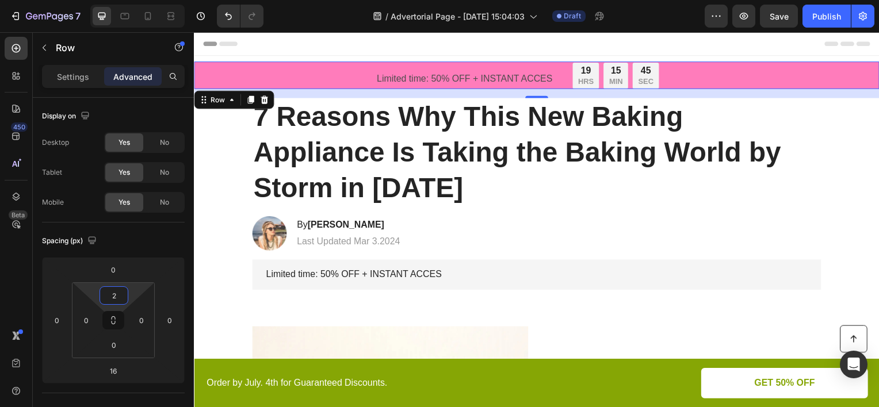
type input "0"
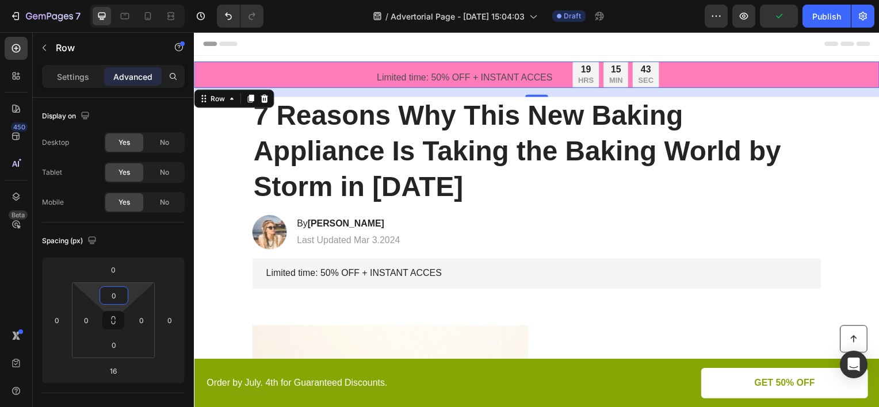
drag, startPoint x: 131, startPoint y: 292, endPoint x: 130, endPoint y: 300, distance: 8.1
click at [130, 0] on html "7 Version history / Advertorial Page - [DATE] 15:04:03 Draft Preview Publish 45…" at bounding box center [439, 0] width 879 height 0
type input "10"
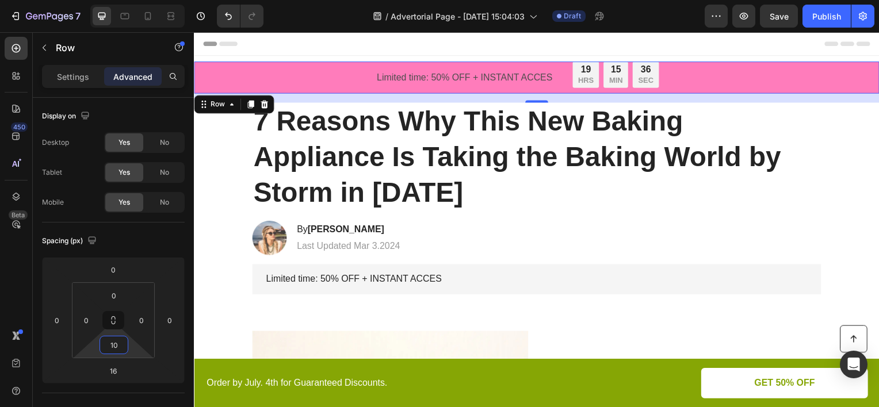
click at [136, 0] on html "7 Version history / Advertorial Page - [DATE] 15:04:03 Draft Preview Save Publi…" at bounding box center [439, 0] width 879 height 0
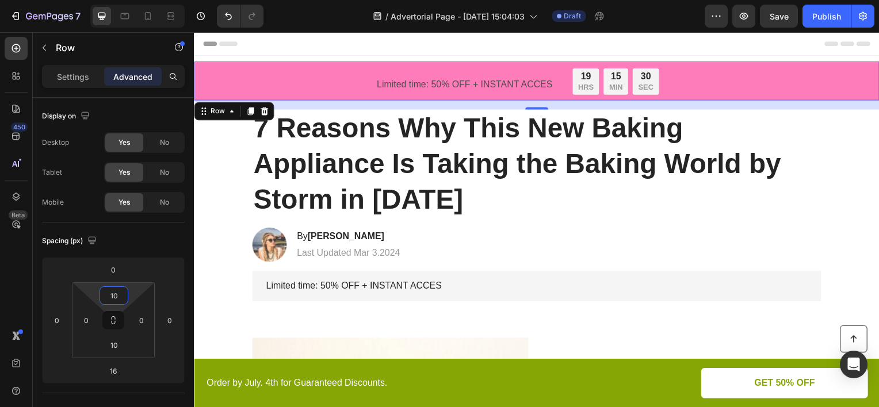
type input "8"
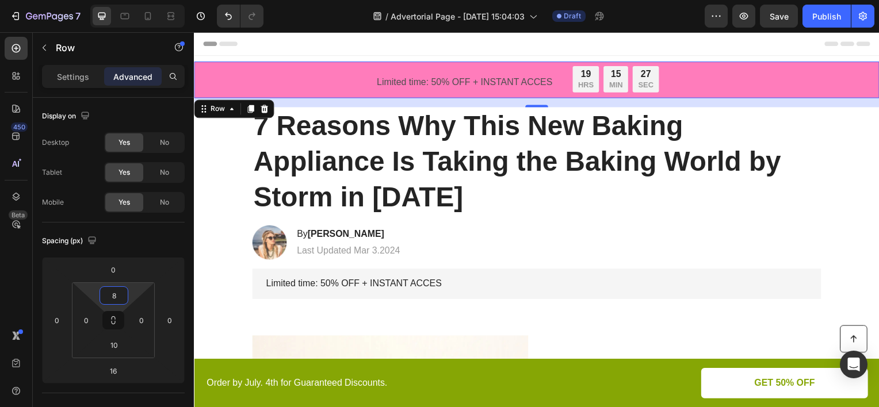
drag, startPoint x: 131, startPoint y: 296, endPoint x: 137, endPoint y: 285, distance: 12.1
click at [137, 0] on html "7 Version history / Advertorial Page - [DATE] 15:04:03 Draft Preview Save Publi…" at bounding box center [439, 0] width 879 height 0
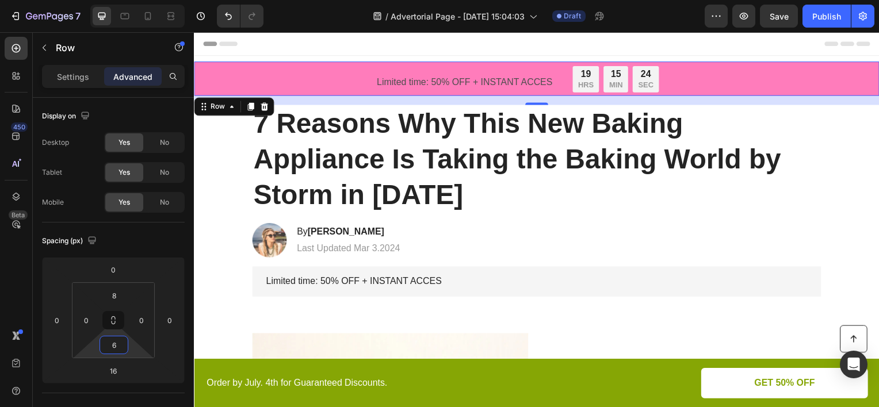
type input "8"
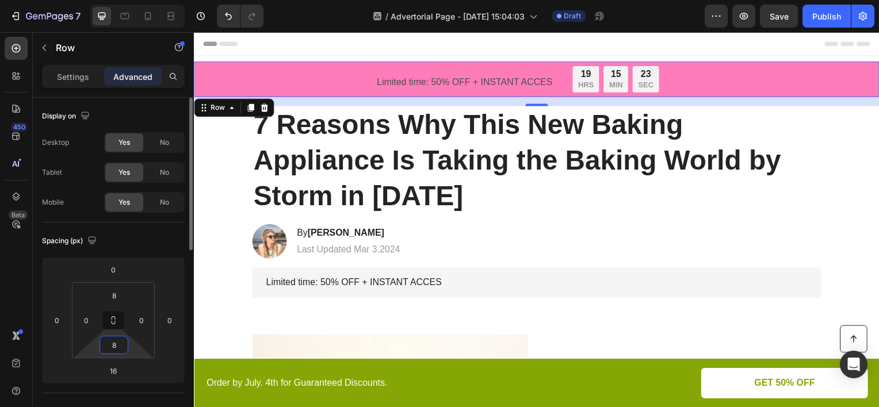
click at [134, 0] on html "7 Version history / Advertorial Page - [DATE] 15:04:03 Draft Preview Save Publi…" at bounding box center [439, 0] width 879 height 0
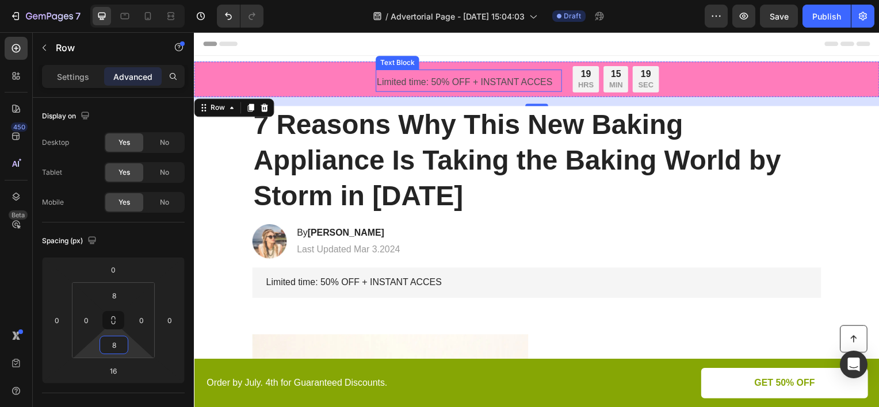
click at [462, 77] on p "Limited time: 50% OFF + INSTANT ACCES" at bounding box center [470, 82] width 185 height 17
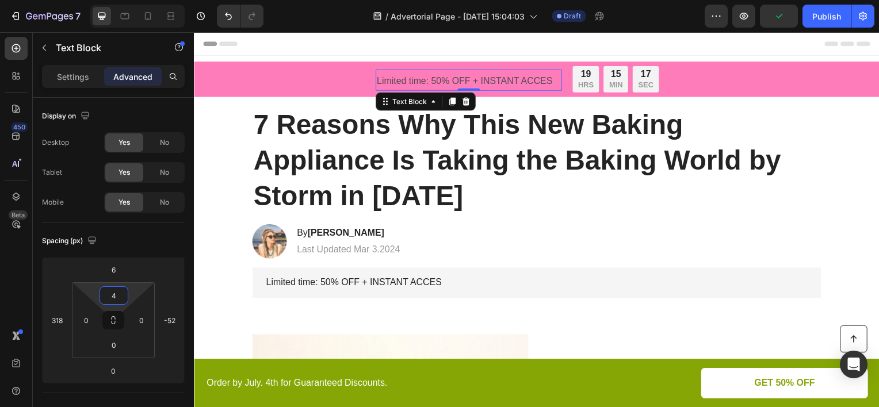
type input "0"
click at [129, 0] on html "7 Version history / Advertorial Page - [DATE] 15:04:03 Draft Preview Publish 45…" at bounding box center [439, 0] width 879 height 0
click at [86, 78] on p "Settings" at bounding box center [73, 77] width 32 height 12
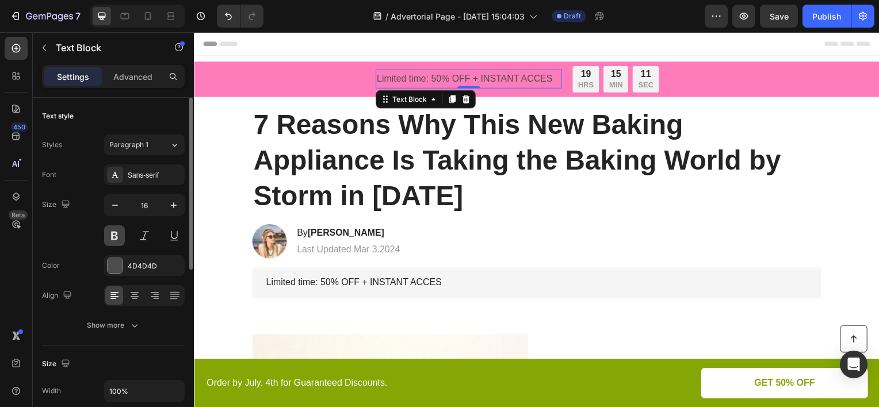
click at [115, 236] on button at bounding box center [114, 236] width 21 height 21
click at [139, 267] on div "4D4D4D" at bounding box center [144, 266] width 33 height 10
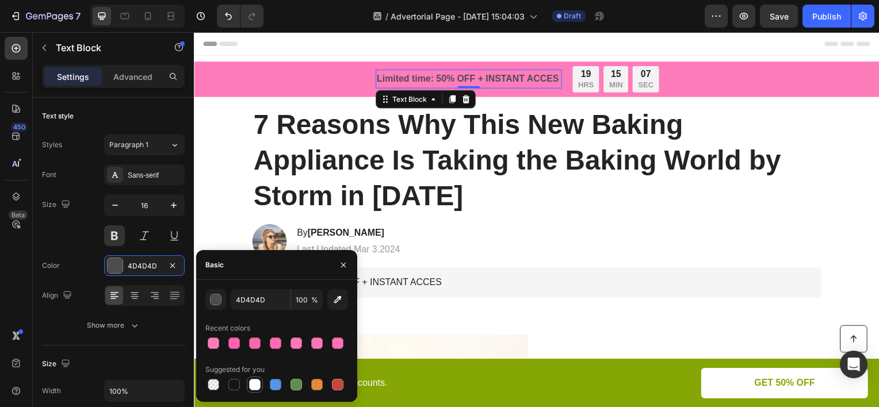
click at [256, 384] on div at bounding box center [255, 385] width 12 height 12
type input "FFFFFF"
click at [151, 80] on p "Advanced" at bounding box center [132, 77] width 39 height 12
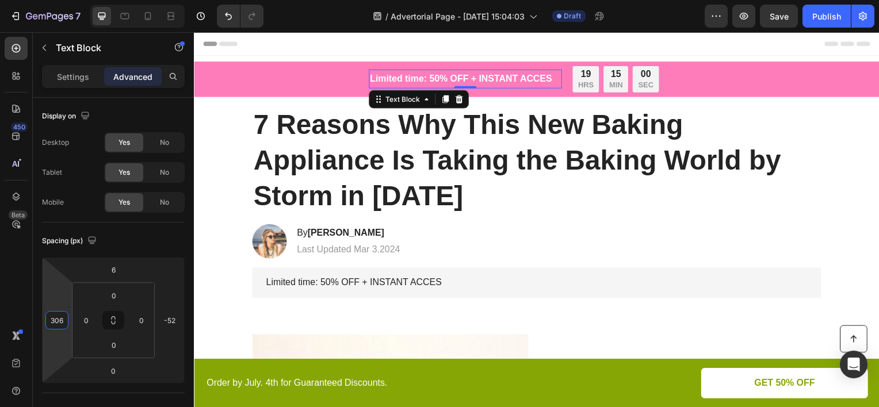
type input "304"
click at [62, 0] on html "7 Version history / Advertorial Page - [DATE] 15:04:03 Draft Preview Save Publi…" at bounding box center [439, 0] width 879 height 0
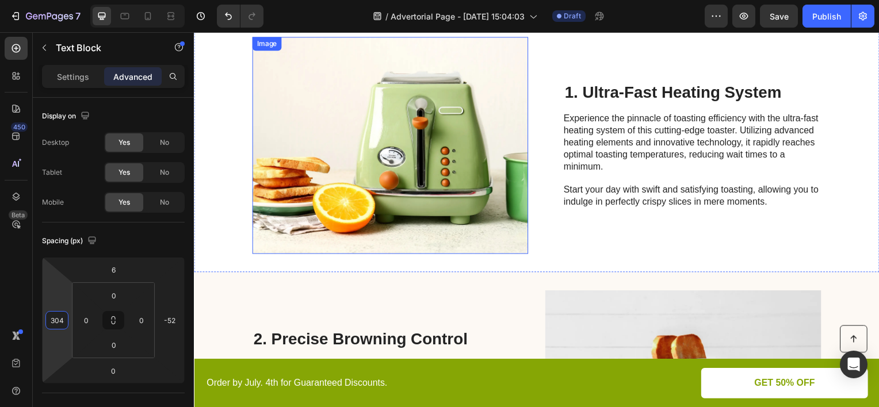
scroll to position [12, 0]
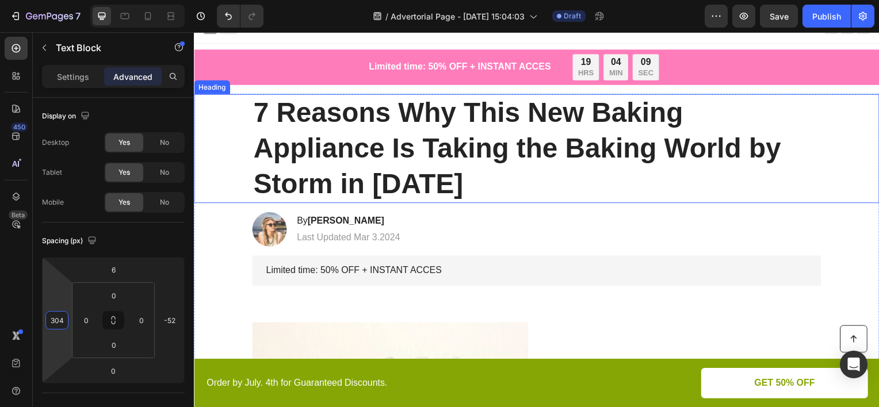
click at [432, 177] on h1 "7 Reasons Why This New Baking Appliance Is Taking the Baking World by Storm in …" at bounding box center [539, 149] width 573 height 110
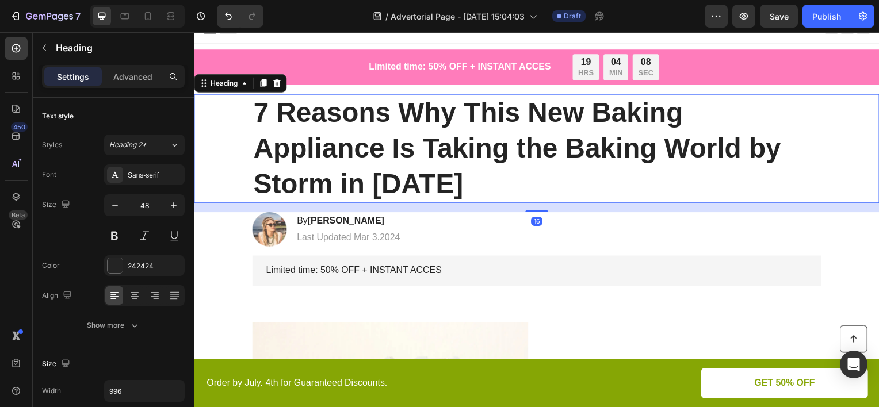
click at [434, 180] on h1 "7 Reasons Why This New Baking Appliance Is Taking the Baking World by Storm in …" at bounding box center [539, 149] width 573 height 110
click at [434, 180] on p "7 Reasons Why This New Baking Appliance Is Taking the Baking World by Storm in …" at bounding box center [539, 149] width 571 height 108
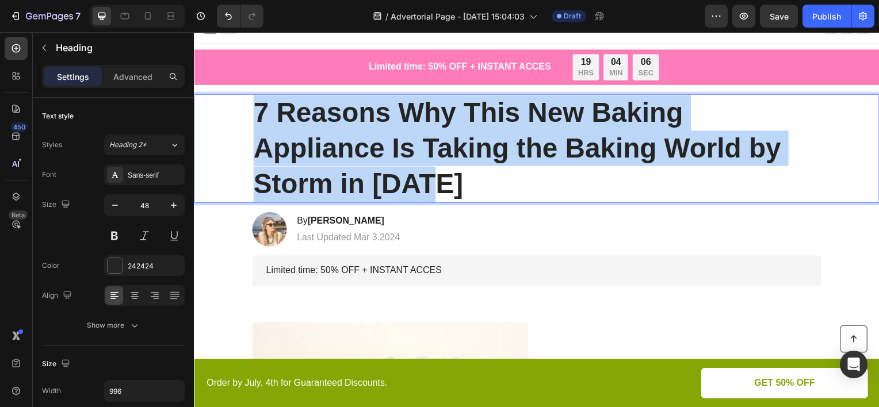
drag, startPoint x: 432, startPoint y: 182, endPoint x: 250, endPoint y: 100, distance: 199.8
click at [254, 100] on p "7 Reasons Why This New Baking Appliance Is Taking the Baking World by Storm in …" at bounding box center [539, 149] width 571 height 108
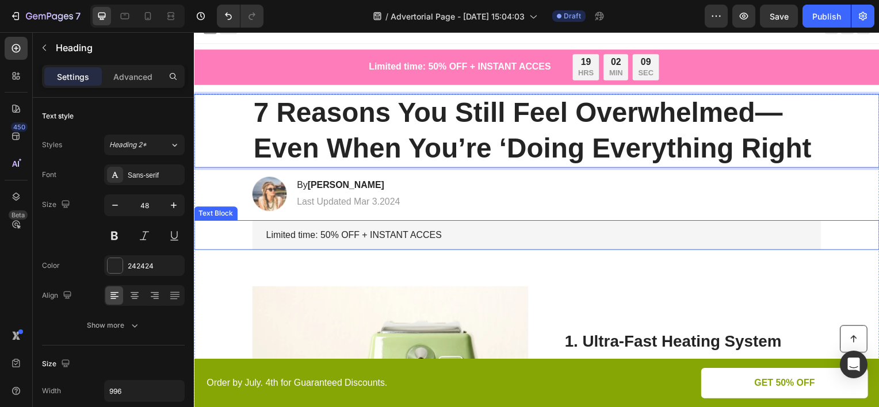
click at [446, 233] on p "Limited time: 50% OFF + INSTANT ACCES" at bounding box center [538, 237] width 545 height 12
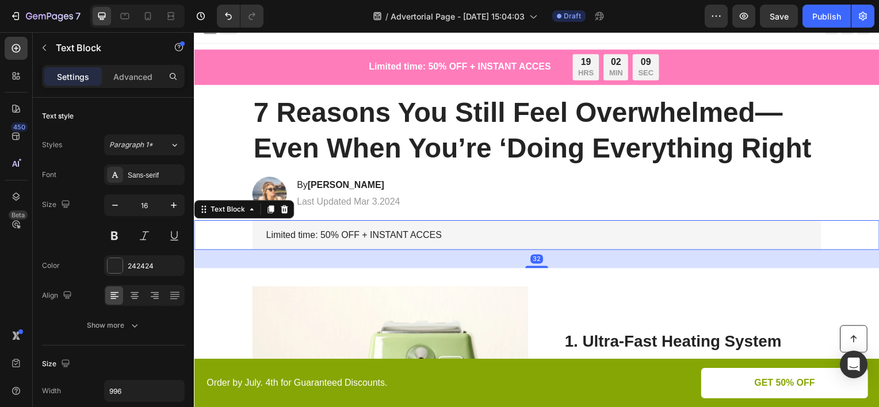
click at [446, 233] on p "Limited time: 50% OFF + INSTANT ACCES" at bounding box center [538, 237] width 545 height 12
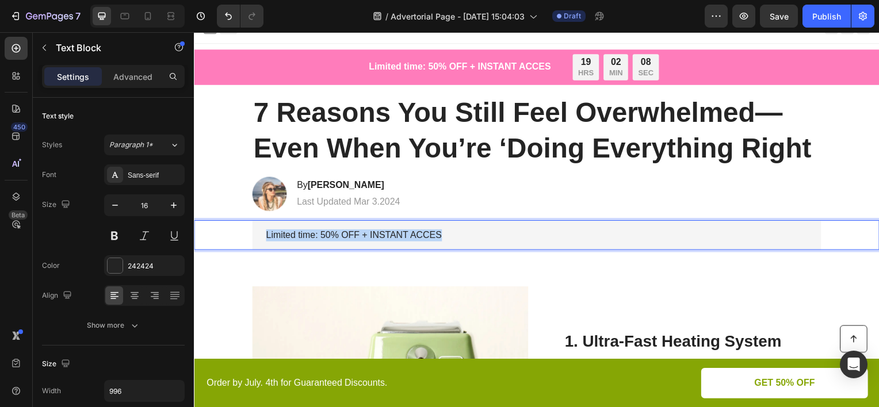
click at [446, 233] on p "Limited time: 50% OFF + INSTANT ACCES" at bounding box center [538, 237] width 545 height 12
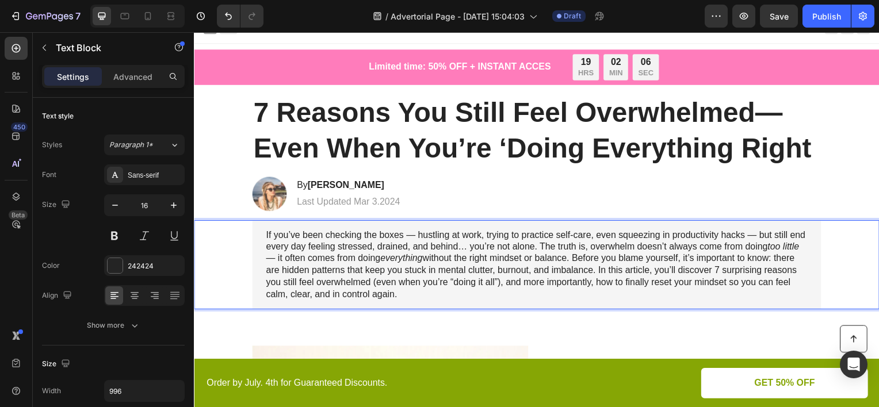
click at [260, 234] on div "If you’ve been checking the boxes — hustling at work, trying to practice self-c…" at bounding box center [539, 266] width 573 height 90
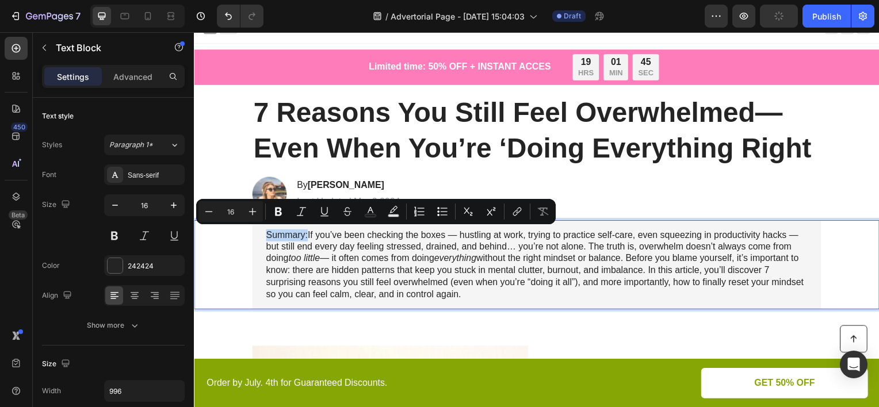
drag, startPoint x: 303, startPoint y: 237, endPoint x: 265, endPoint y: 236, distance: 38.6
click at [266, 236] on p "Summary:If you’ve been checking the boxes — hustling at work, trying to practic…" at bounding box center [538, 267] width 545 height 72
click at [280, 211] on icon "Editor contextual toolbar" at bounding box center [278, 212] width 7 height 9
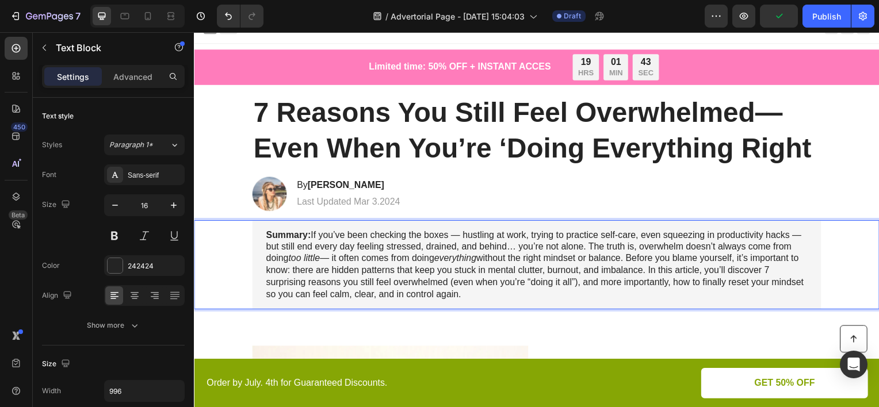
click at [307, 234] on p "Summary: If you’ve been checking the boxes — hustling at work, trying to practi…" at bounding box center [538, 267] width 545 height 72
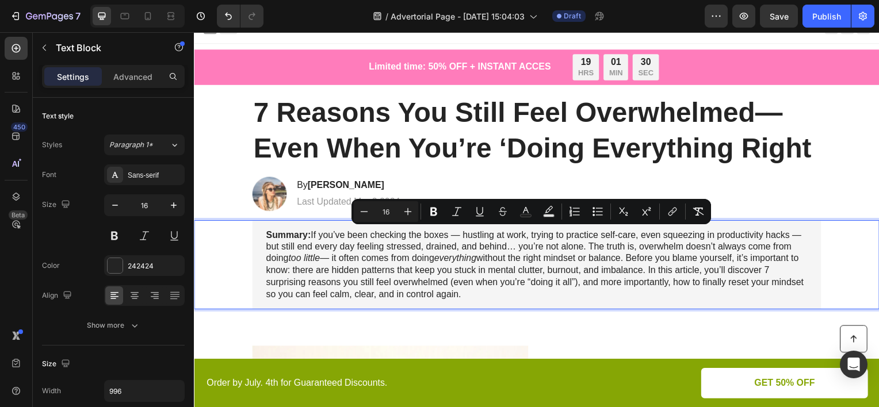
drag, startPoint x: 463, startPoint y: 294, endPoint x: 310, endPoint y: 238, distance: 163.1
click at [310, 238] on p "Summary: If you’ve been checking the boxes — hustling at work, trying to practi…" at bounding box center [538, 267] width 545 height 72
copy p "If you’ve been checking the boxes — hustling at work, trying to practice self-c…"
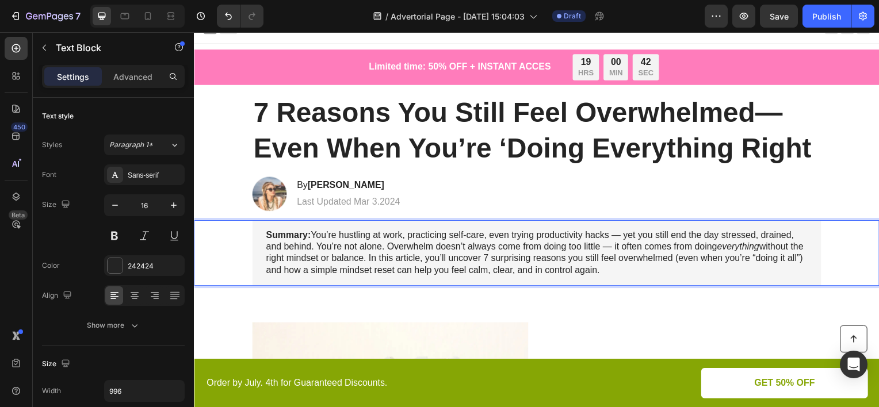
drag, startPoint x: 621, startPoint y: 273, endPoint x: 311, endPoint y: 233, distance: 312.1
click at [311, 233] on p "Summary: You’re hustling at work, practicing self-care, even trying productivit…" at bounding box center [538, 255] width 545 height 48
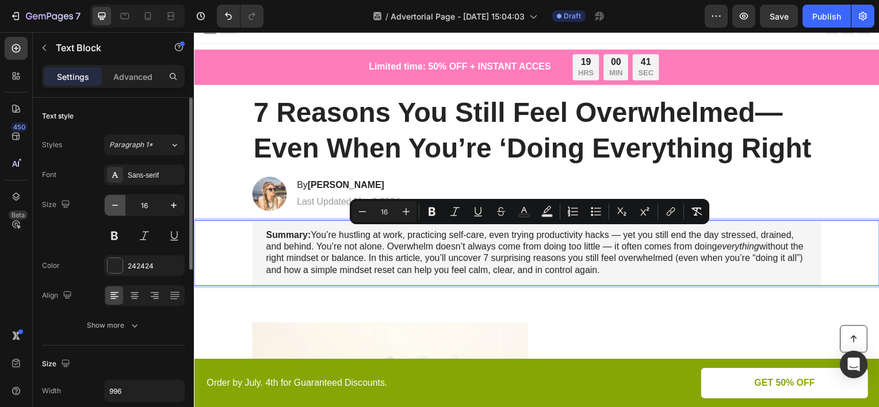
click at [120, 207] on icon "button" at bounding box center [115, 206] width 12 height 12
type input "15"
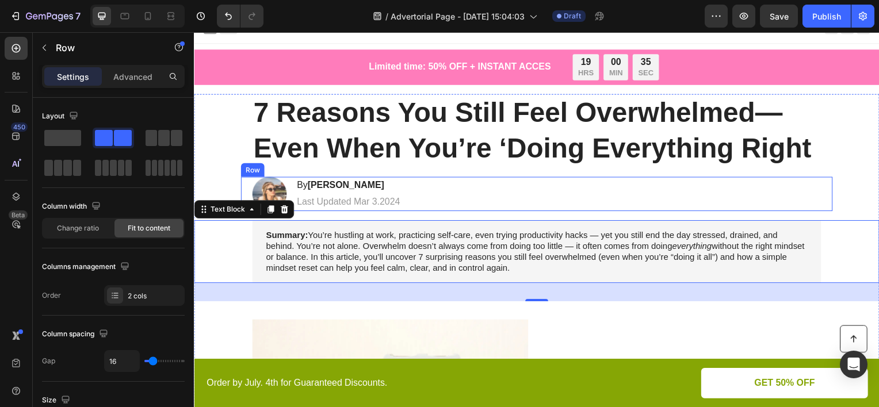
click at [434, 190] on div "Image By [PERSON_NAME] Heading Last Updated Mar 3.2024 Text [GEOGRAPHIC_DATA]" at bounding box center [539, 195] width 596 height 35
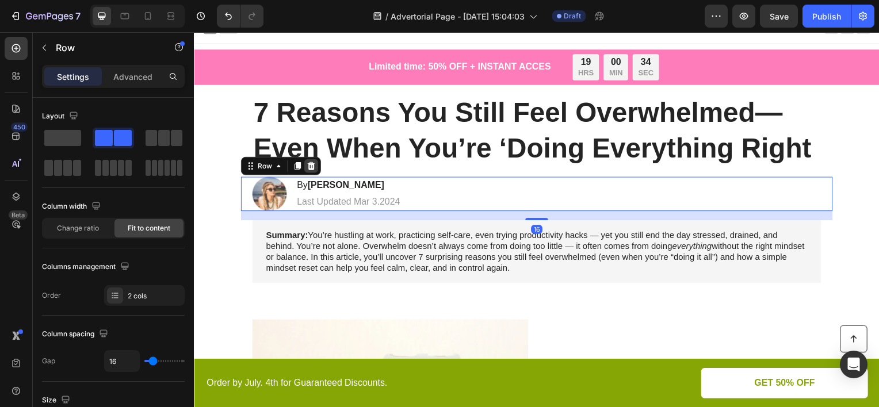
click at [309, 165] on icon at bounding box center [311, 166] width 7 height 8
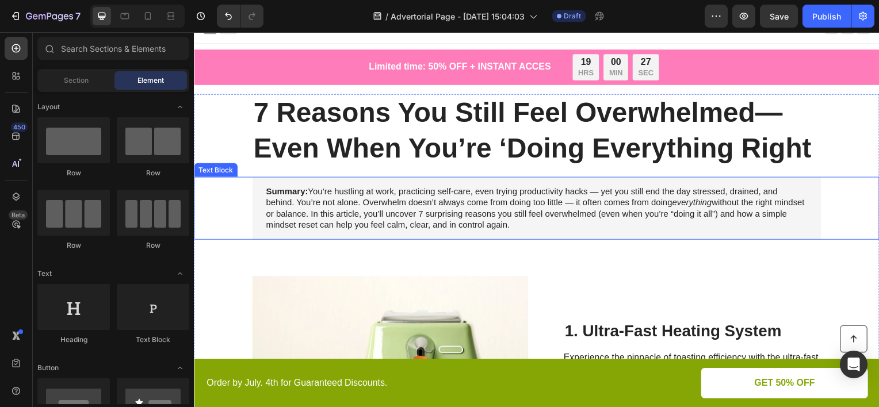
click at [394, 178] on div "Summary: You’re hustling at work, practicing self-care, even trying productivit…" at bounding box center [539, 209] width 573 height 63
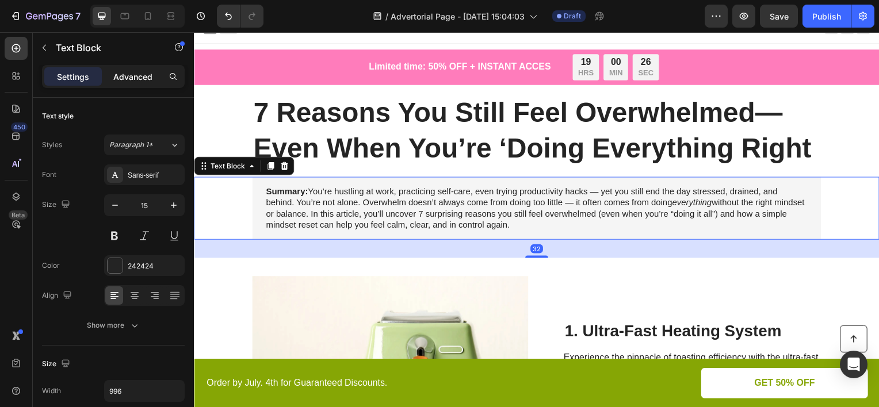
click at [150, 78] on p "Advanced" at bounding box center [132, 77] width 39 height 12
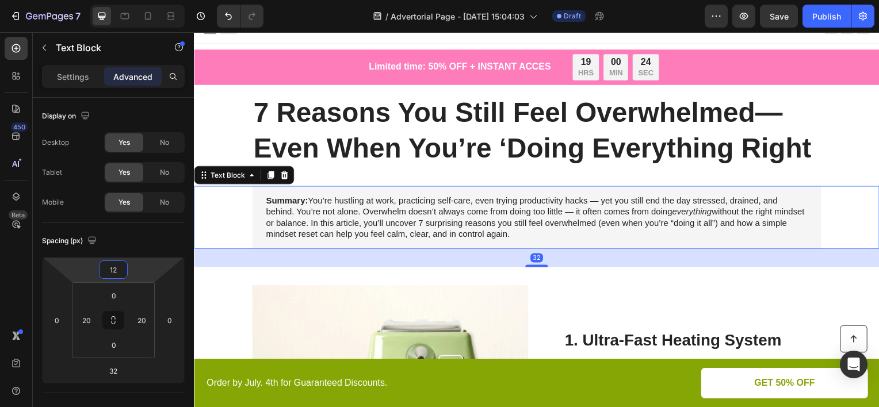
type input "10"
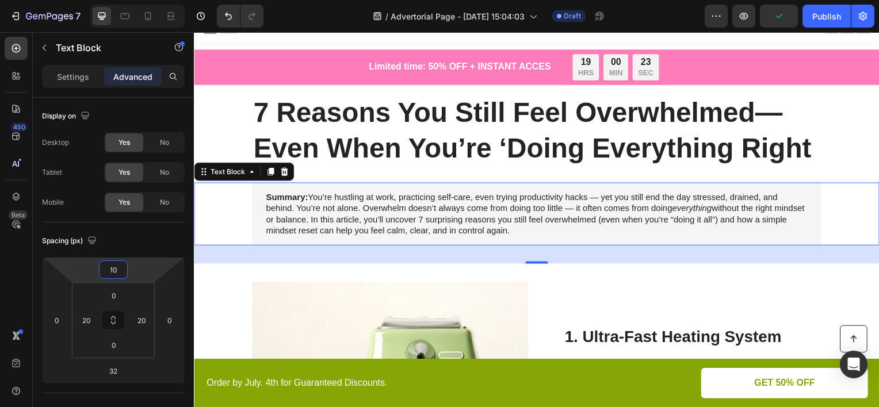
drag, startPoint x: 136, startPoint y: 265, endPoint x: 143, endPoint y: 262, distance: 7.0
click at [143, 0] on html "7 Version history / Advertorial Page - [DATE] 15:04:03 Draft Preview Publish 45…" at bounding box center [439, 0] width 879 height 0
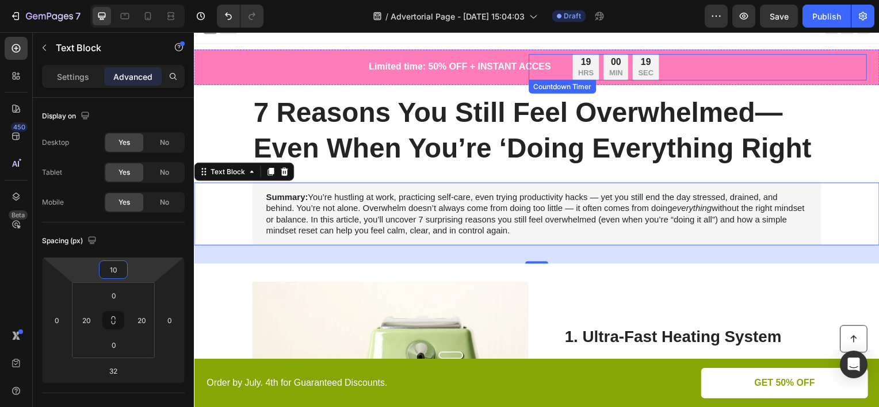
click at [666, 62] on div "19 HRS 00 MIN 19 SEC Countdown Timer" at bounding box center [701, 67] width 341 height 26
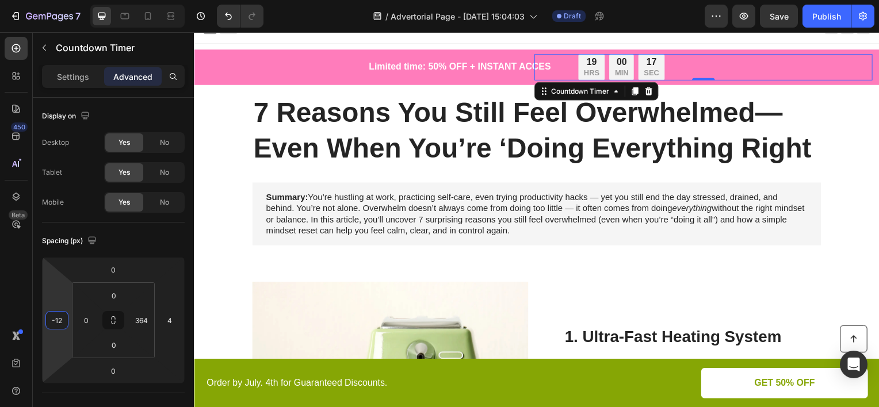
type input "-8"
click at [67, 0] on html "7 Version history / Advertorial Page - [DATE] 15:04:03 Draft Preview Save Publi…" at bounding box center [439, 0] width 879 height 0
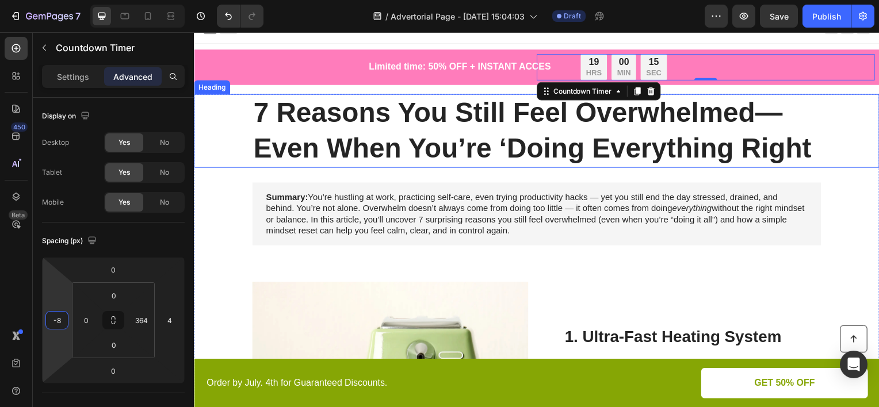
click at [815, 106] on p "7 Reasons You Still Feel Overwhelmed— Even When You’re ‘Doing Everything Right" at bounding box center [539, 131] width 571 height 72
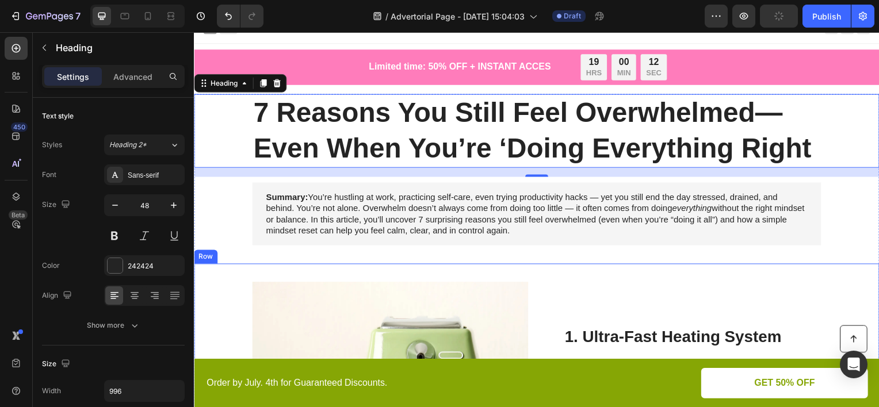
click at [648, 274] on div "Image 1. Ultra-Fast Heating System Heading Experience the pinnacle of toasting …" at bounding box center [539, 392] width 690 height 255
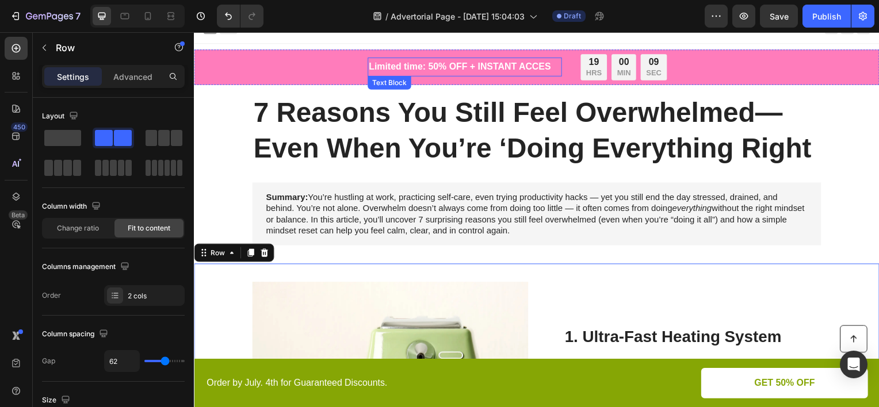
click at [385, 70] on p "Limited time: 50% OFF + INSTANT ACCES" at bounding box center [466, 67] width 193 height 17
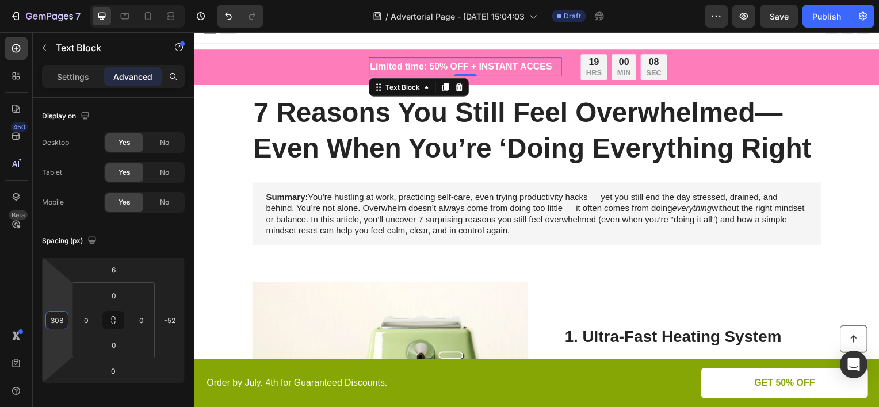
type input "310"
click at [58, 0] on html "7 Version history / Advertorial Page - [DATE] 15:04:03 Draft Preview Save Publi…" at bounding box center [439, 0] width 879 height 0
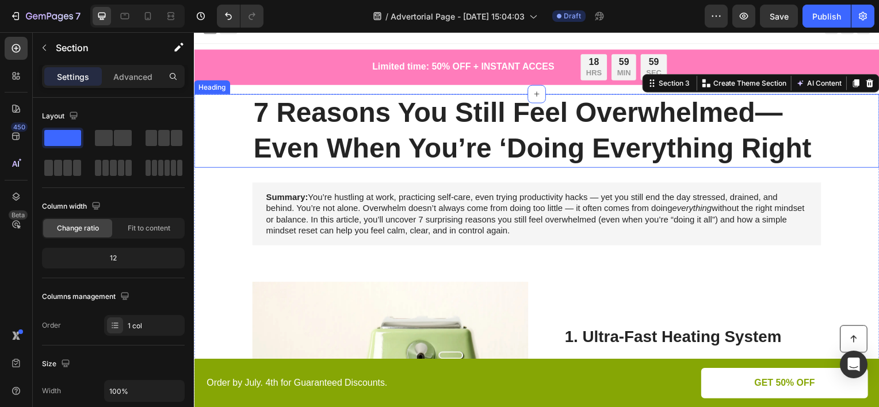
click at [475, 147] on p "7 Reasons You Still Feel Overwhelmed— Even When You’re ‘Doing Everything Right" at bounding box center [539, 131] width 571 height 72
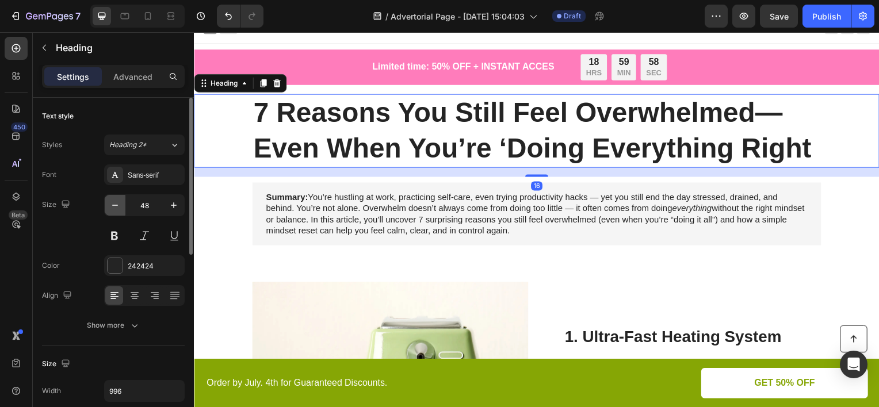
click at [117, 209] on icon "button" at bounding box center [115, 206] width 12 height 12
type input "47"
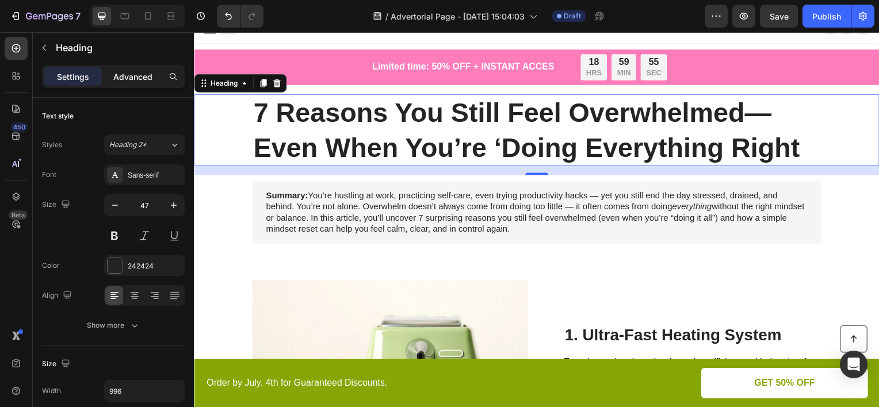
click at [147, 77] on p "Advanced" at bounding box center [132, 77] width 39 height 12
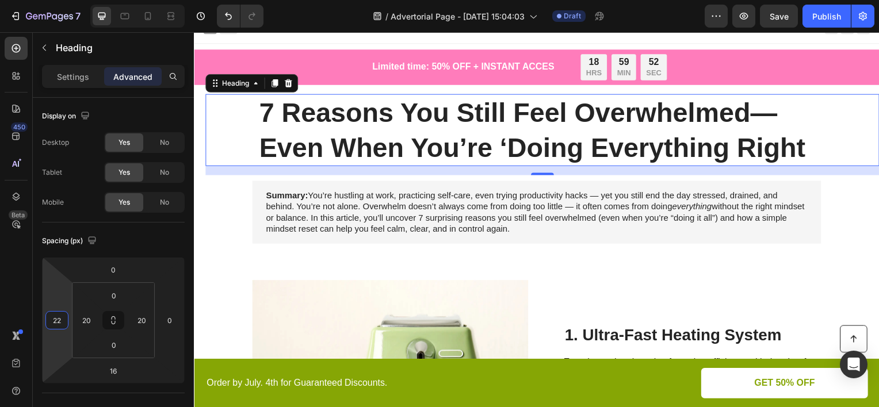
type input "24"
drag, startPoint x: 60, startPoint y: 290, endPoint x: 60, endPoint y: 283, distance: 6.9
click at [60, 0] on html "7 Version history / Advertorial Page - [DATE] 15:04:03 Draft Preview Save Publi…" at bounding box center [439, 0] width 879 height 0
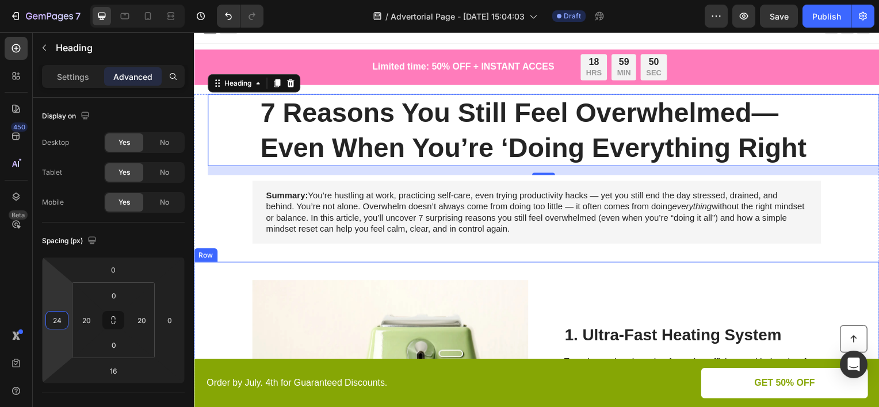
click at [752, 269] on div "Image 1. Ultra-Fast Heating System Heading Experience the pinnacle of toasting …" at bounding box center [539, 390] width 690 height 255
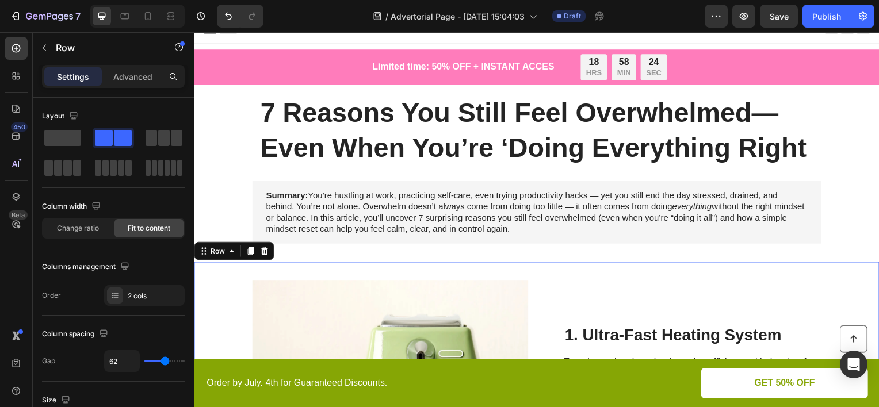
click at [580, 312] on div "1. Ultra-Fast Heating System Heading Experience the pinnacle of toasting effici…" at bounding box center [695, 391] width 259 height 219
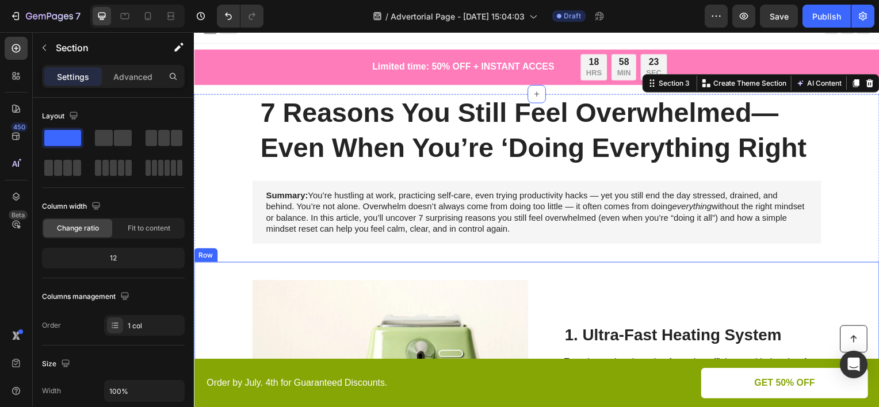
click at [567, 292] on div "1. Ultra-Fast Heating System Heading Experience the pinnacle of toasting effici…" at bounding box center [695, 391] width 259 height 219
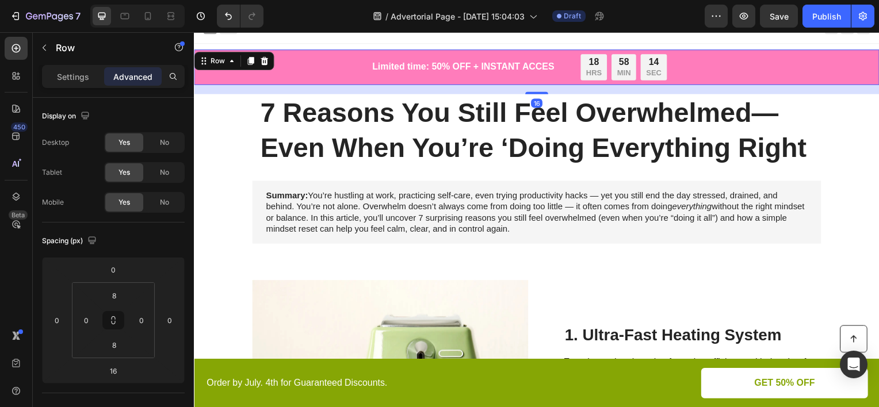
click at [308, 75] on div "Limited time: 50% OFF + INSTANT ACCES Text Block" at bounding box center [364, 67] width 341 height 26
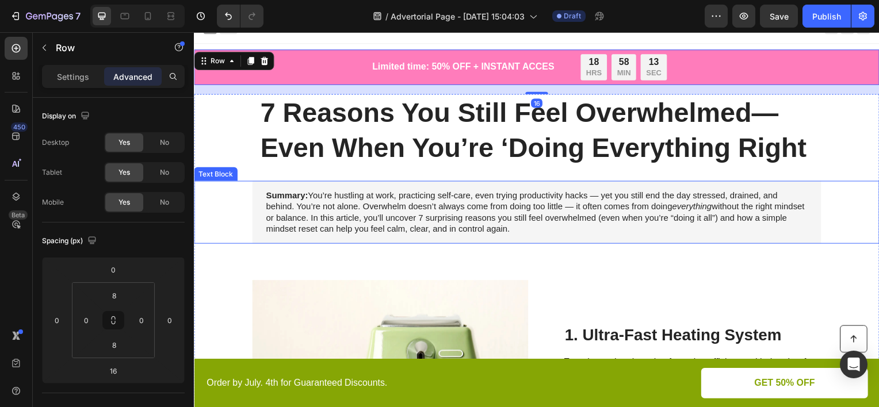
click at [224, 202] on div "Summary: You’re hustling at work, practicing self-care, even trying productivit…" at bounding box center [538, 213] width 667 height 63
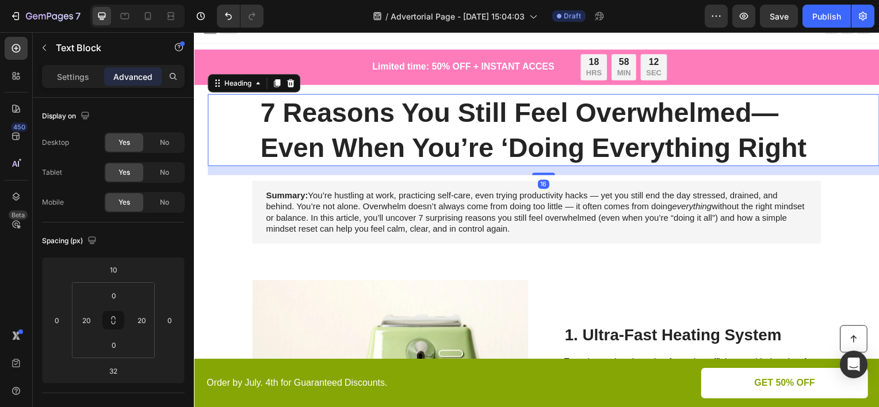
click at [244, 145] on div "7 Reasons You Still Feel Overwhelmed— Even When You’re ‘Doing Everything Right" at bounding box center [546, 130] width 654 height 72
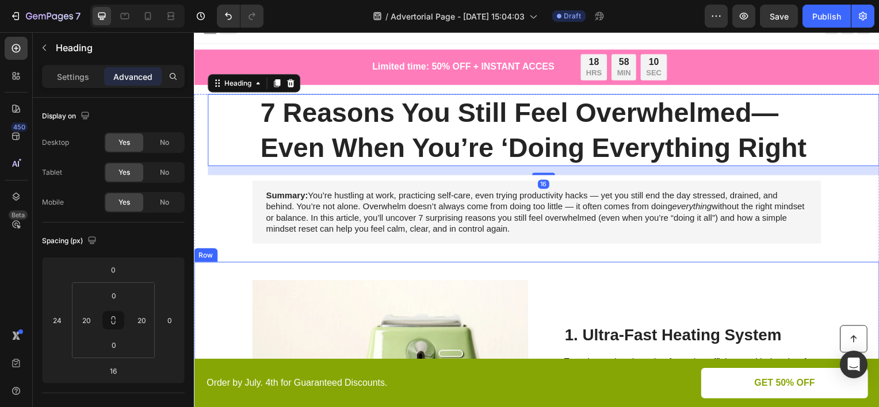
click at [337, 269] on div "Image 1. Ultra-Fast Heating System Heading Experience the pinnacle of toasting …" at bounding box center [539, 390] width 690 height 255
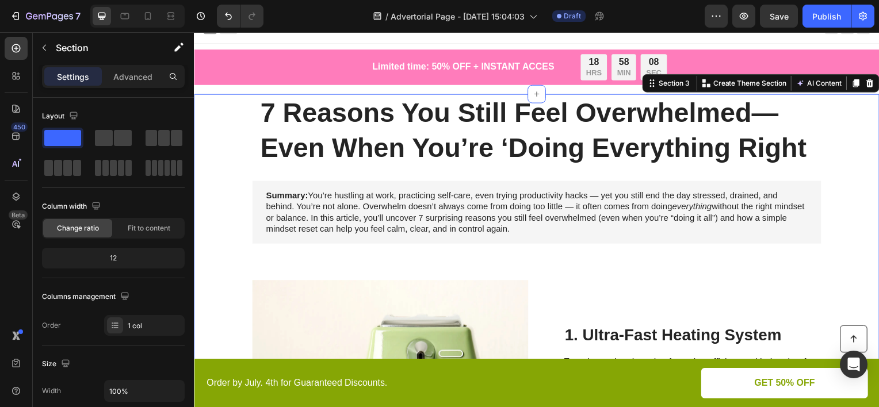
click at [332, 292] on img at bounding box center [392, 391] width 278 height 219
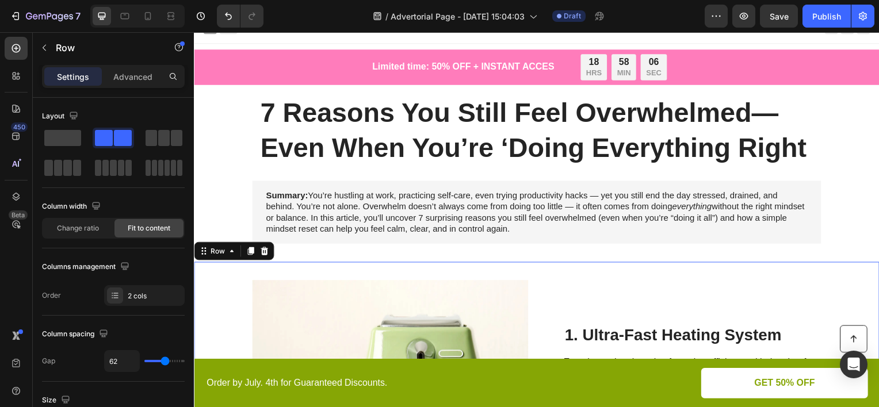
click at [353, 271] on div "Image 1. Ultra-Fast Heating System Heading Experience the pinnacle of toasting …" at bounding box center [539, 390] width 690 height 255
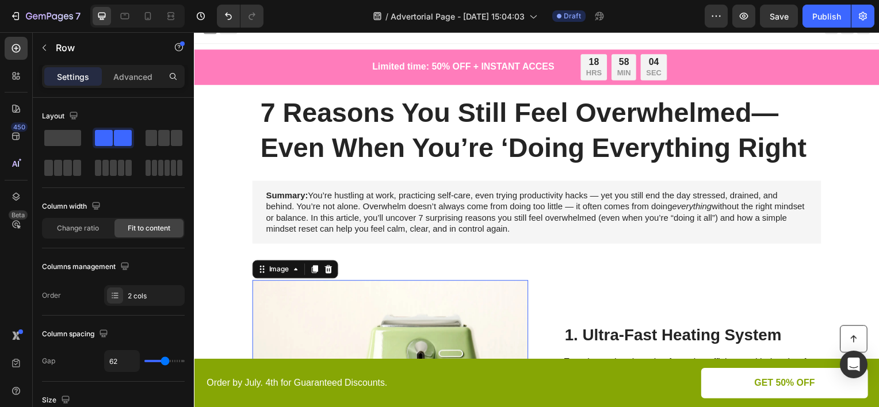
click at [265, 299] on img at bounding box center [392, 391] width 278 height 219
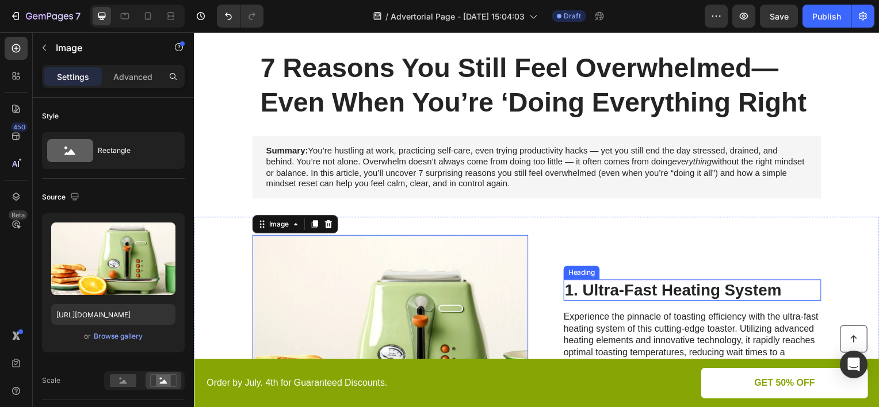
scroll to position [115, 0]
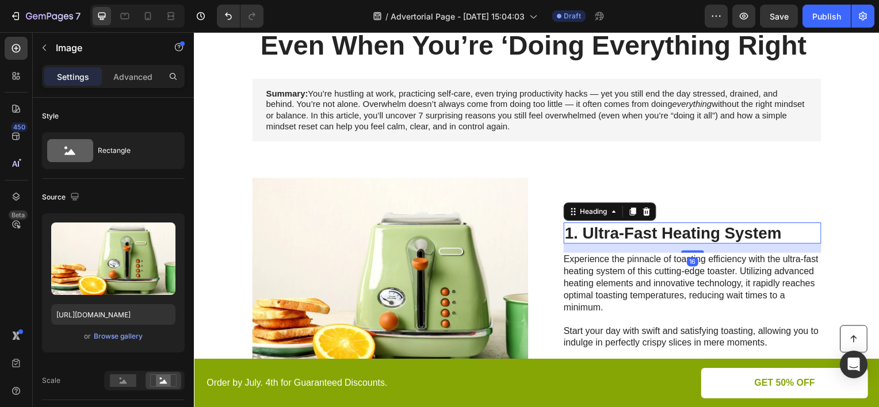
click at [667, 229] on h2 "1. Ultra-Fast Heating System" at bounding box center [695, 235] width 259 height 22
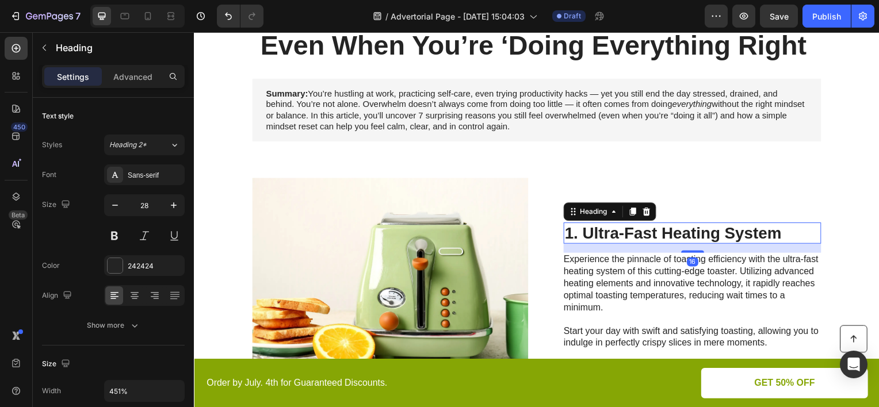
click at [667, 229] on h2 "1. Ultra-Fast Heating System" at bounding box center [695, 235] width 259 height 22
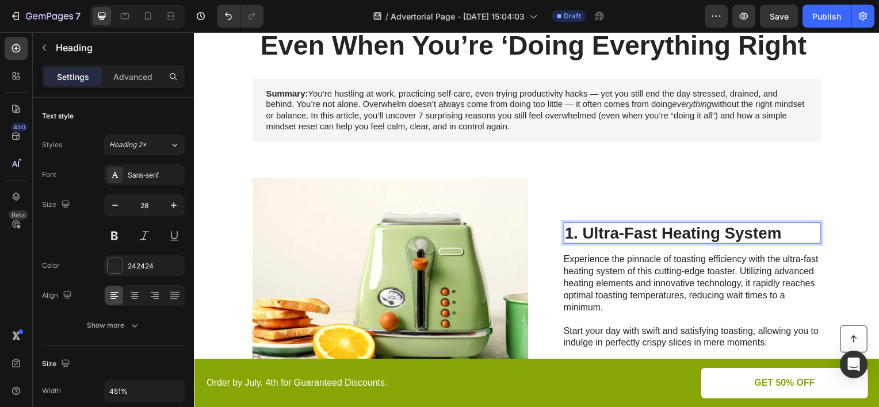
click at [667, 229] on p "1. Ultra-Fast Heating System" at bounding box center [695, 235] width 257 height 20
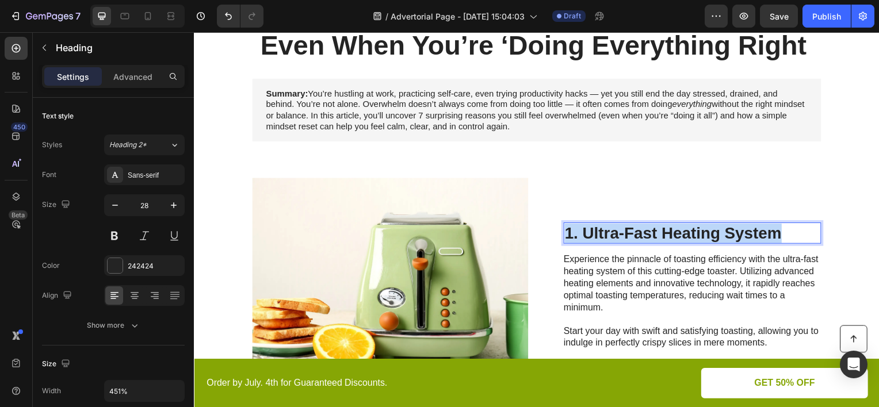
click at [667, 229] on p "1. Ultra-Fast Heating System" at bounding box center [695, 235] width 257 height 20
